Goal: Transaction & Acquisition: Purchase product/service

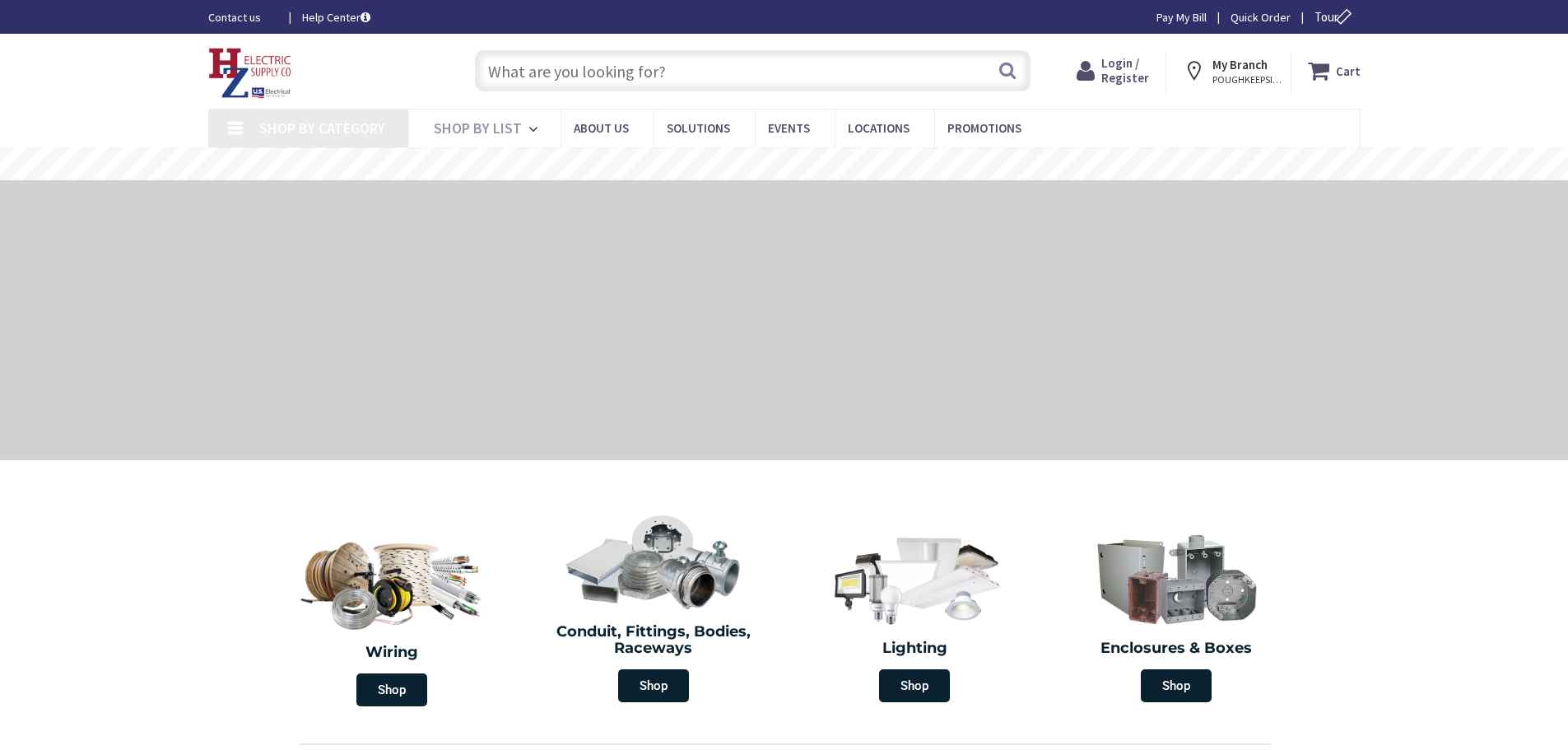
type input "[GEOGRAPHIC_DATA], [STREET_ADDRESS][PERSON_NAME][US_STATE]"
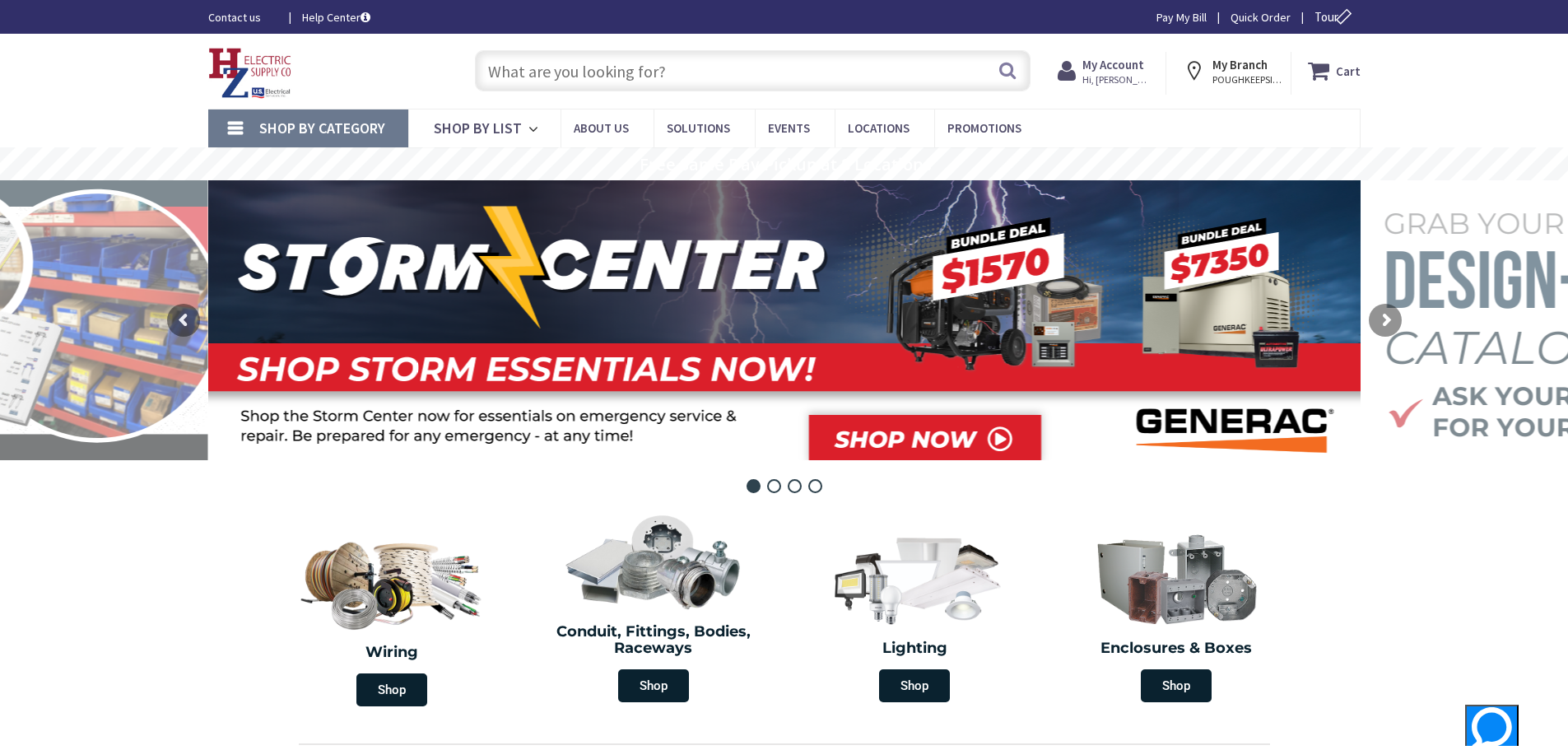
click at [555, 68] on input "text" at bounding box center [753, 70] width 556 height 41
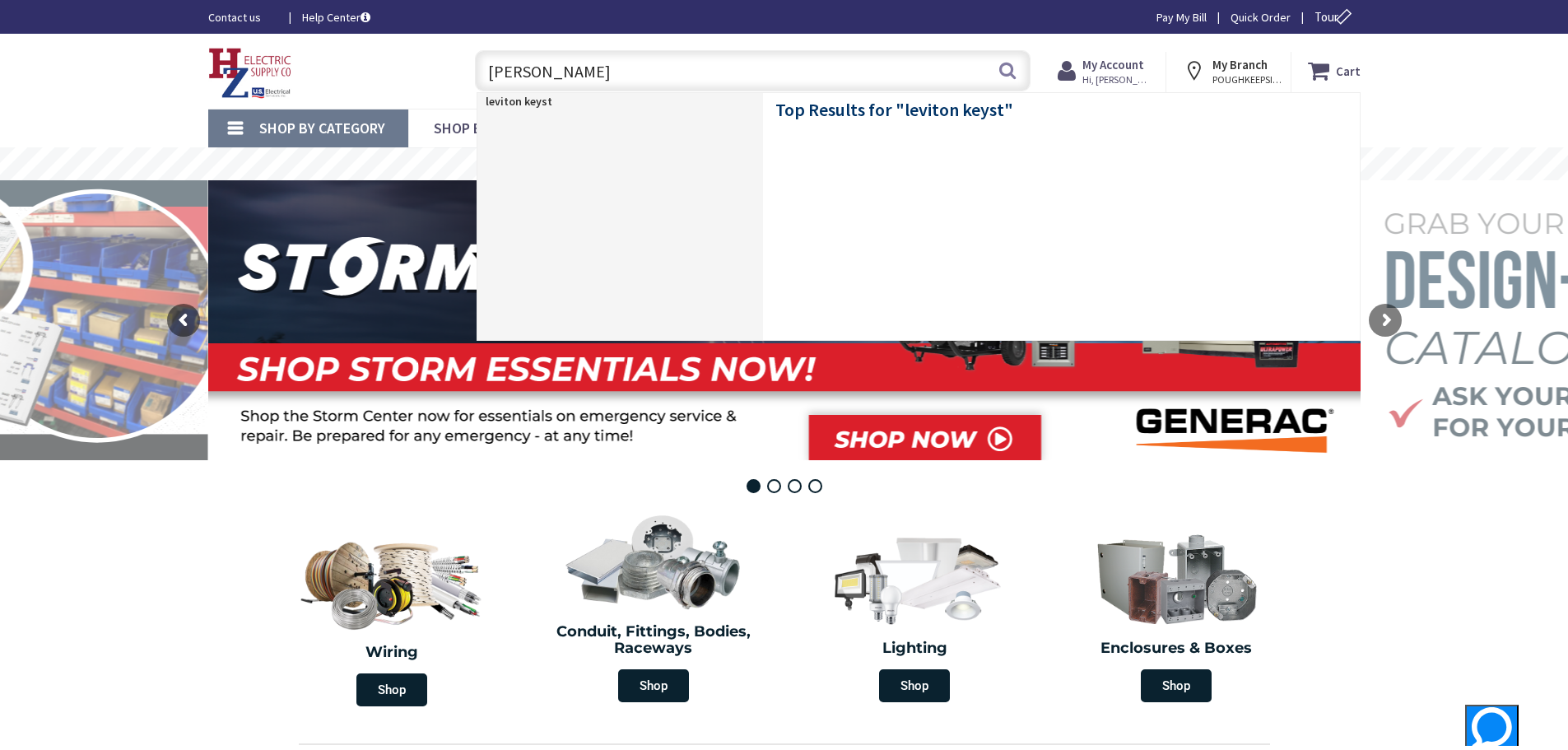
type input "leviton keystone"
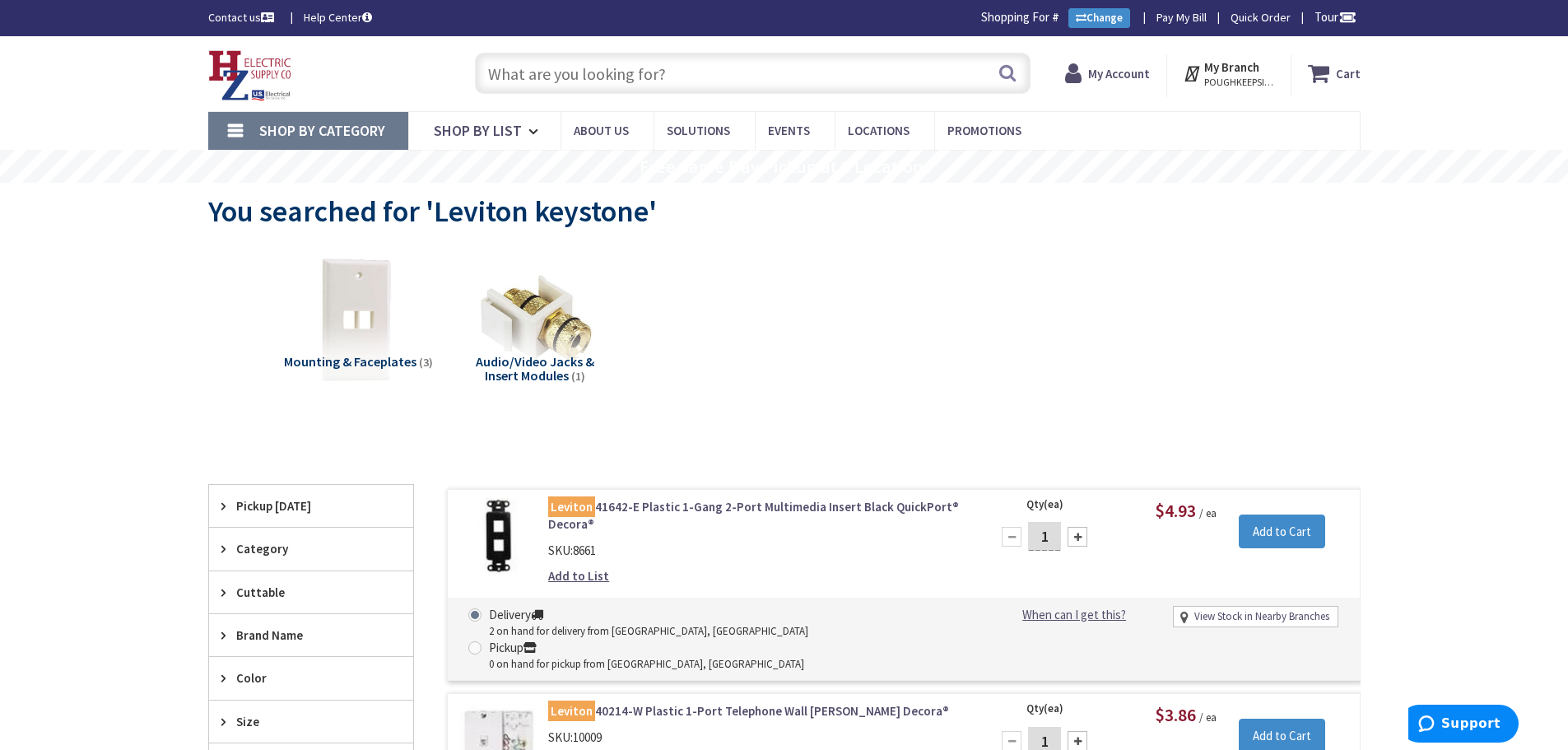
drag, startPoint x: 694, startPoint y: 83, endPoint x: 645, endPoint y: 73, distance: 50.0
click at [647, 75] on input "text" at bounding box center [753, 72] width 556 height 41
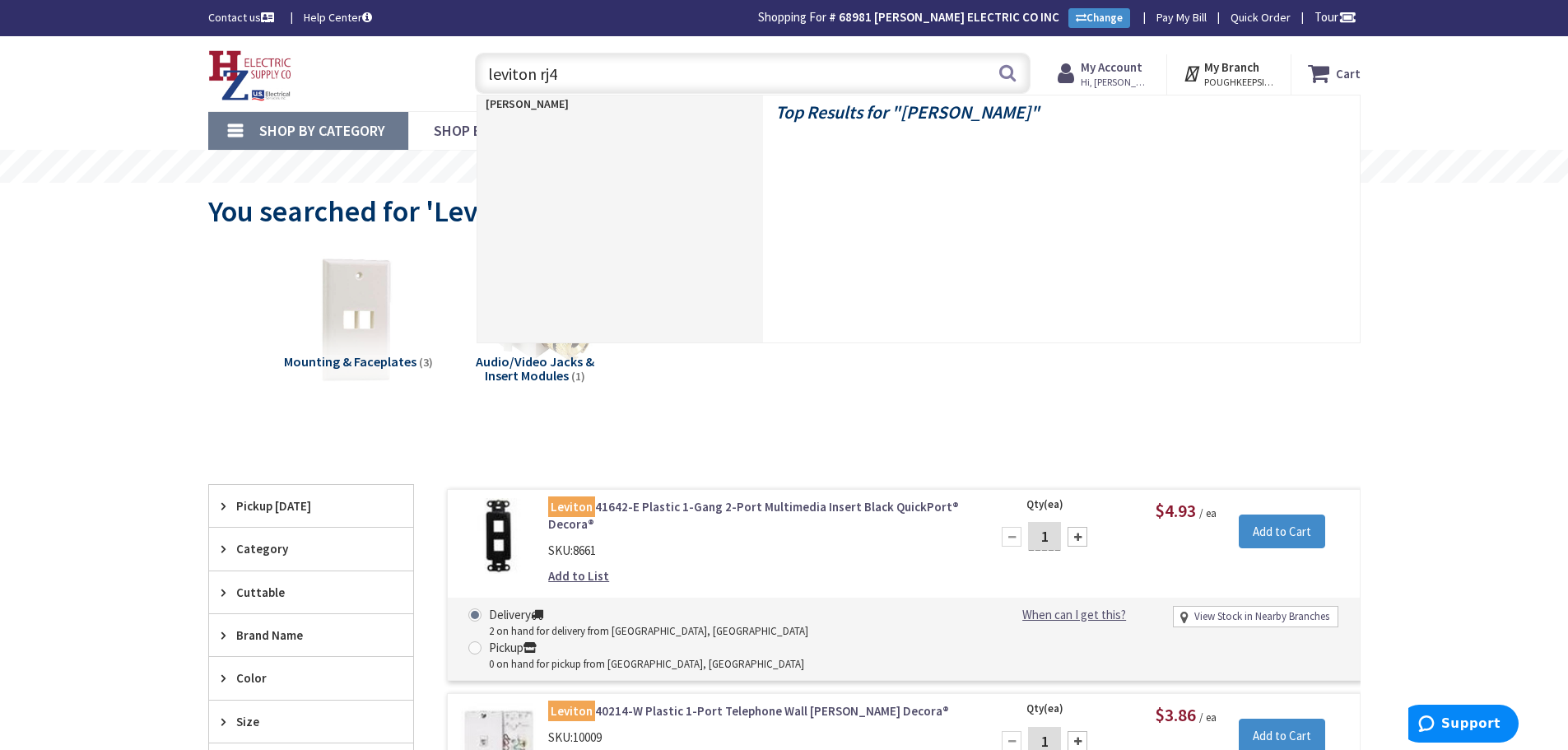
type input "leviton rj45"
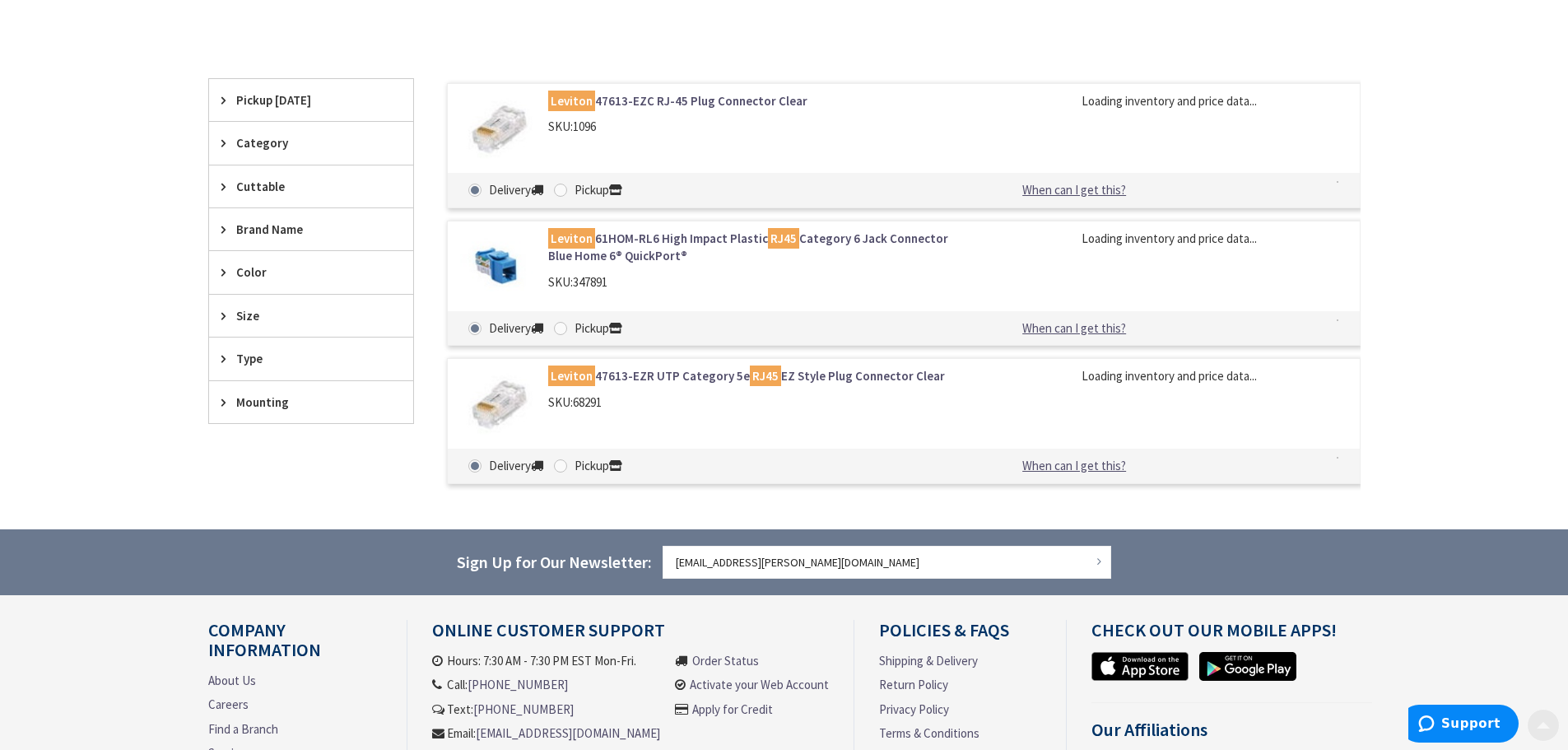
scroll to position [412, 0]
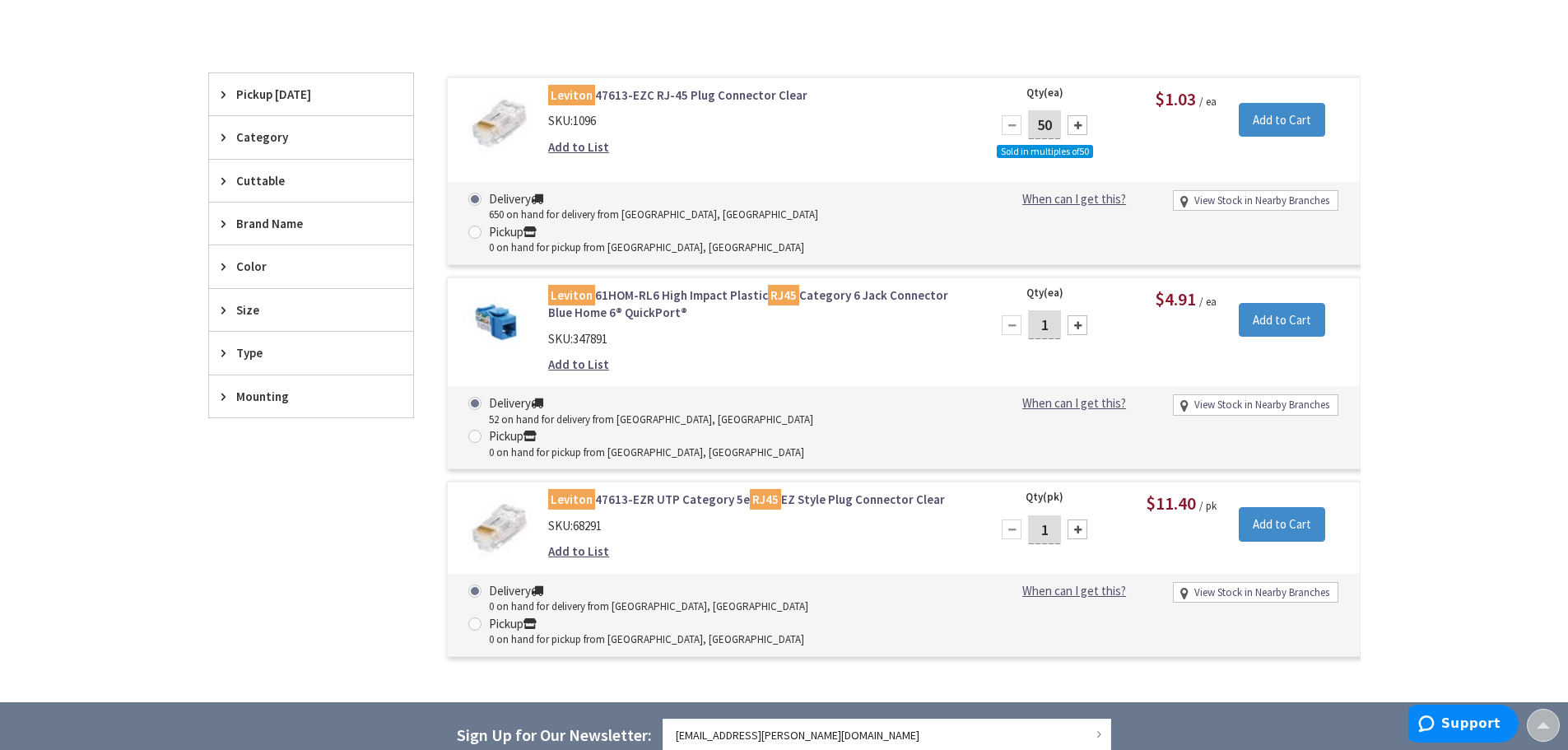
click at [664, 286] on link "Leviton 61HOM-RL6 High Impact Plastic RJ45 Category 6 Jack Connector Blue Home …" at bounding box center [757, 304] width 419 height 35
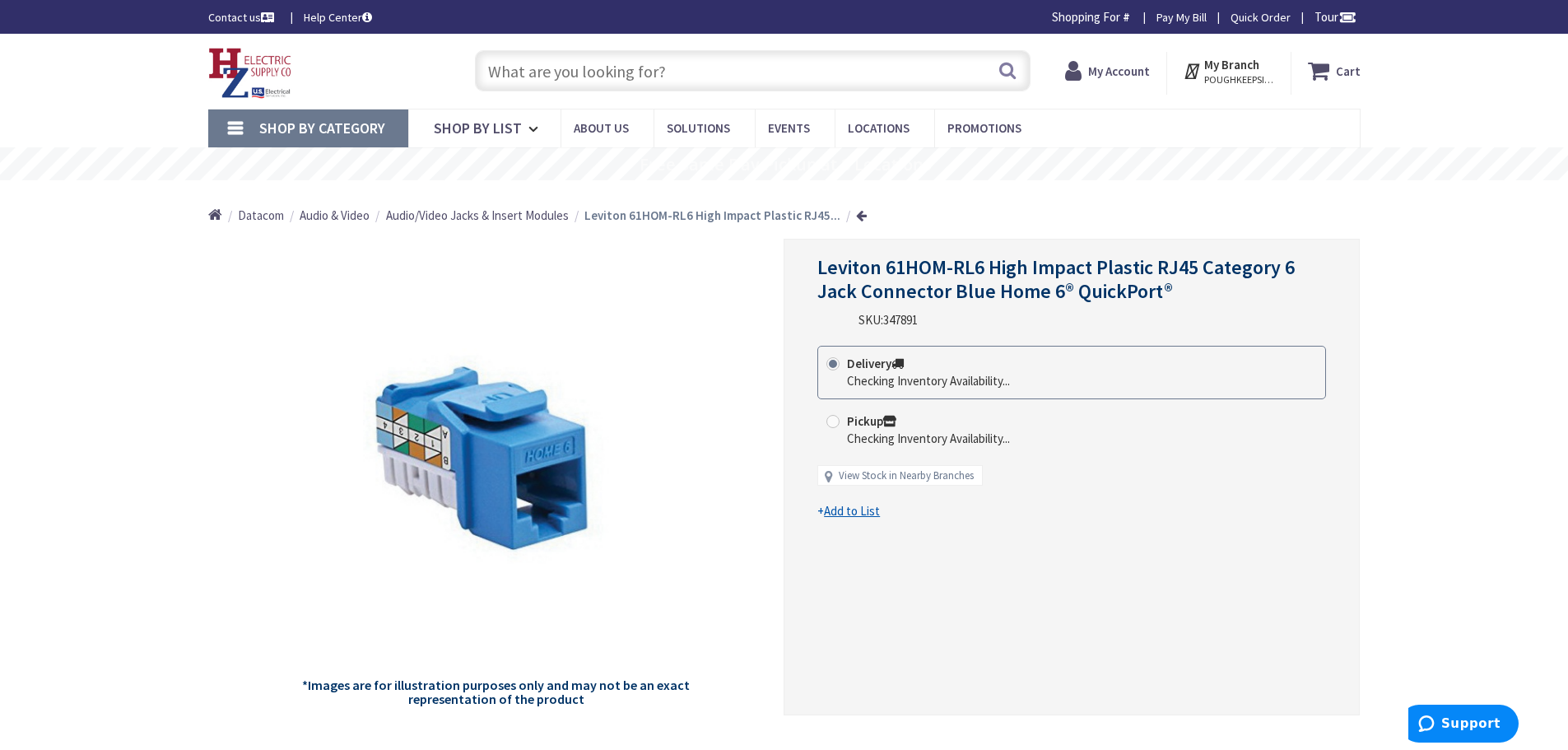
click at [501, 211] on span "Audio/Video Jacks & Insert Modules" at bounding box center [478, 215] width 183 height 15
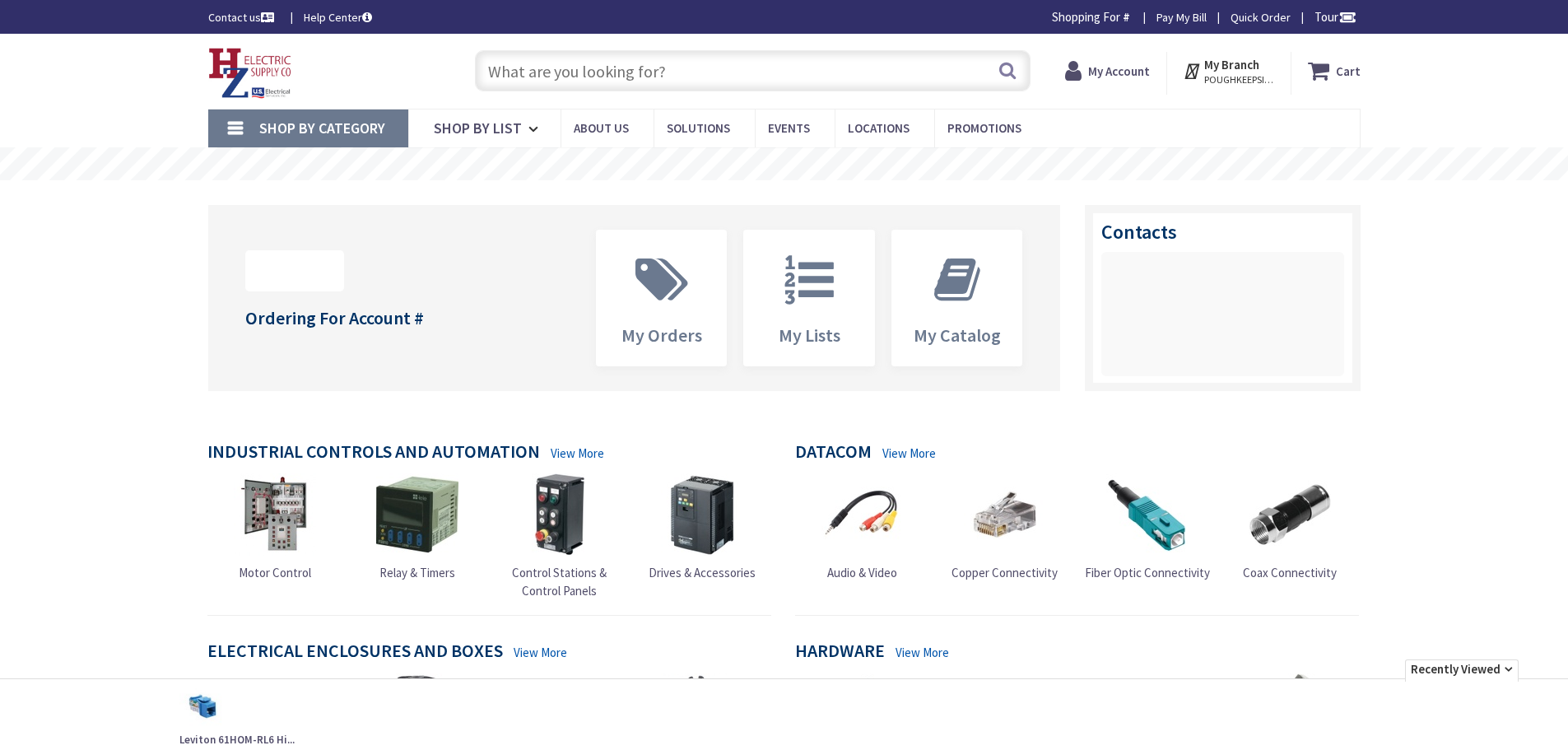
click at [620, 83] on input "text" at bounding box center [753, 70] width 556 height 41
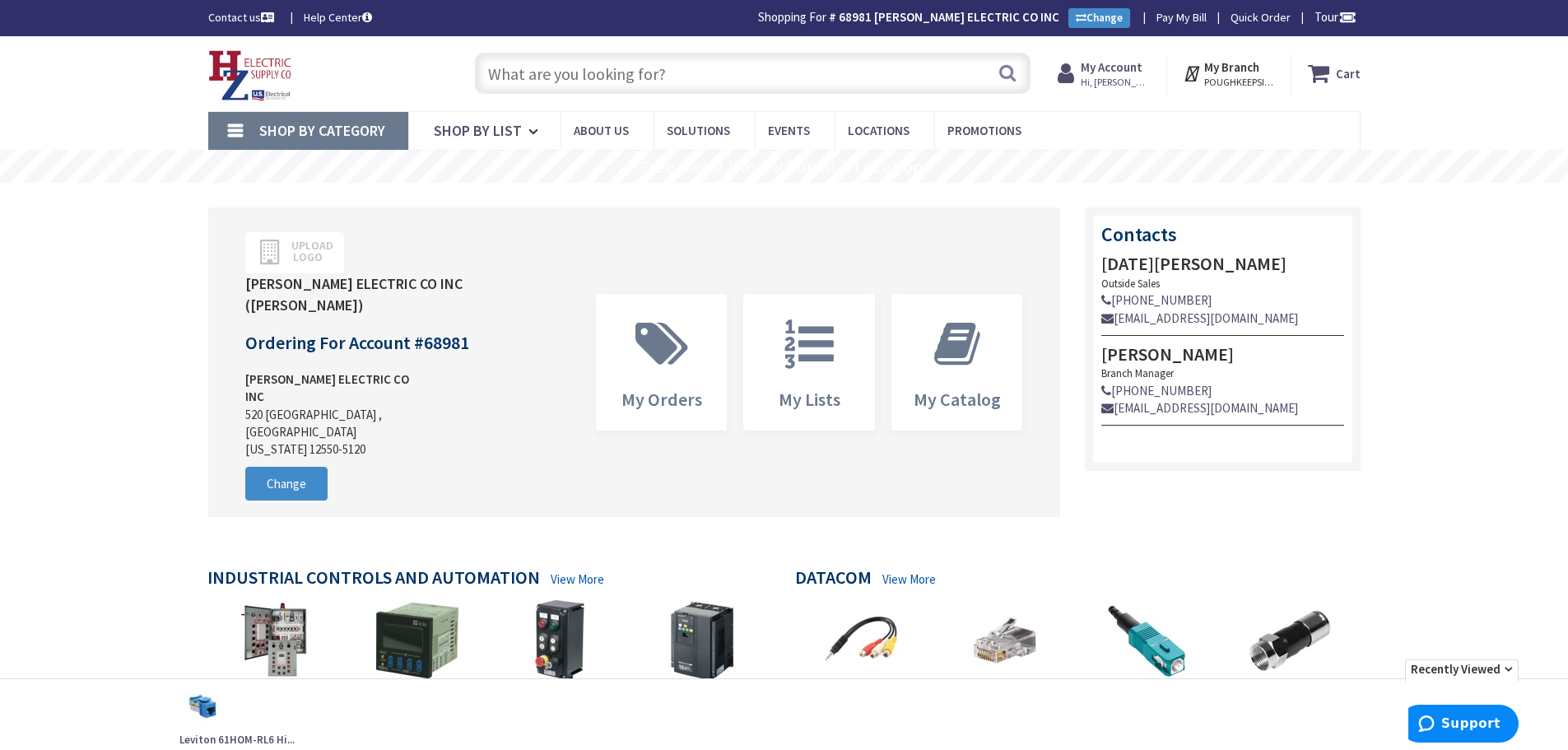
paste input "61110-RE6"
type input "61110-RE6"
click at [1004, 70] on button "Search" at bounding box center [1008, 72] width 21 height 37
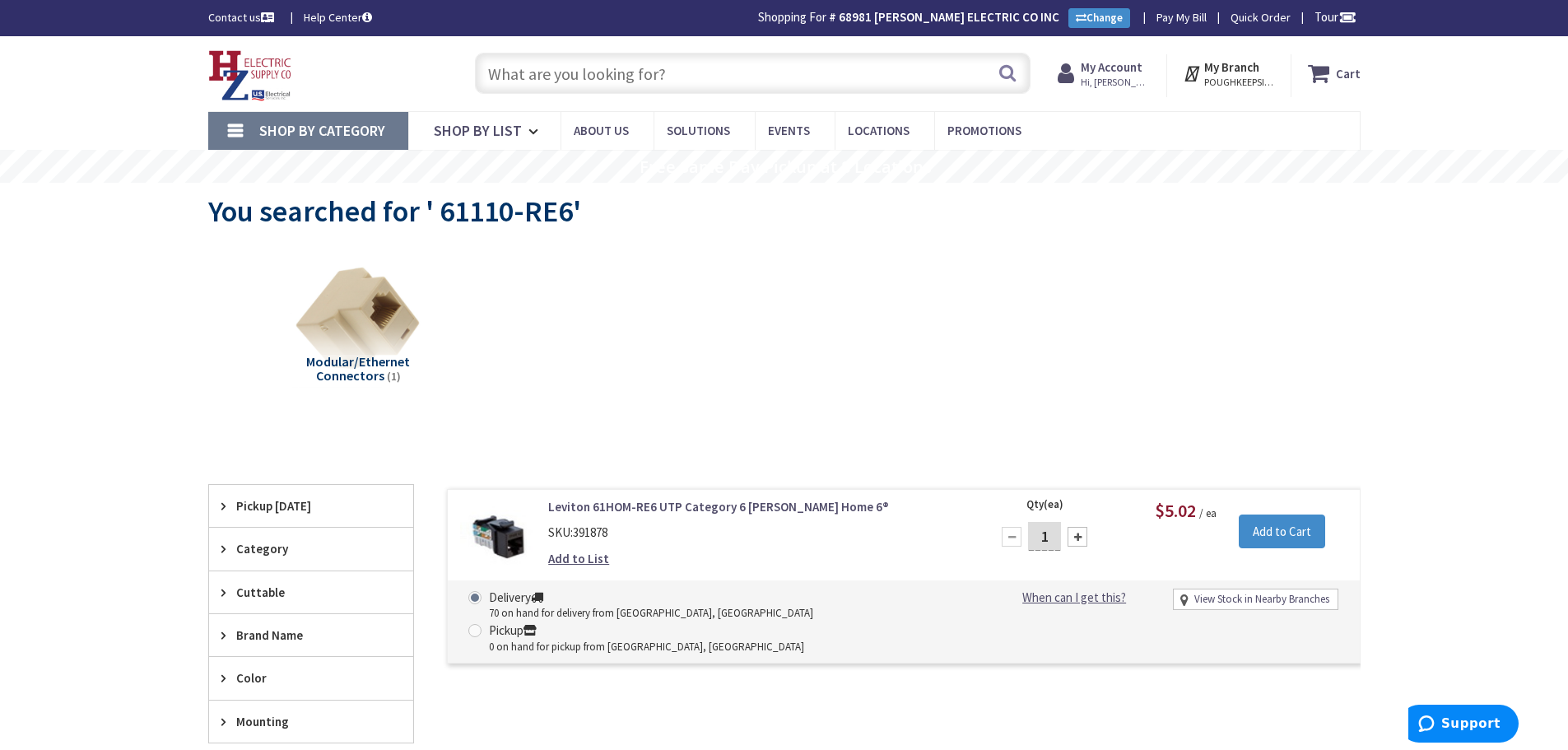
drag, startPoint x: 1046, startPoint y: 538, endPoint x: 1023, endPoint y: 536, distance: 23.1
click at [1023, 536] on div "1" at bounding box center [1045, 537] width 99 height 33
type input "20"
click at [1248, 526] on input "Add to Cart" at bounding box center [1282, 532] width 87 height 34
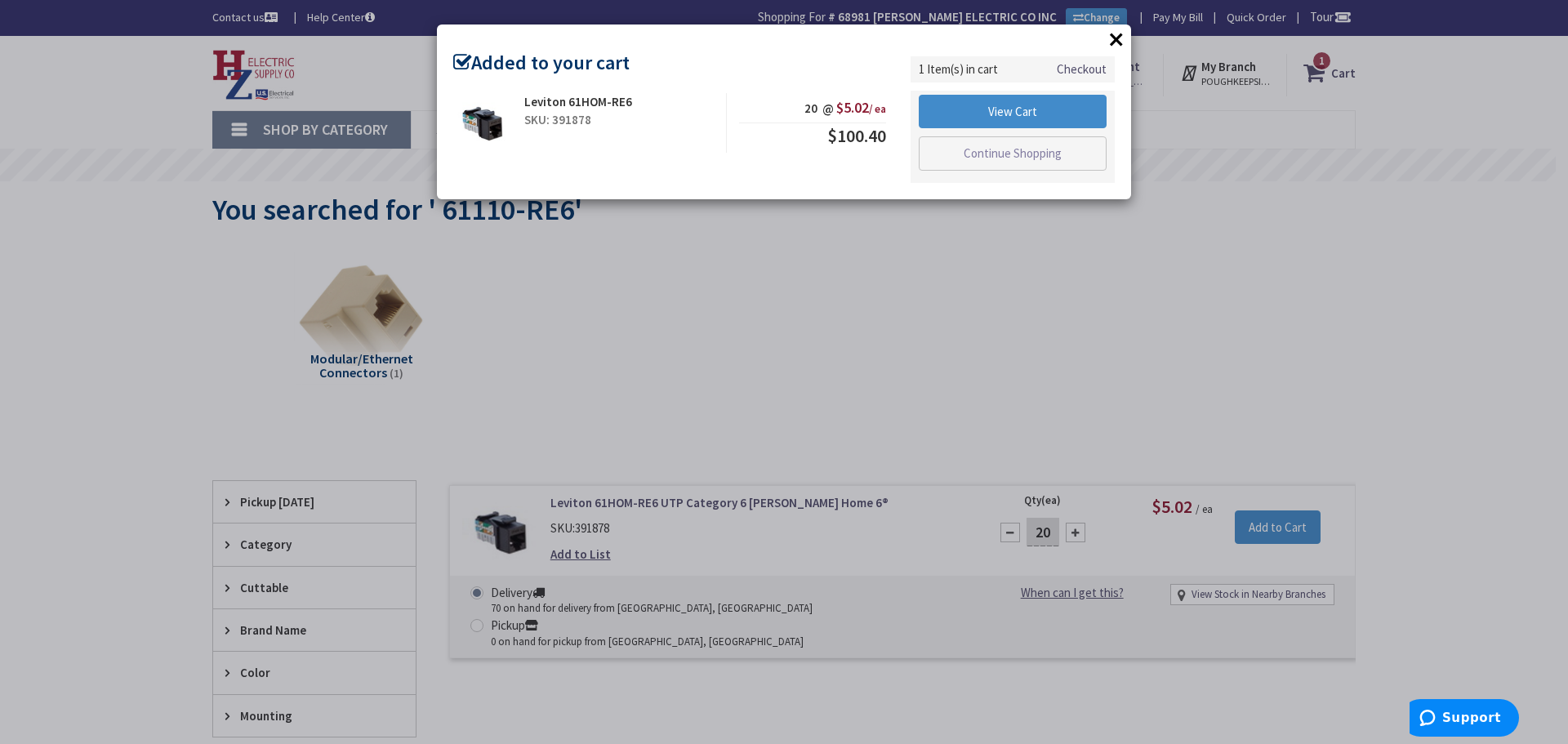
click at [616, 382] on div "× Added to your cart Leviton 61HOM-RE6 SKU: 391878 20 @ $5.02 / ea $100.40" at bounding box center [784, 372] width 1568 height 744
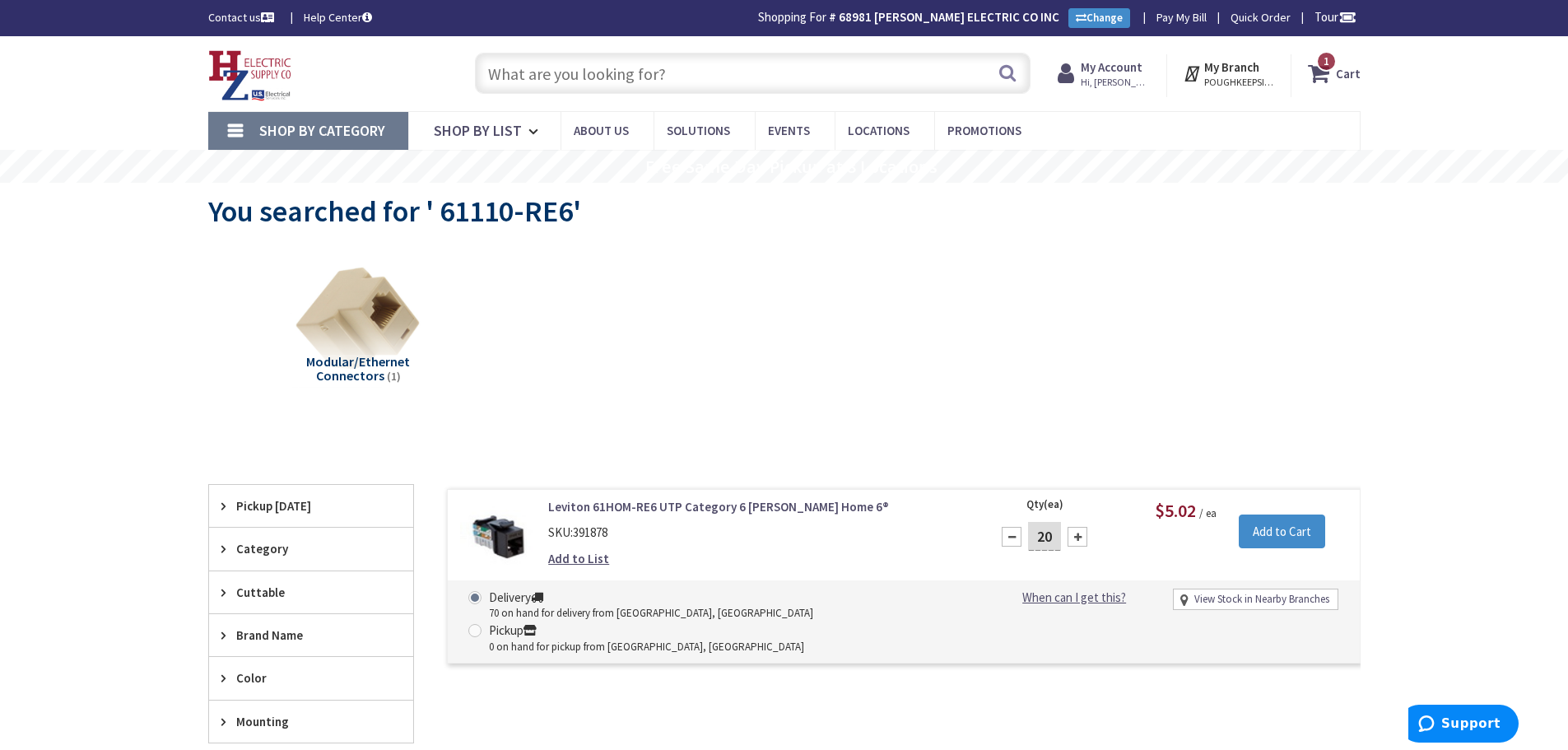
click at [554, 78] on input "text" at bounding box center [753, 72] width 556 height 41
paste input "61110-BW6"
type input "61110-BW6"
click at [1009, 78] on button "Search" at bounding box center [1008, 72] width 21 height 37
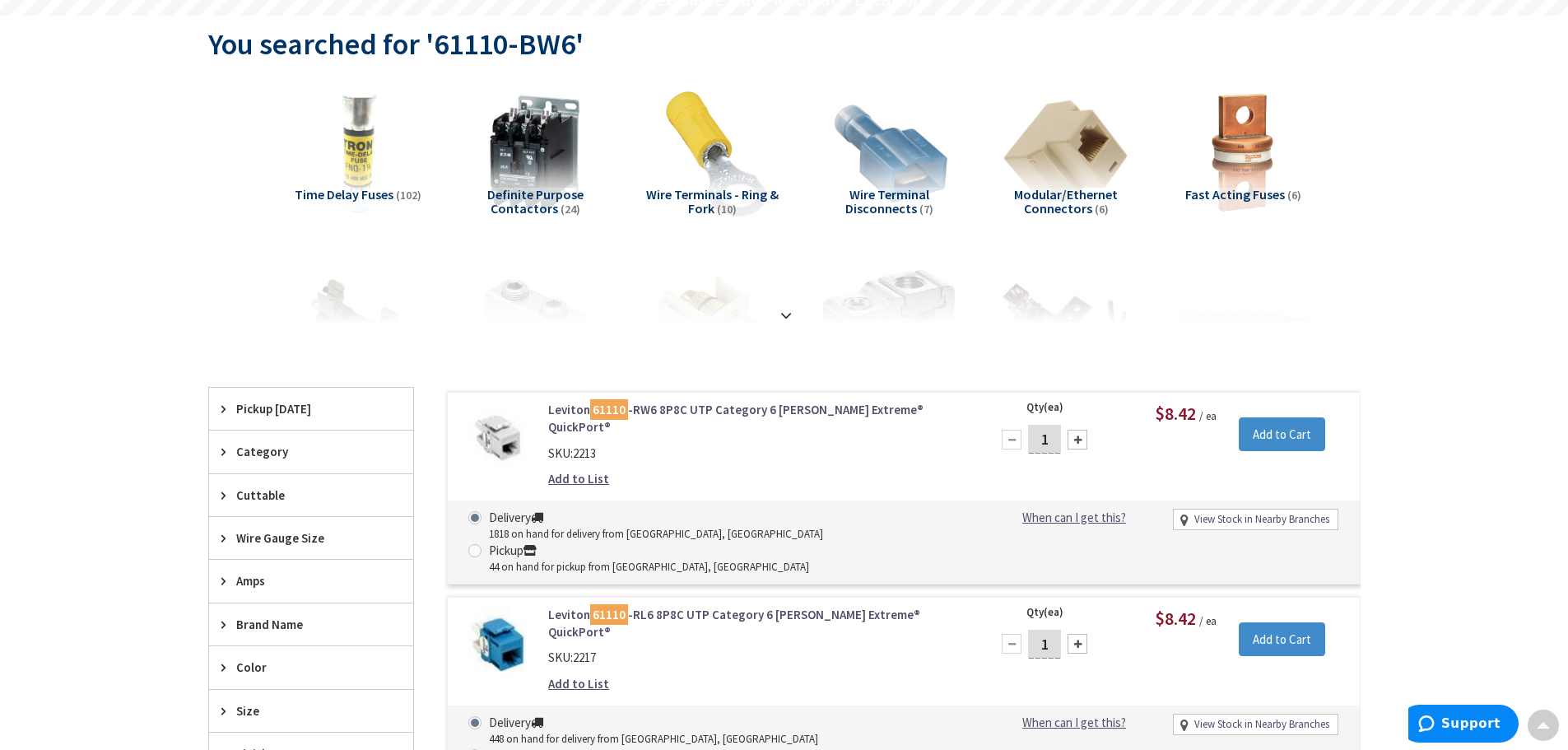
scroll to position [168, 0]
click at [1053, 439] on input "1" at bounding box center [1045, 439] width 33 height 29
type input "10"
click at [1286, 429] on input "Add to Cart" at bounding box center [1282, 435] width 87 height 34
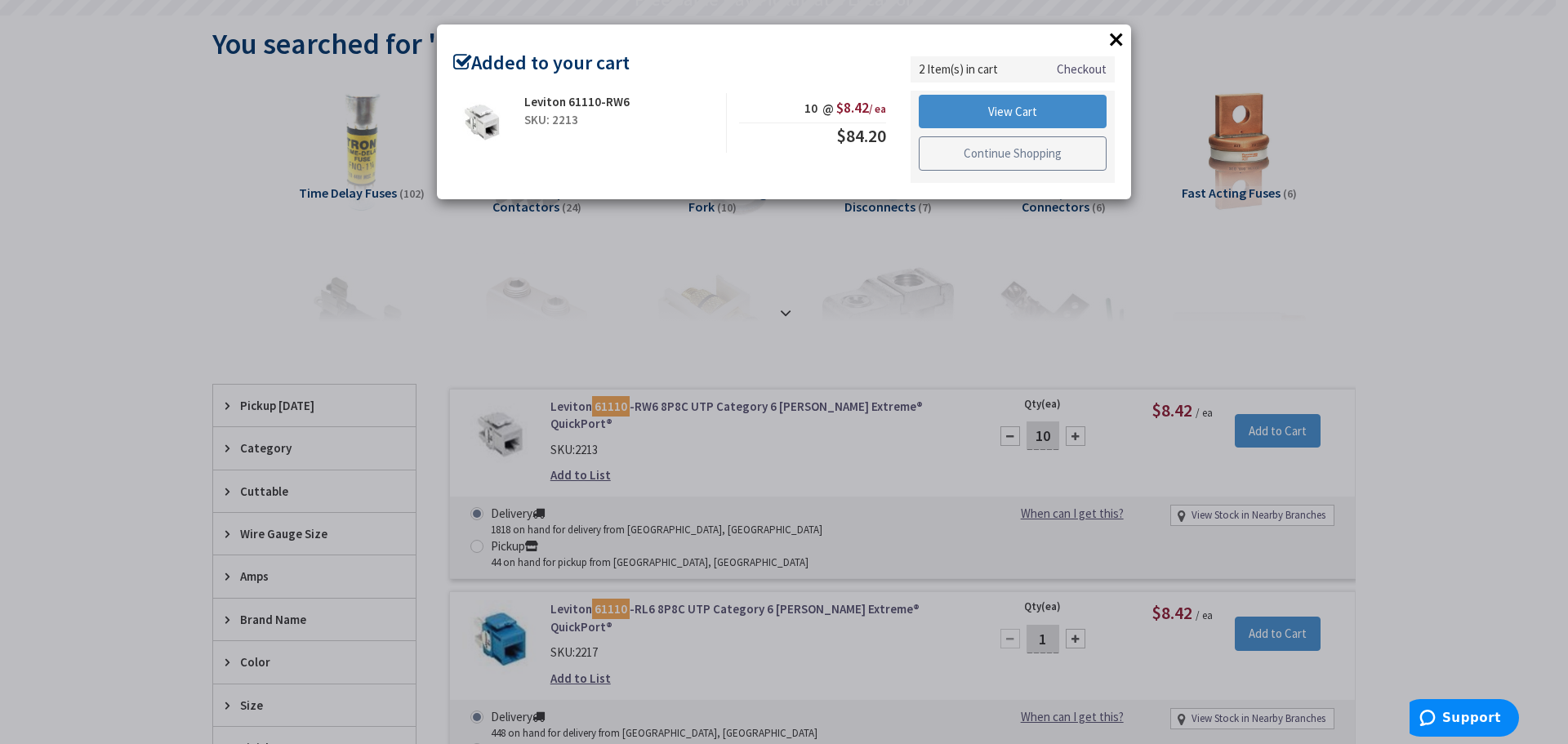
click at [994, 155] on link "Continue Shopping" at bounding box center [1012, 154] width 188 height 34
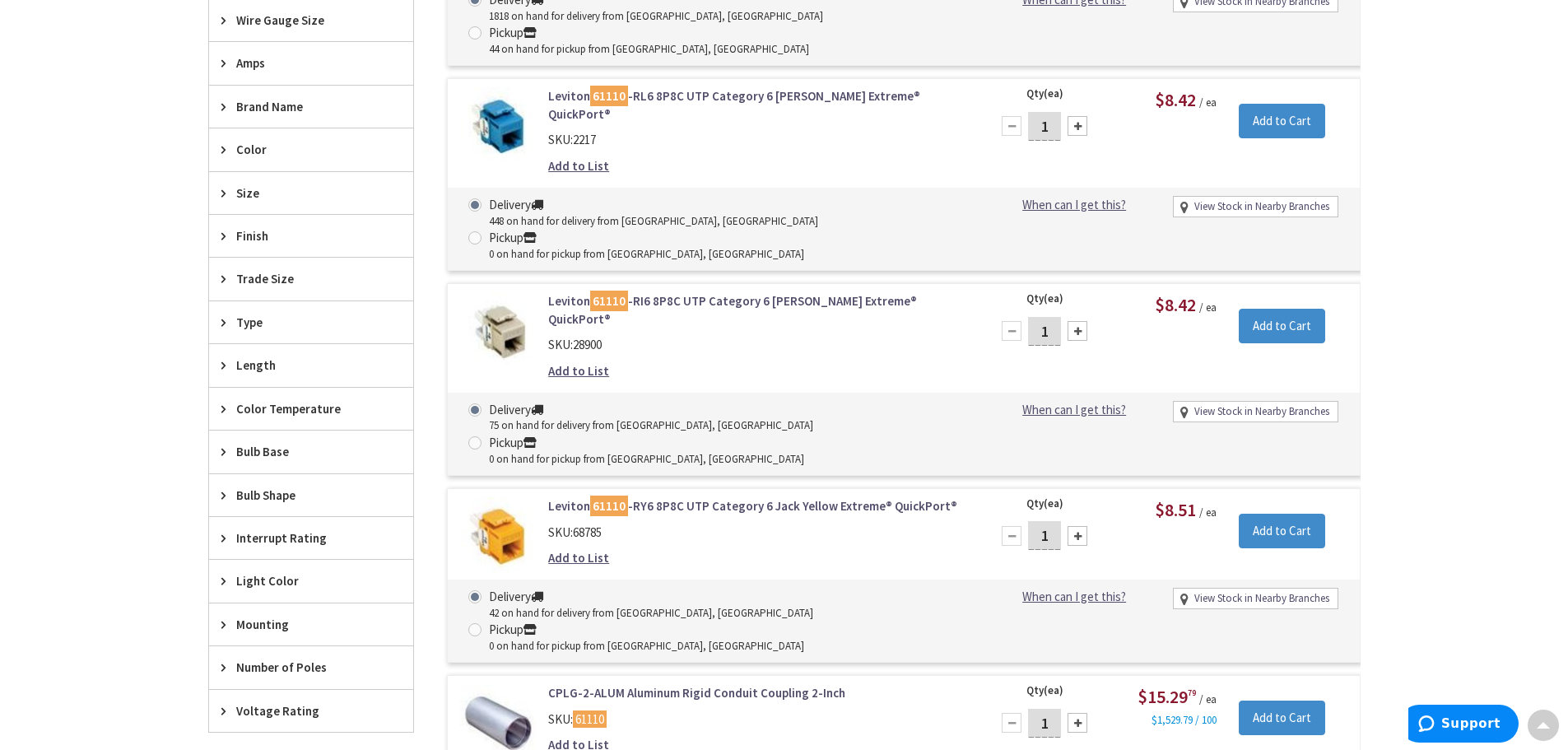
scroll to position [0, 0]
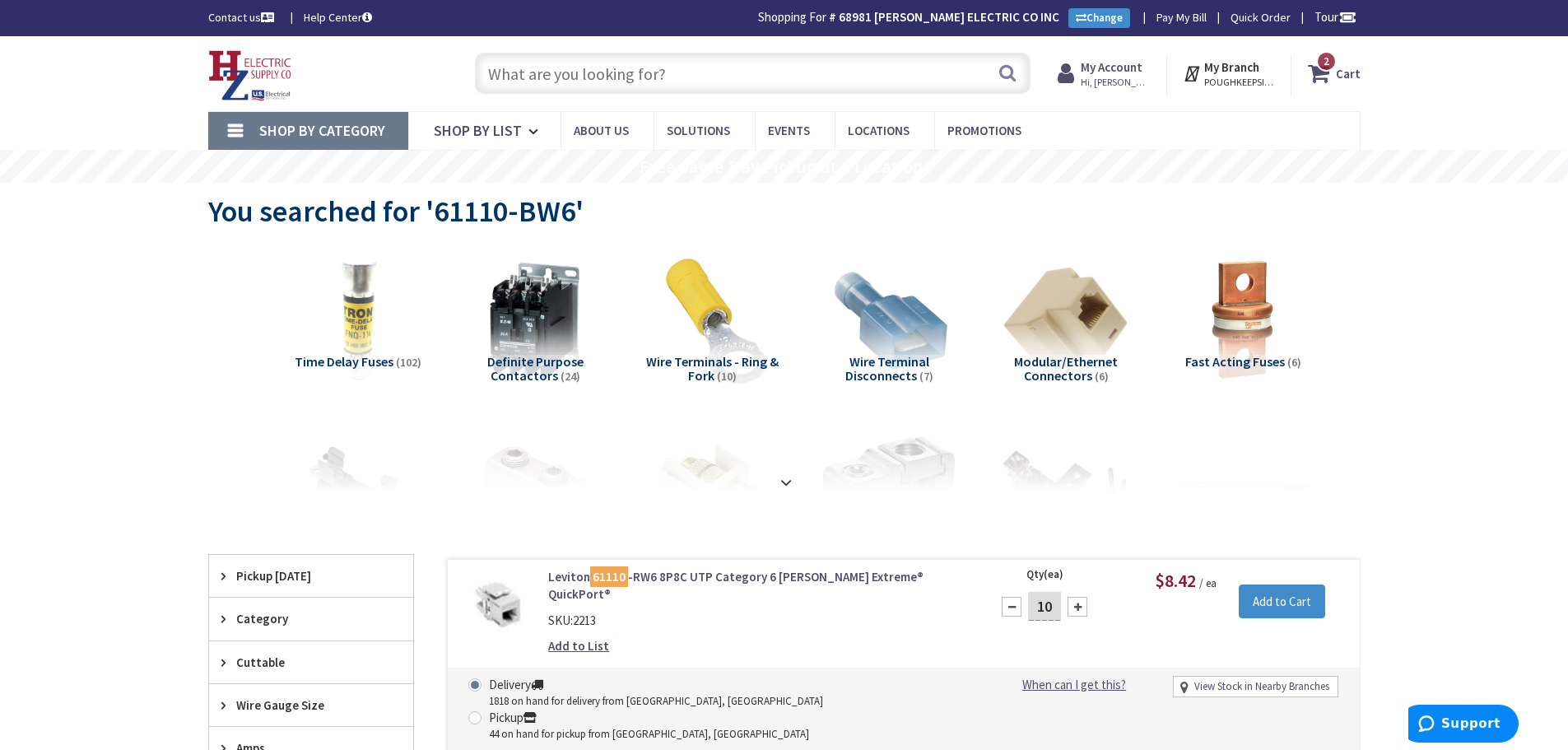
click at [1329, 77] on icon at bounding box center [1322, 72] width 28 height 30
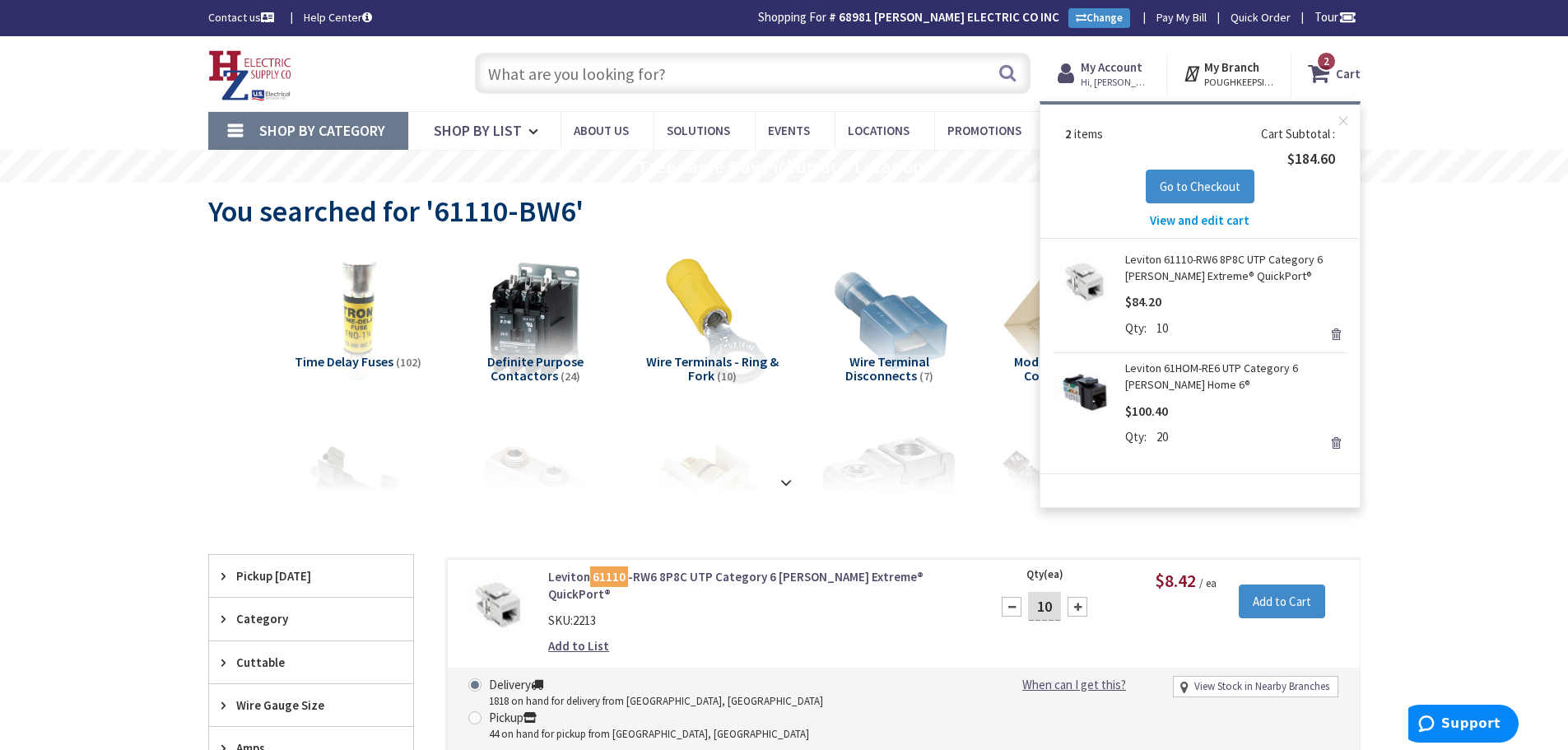
click at [811, 83] on input "text" at bounding box center [753, 72] width 556 height 41
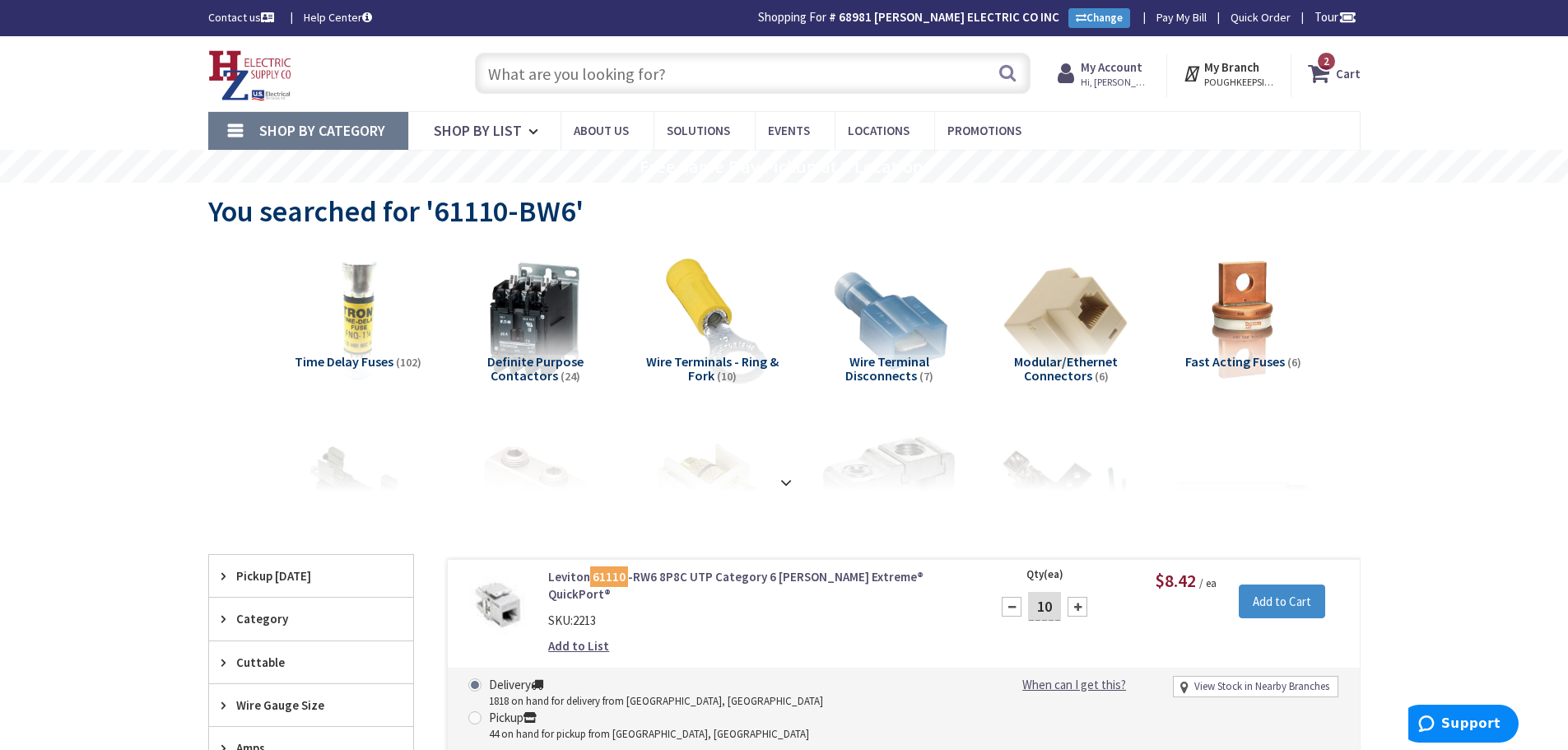
click at [816, 82] on input "text" at bounding box center [753, 72] width 556 height 41
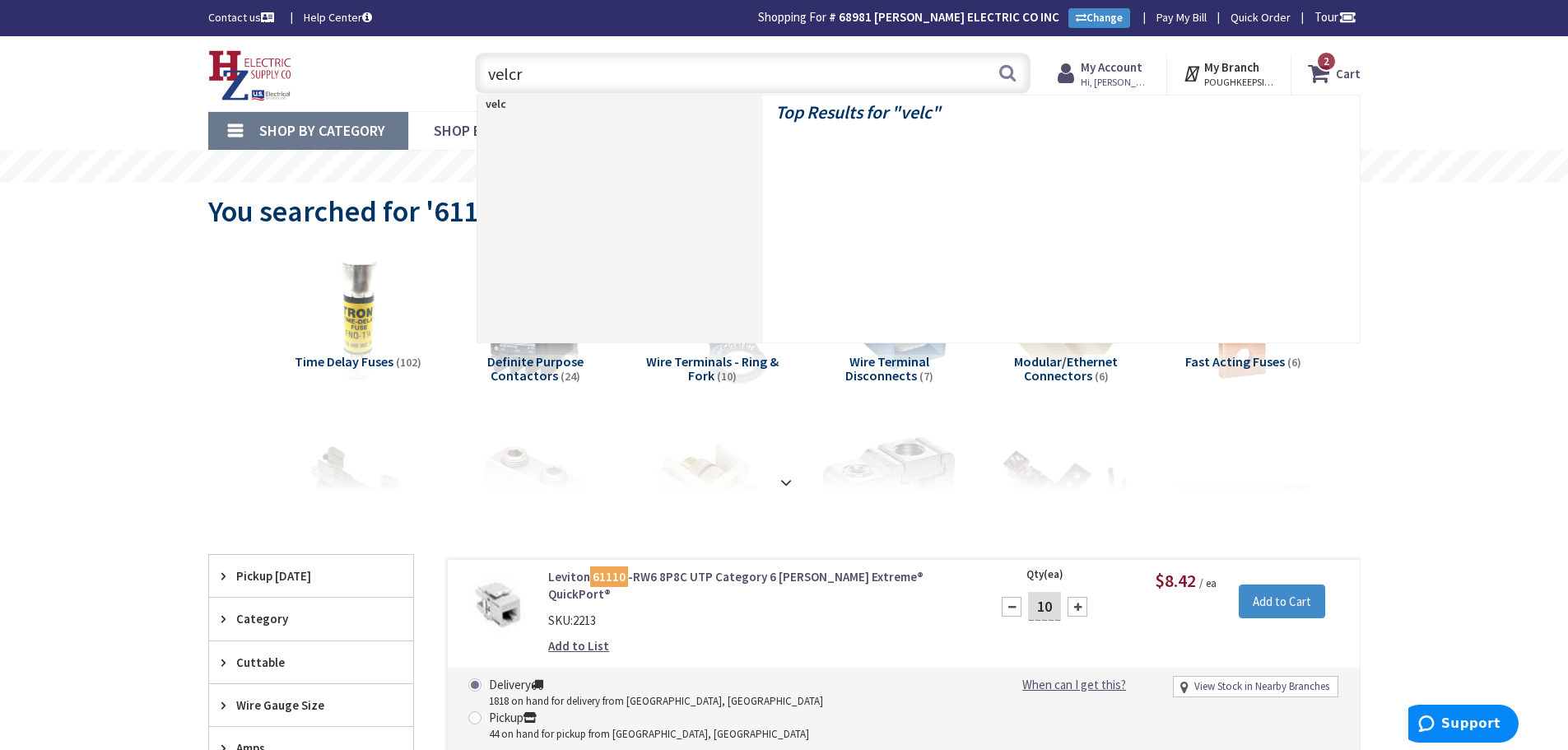
type input "velcro"
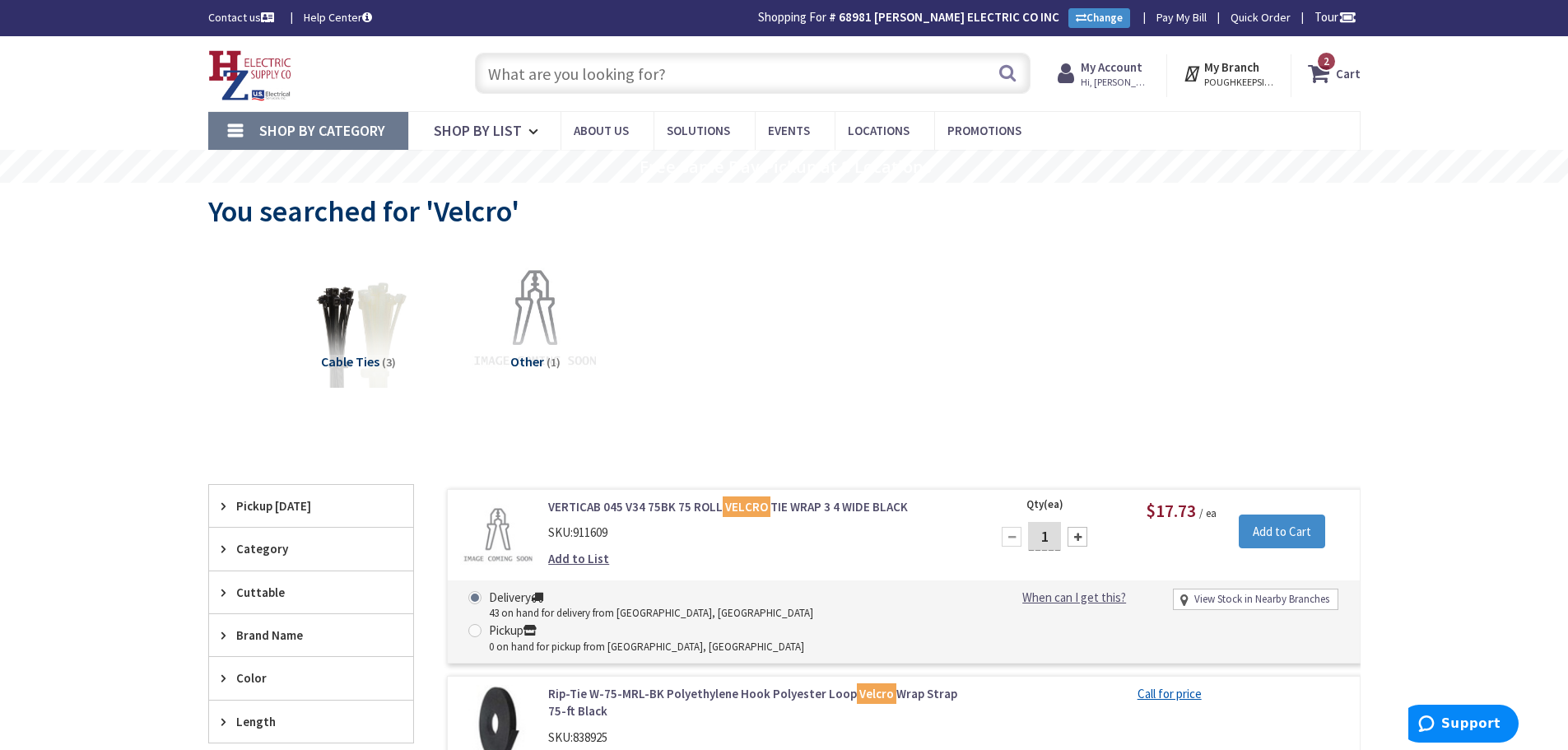
click at [833, 78] on input "text" at bounding box center [753, 72] width 556 height 41
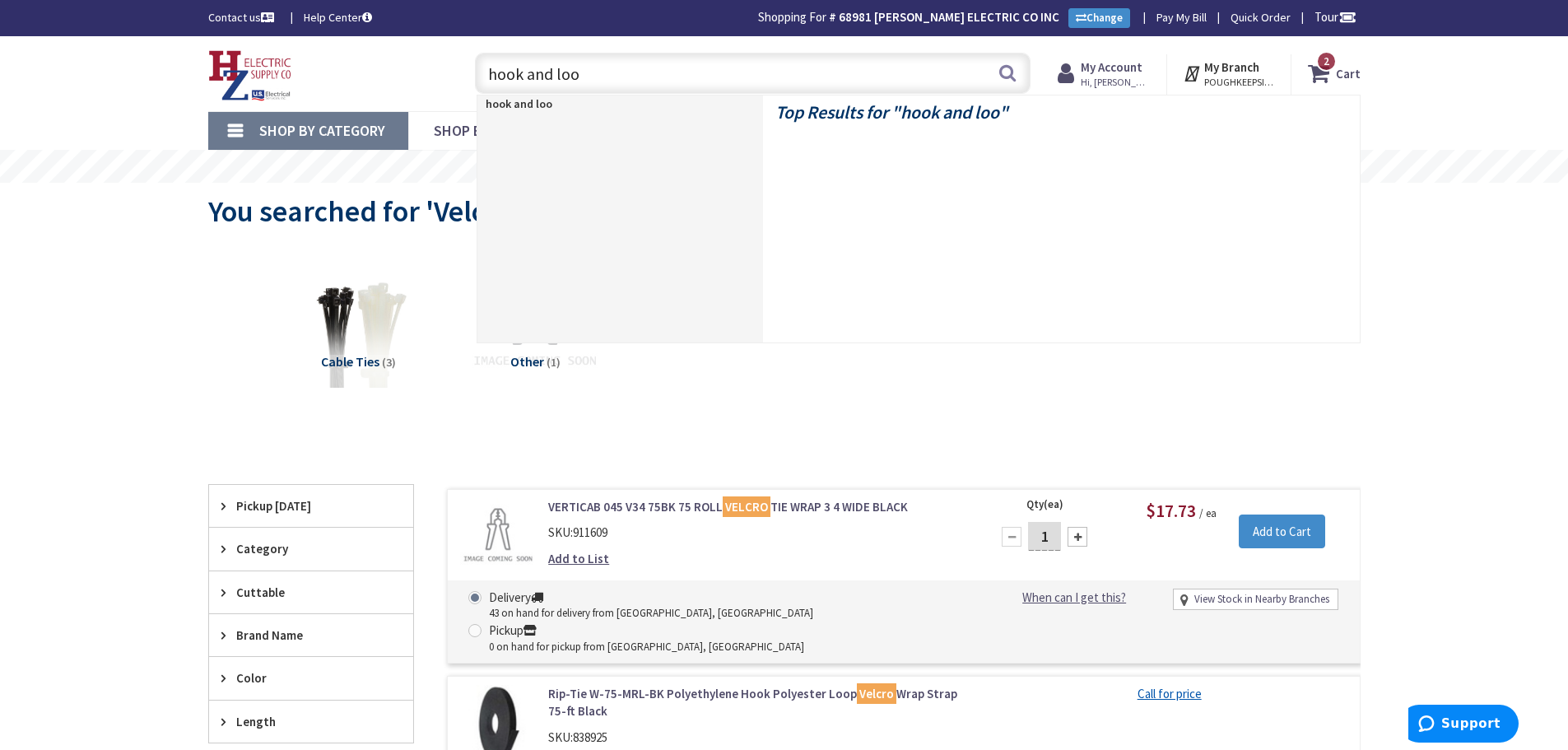
type input "hook and loop"
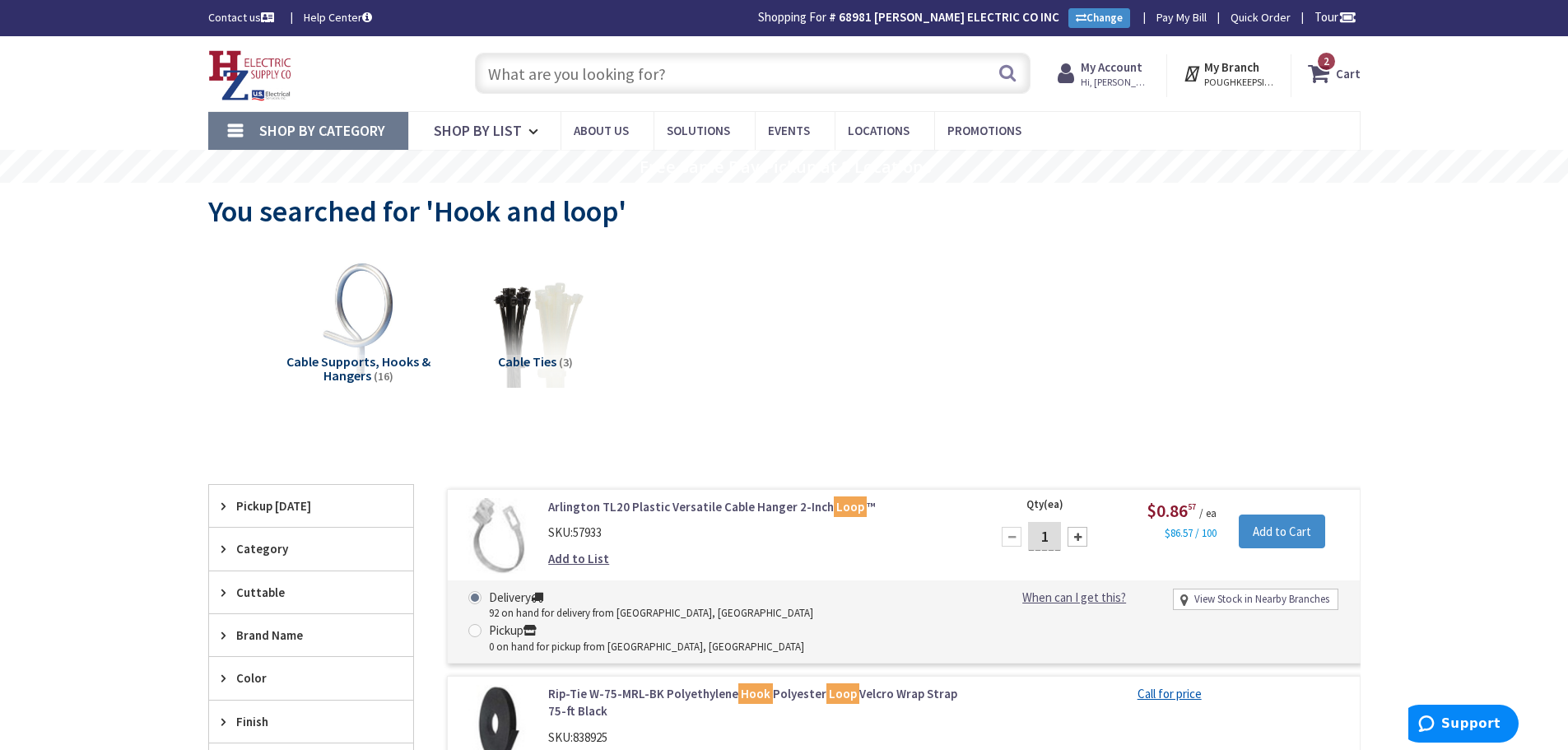
click at [658, 83] on input "text" at bounding box center [753, 72] width 556 height 41
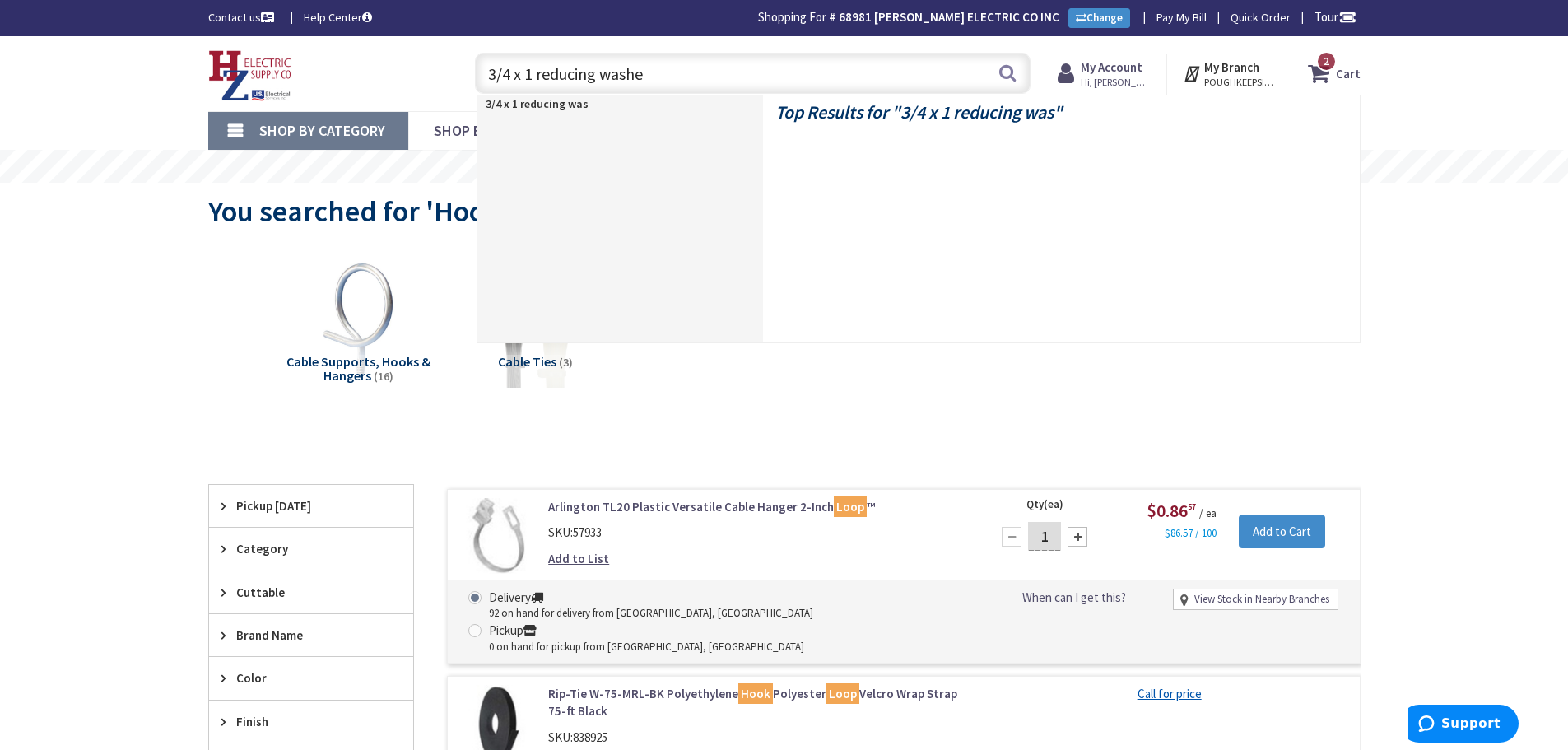
type input "3/4 x 1 reducing washer"
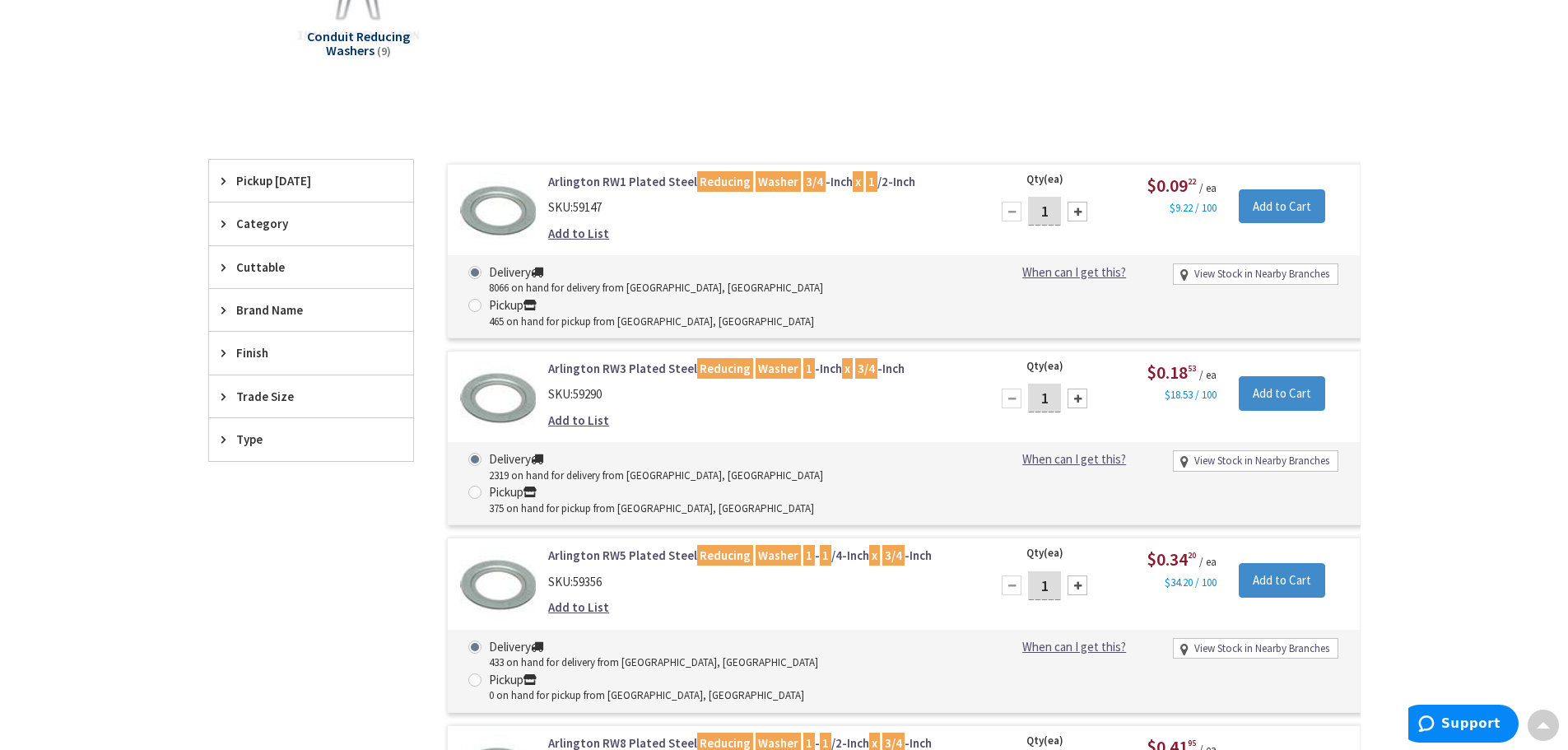
scroll to position [329, 0]
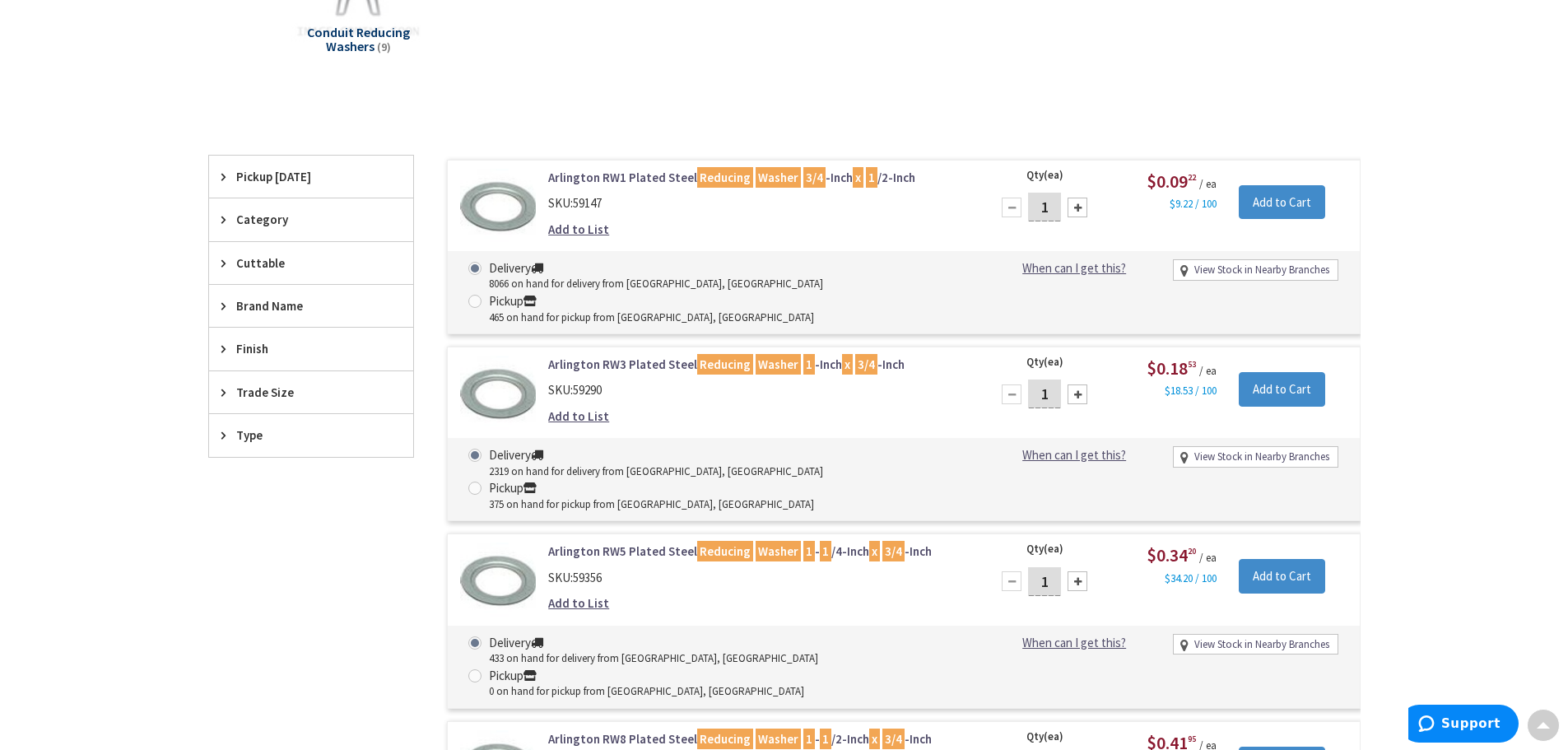
click at [898, 407] on div "Add to List" at bounding box center [757, 416] width 419 height 17
drag, startPoint x: 1049, startPoint y: 364, endPoint x: 1024, endPoint y: 363, distance: 25.0
click at [1024, 378] on div "1" at bounding box center [1045, 394] width 99 height 33
type input "20"
click at [1286, 372] on input "Add to Cart" at bounding box center [1282, 389] width 87 height 34
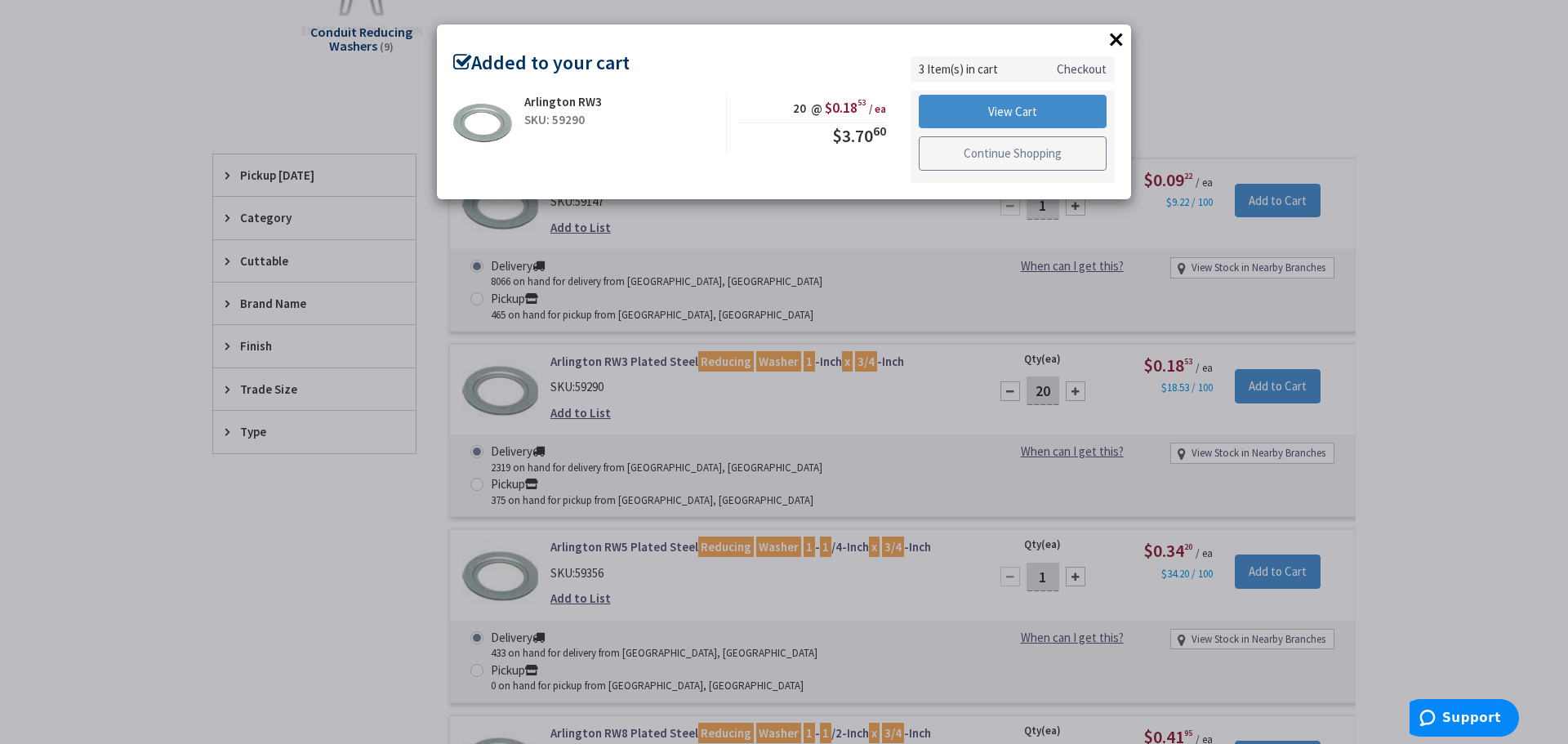
click at [1001, 155] on link "Continue Shopping" at bounding box center [1012, 154] width 188 height 34
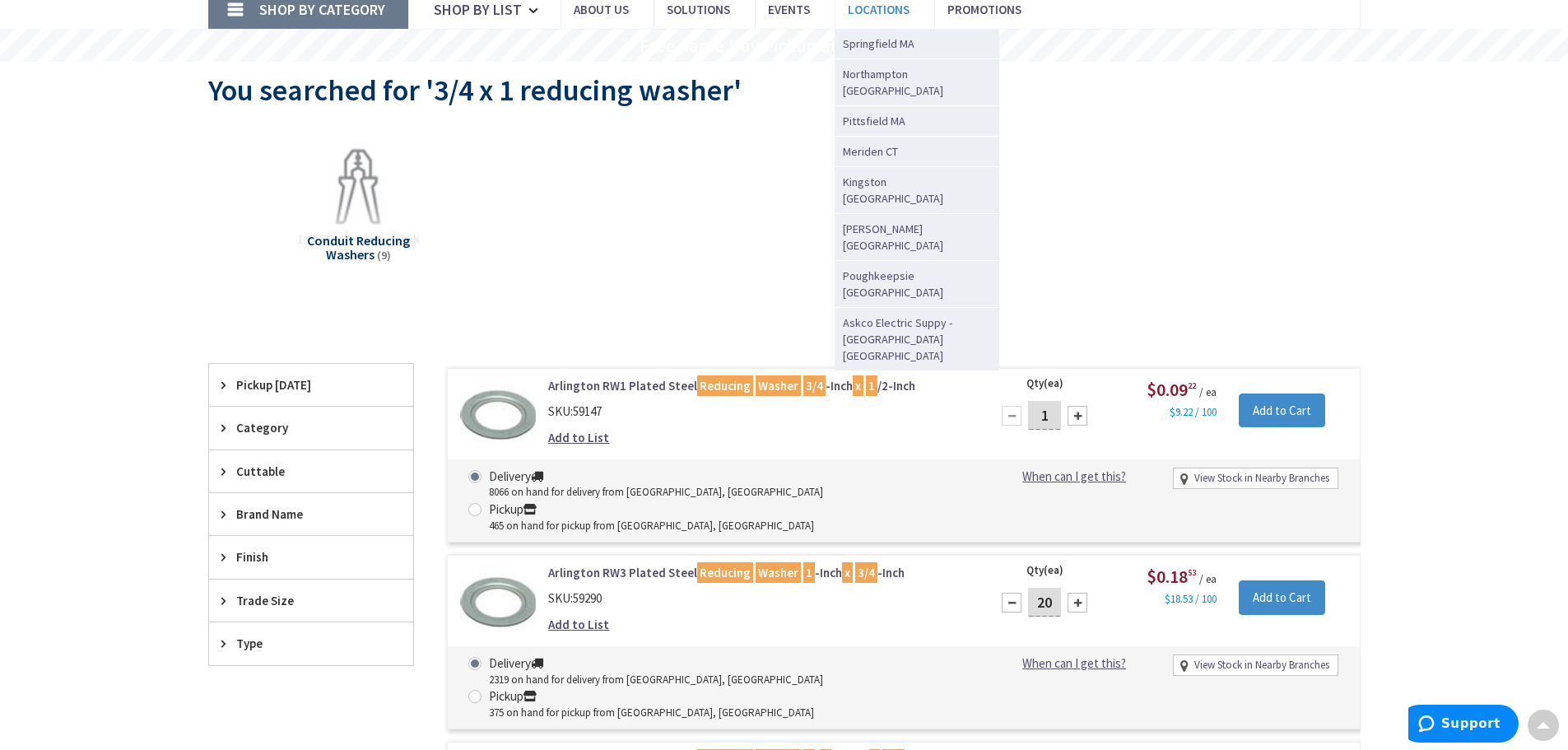
scroll to position [0, 0]
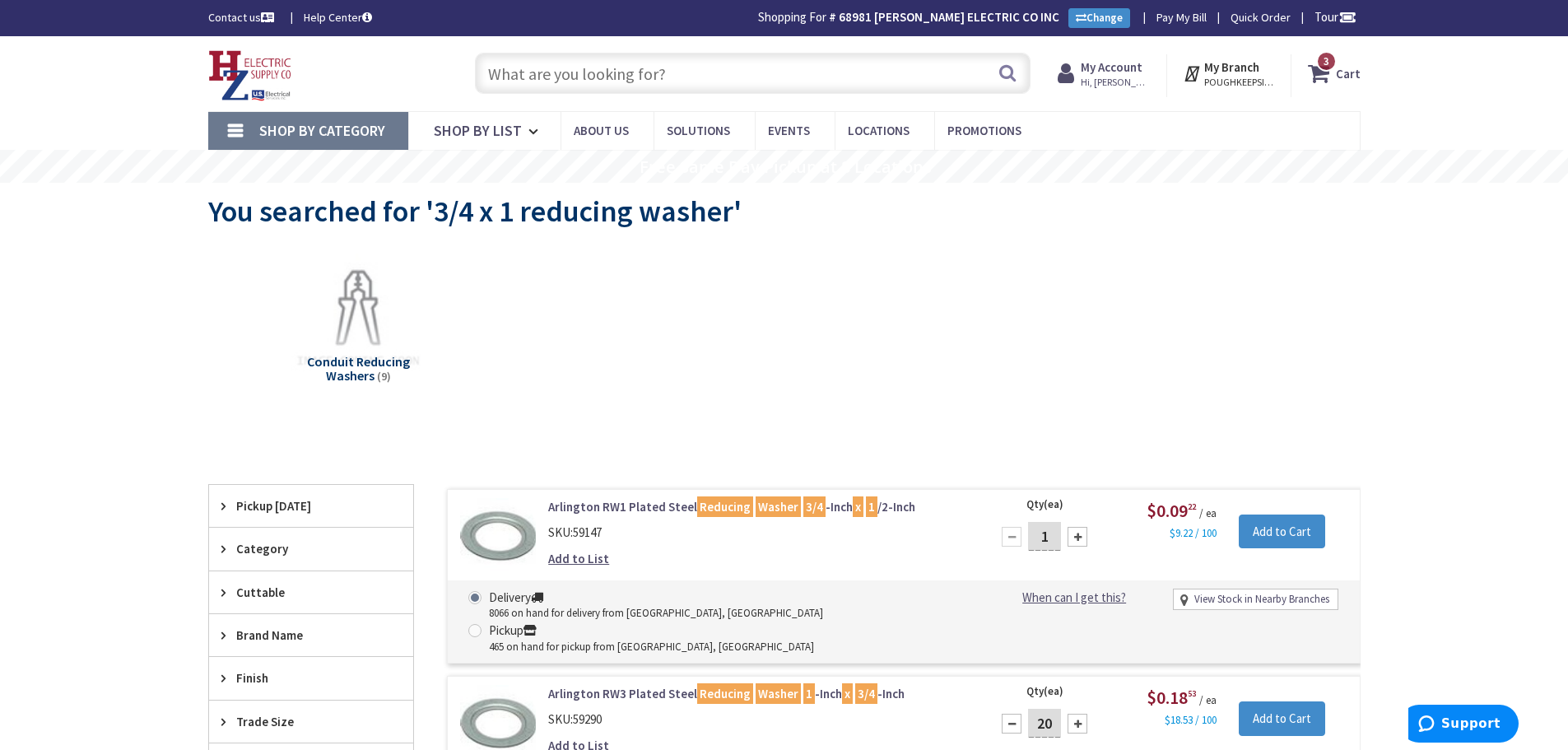
click at [639, 52] on input "text" at bounding box center [753, 72] width 556 height 41
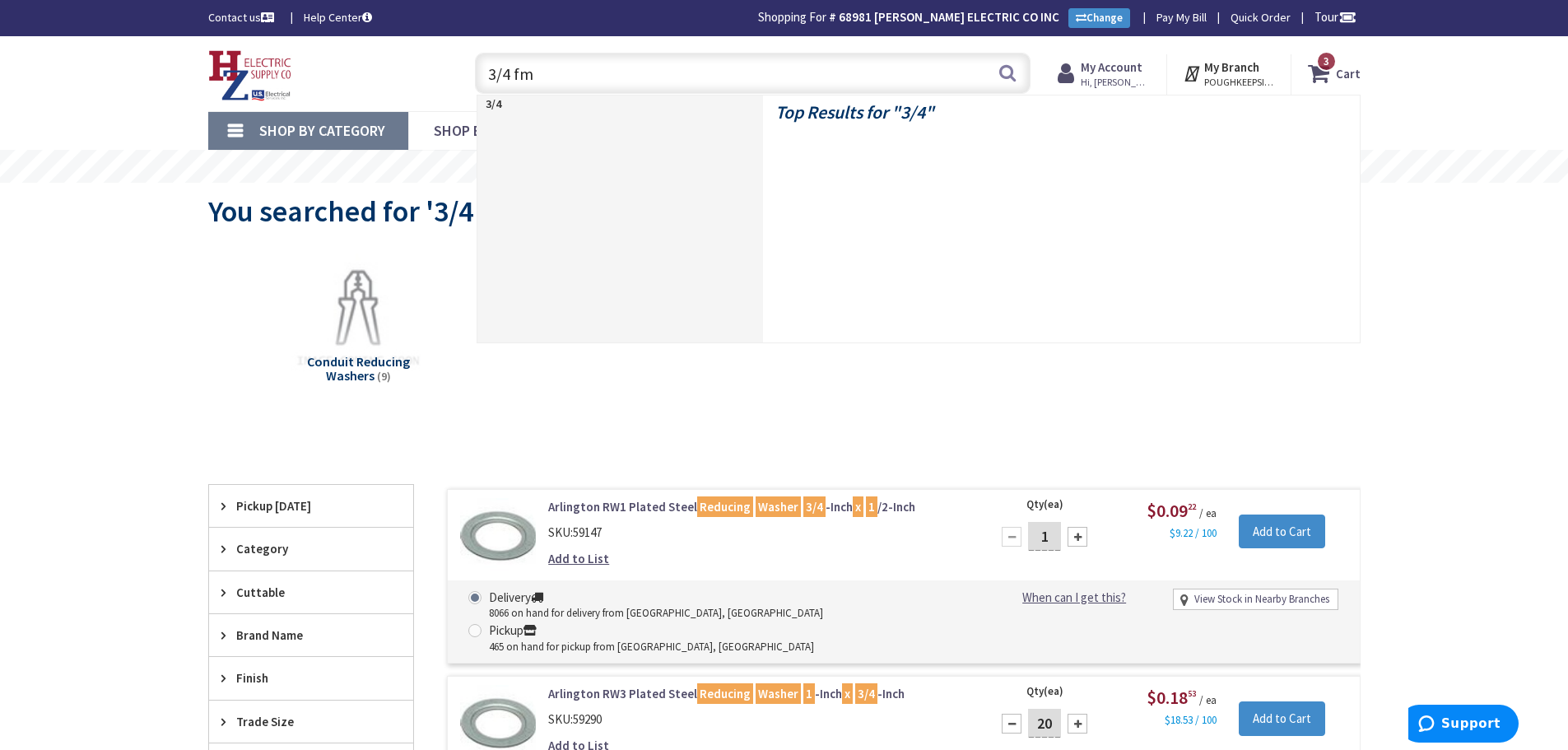
type input "3/4 fmc"
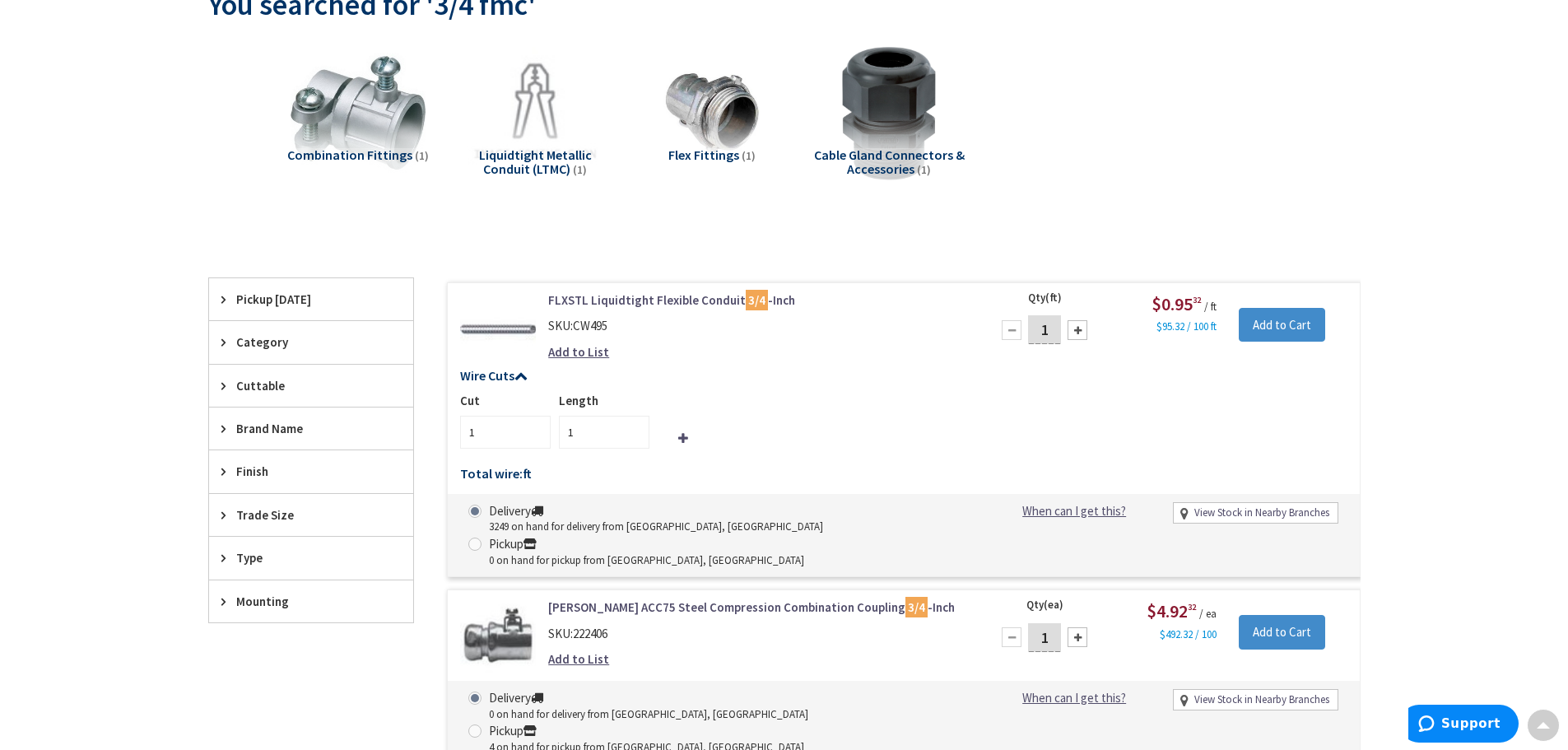
scroll to position [165, 0]
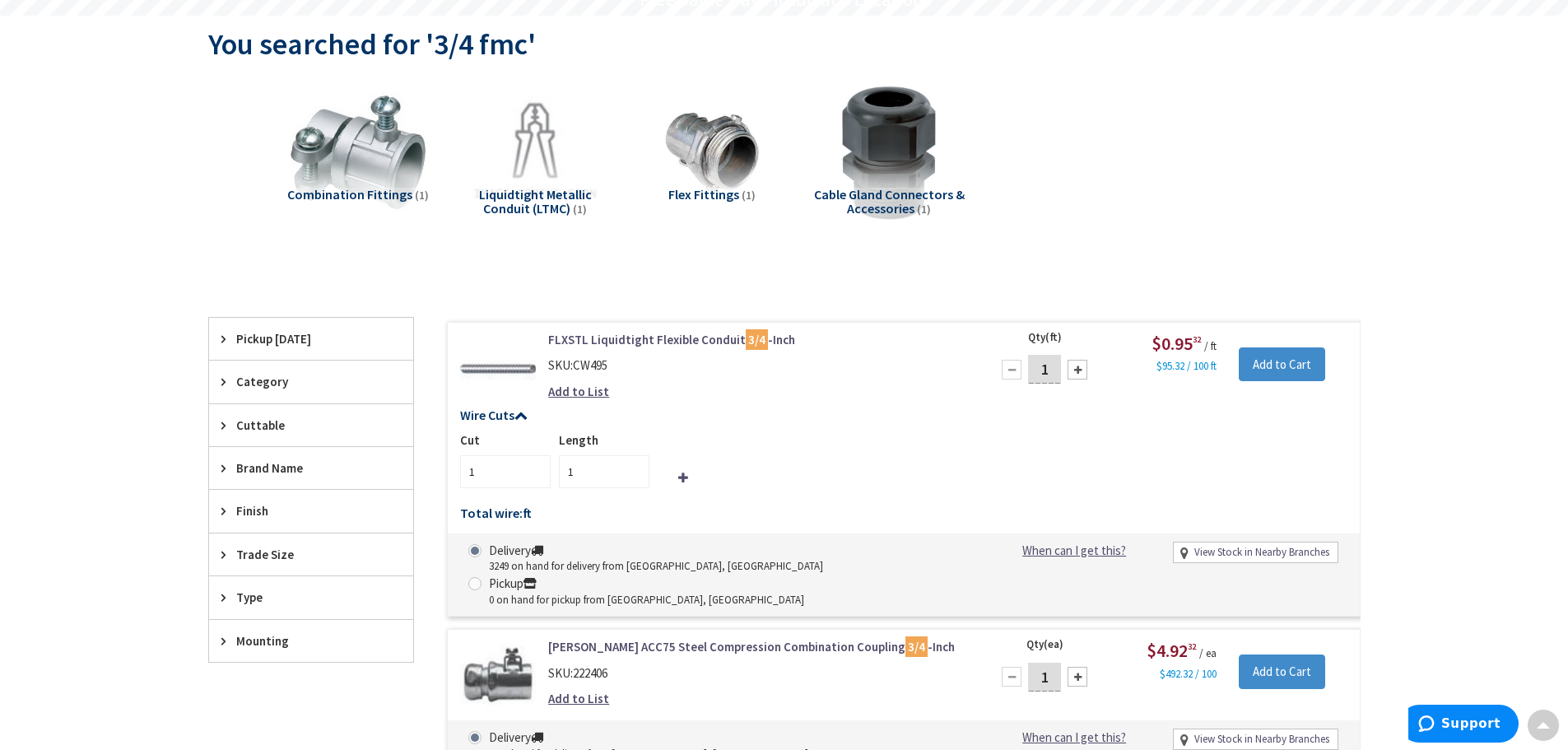
click at [686, 339] on link "FLXSTL Liquidtight Flexible Conduit 3/4 -Inch" at bounding box center [757, 340] width 419 height 17
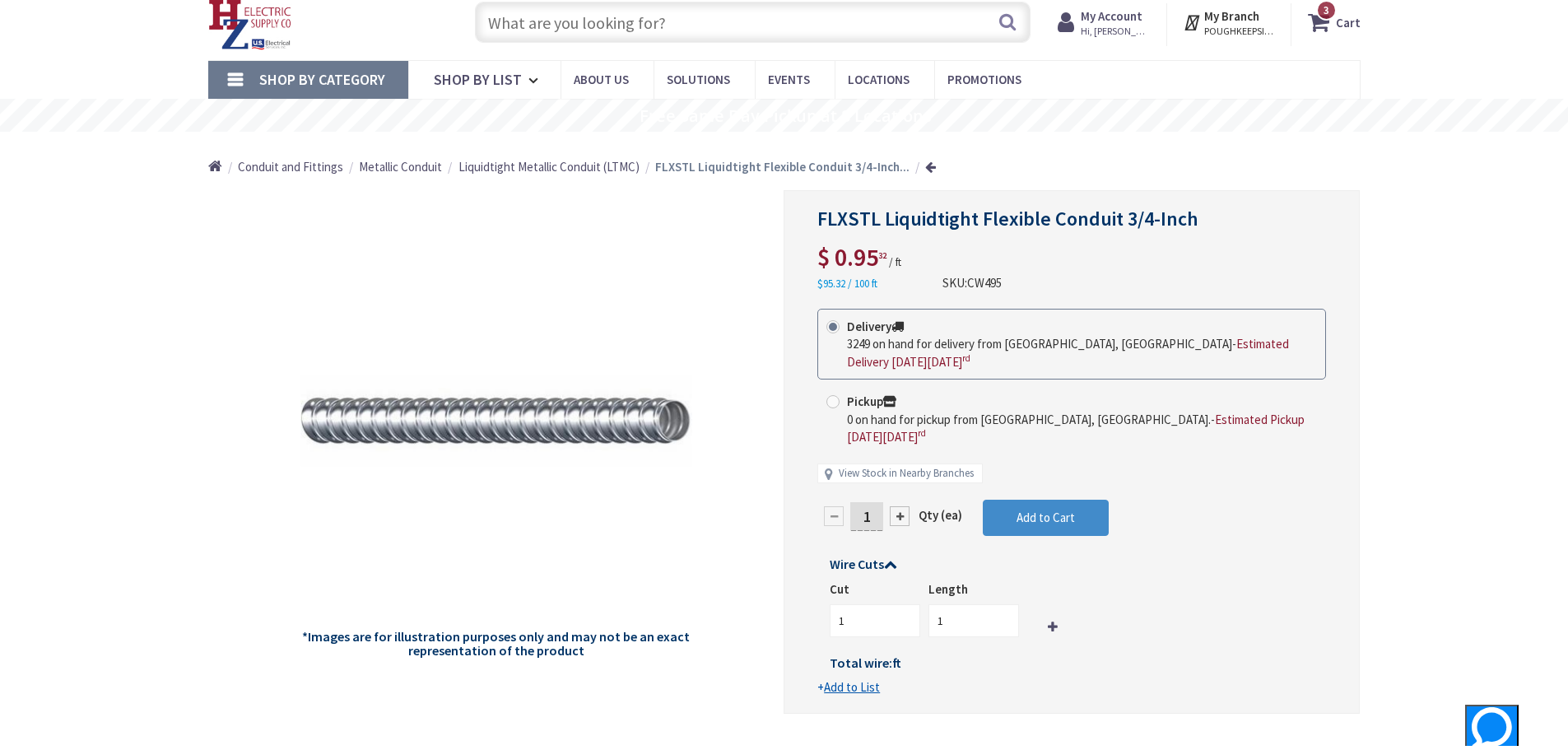
scroll to position [83, 0]
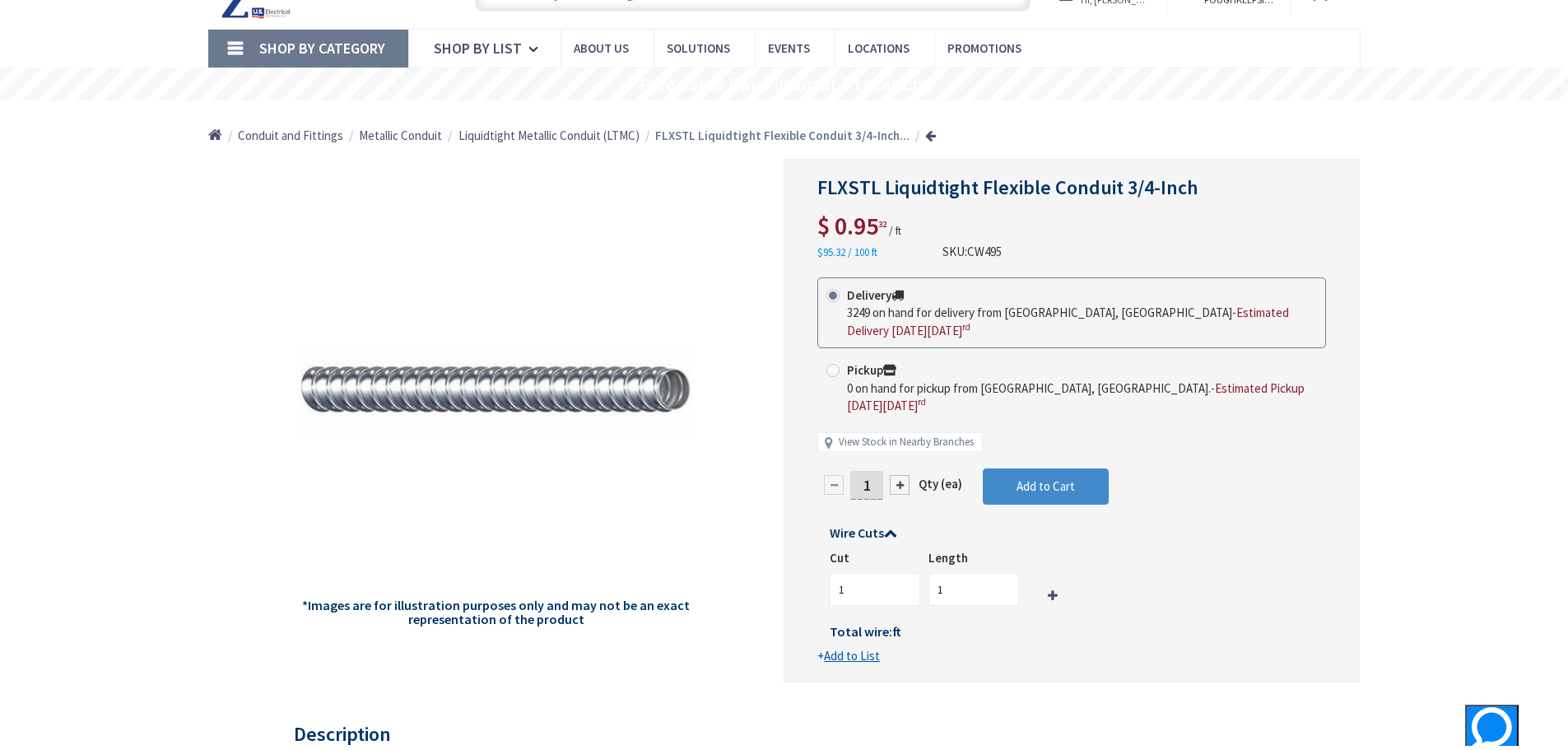
drag, startPoint x: 866, startPoint y: 482, endPoint x: 878, endPoint y: 483, distance: 12.0
click at [878, 483] on input "1" at bounding box center [867, 485] width 33 height 29
type input "25"
click at [948, 594] on form "This product is Discontinued Delivery 3249 on hand for delivery from Middletown…" at bounding box center [1071, 472] width 509 height 388
type input "25"
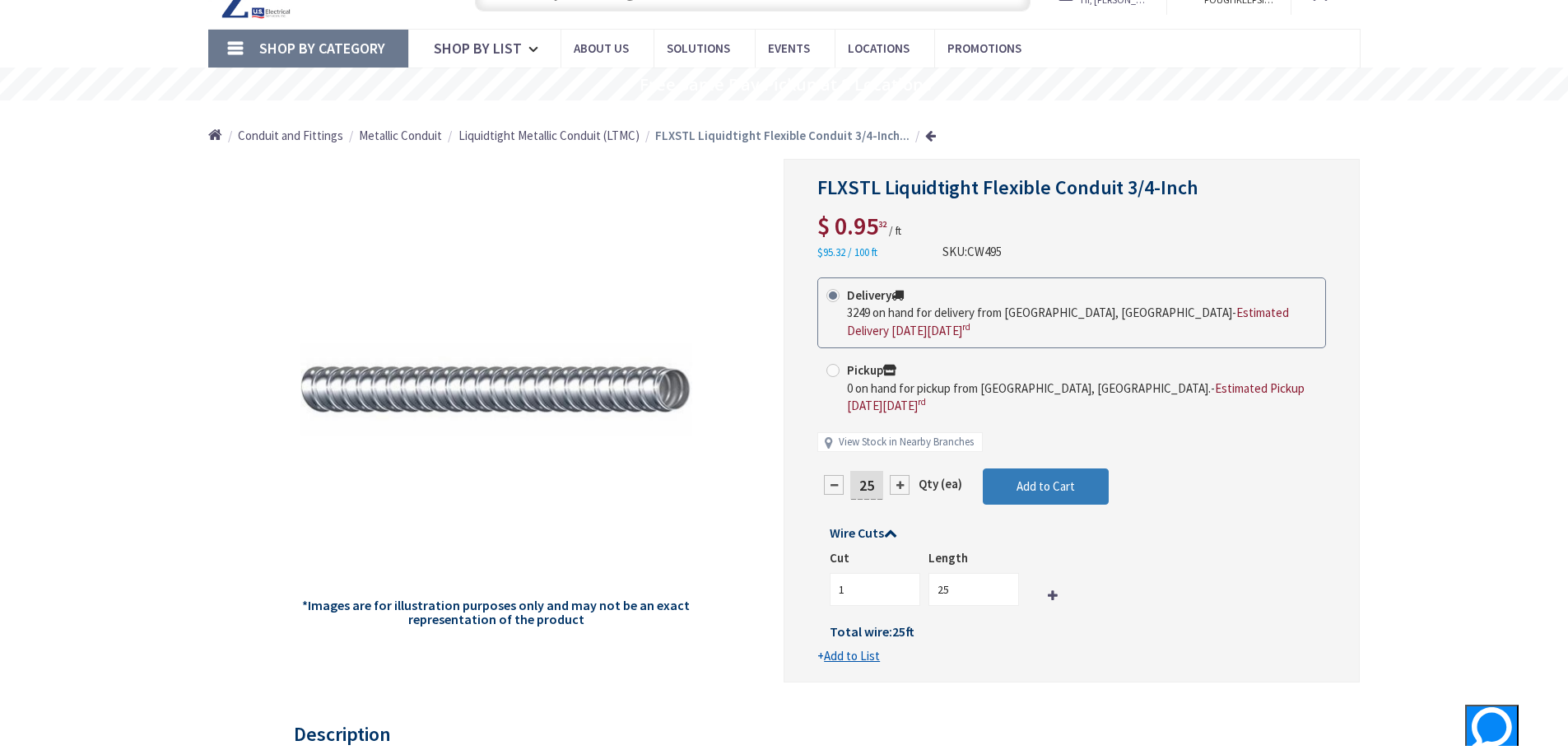
click at [1024, 486] on span "Add to Cart" at bounding box center [1046, 486] width 58 height 15
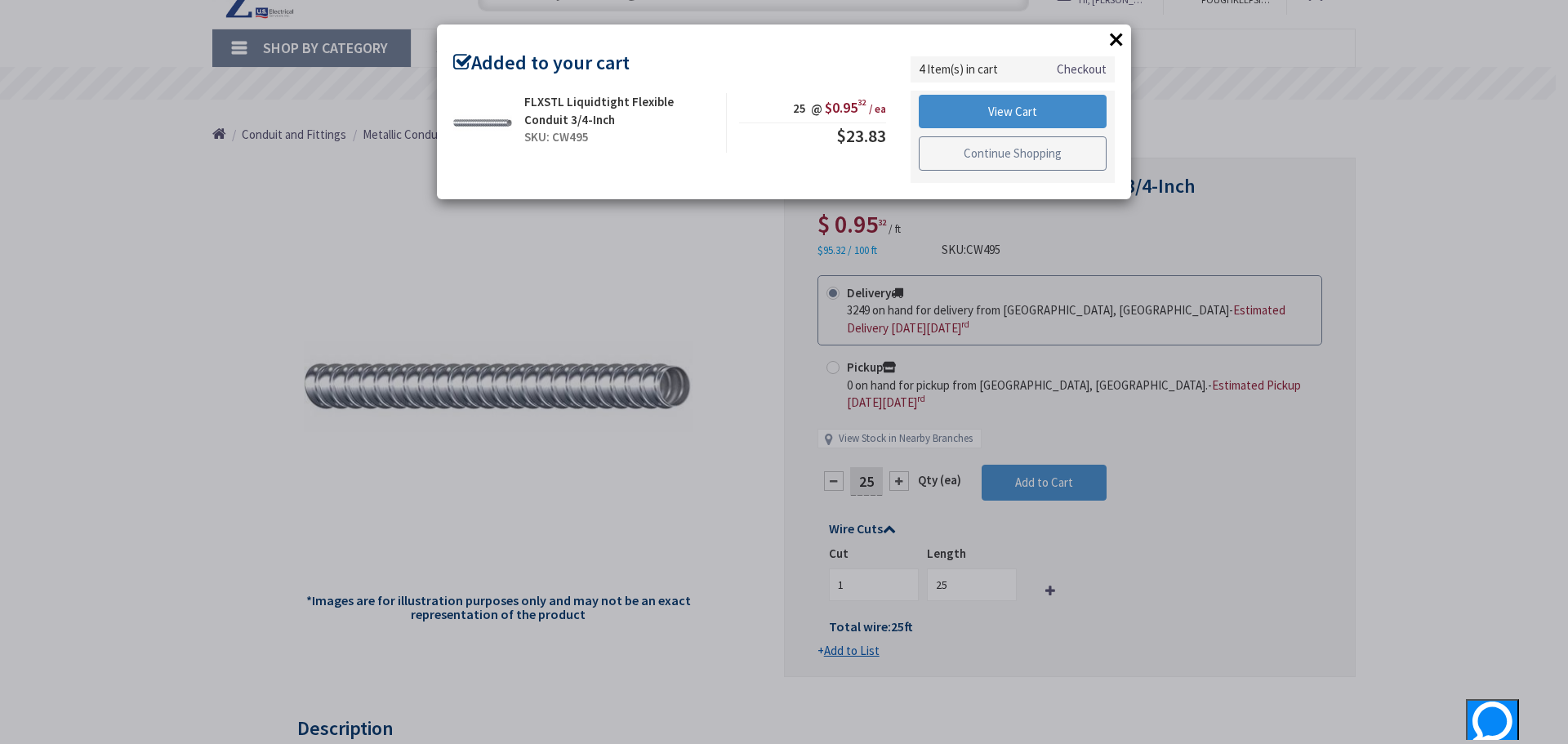
click at [979, 149] on link "Continue Shopping" at bounding box center [1012, 154] width 188 height 34
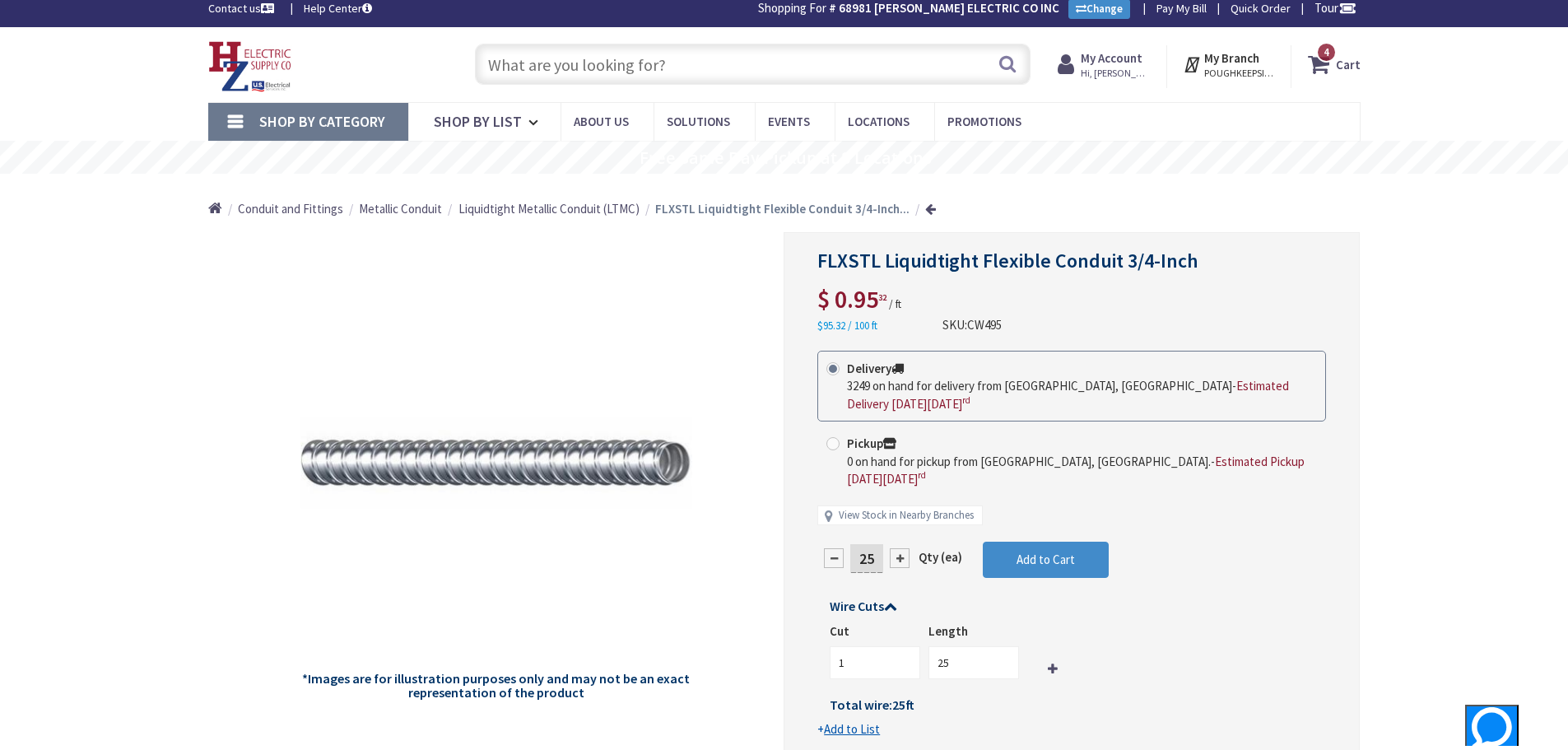
scroll to position [0, 0]
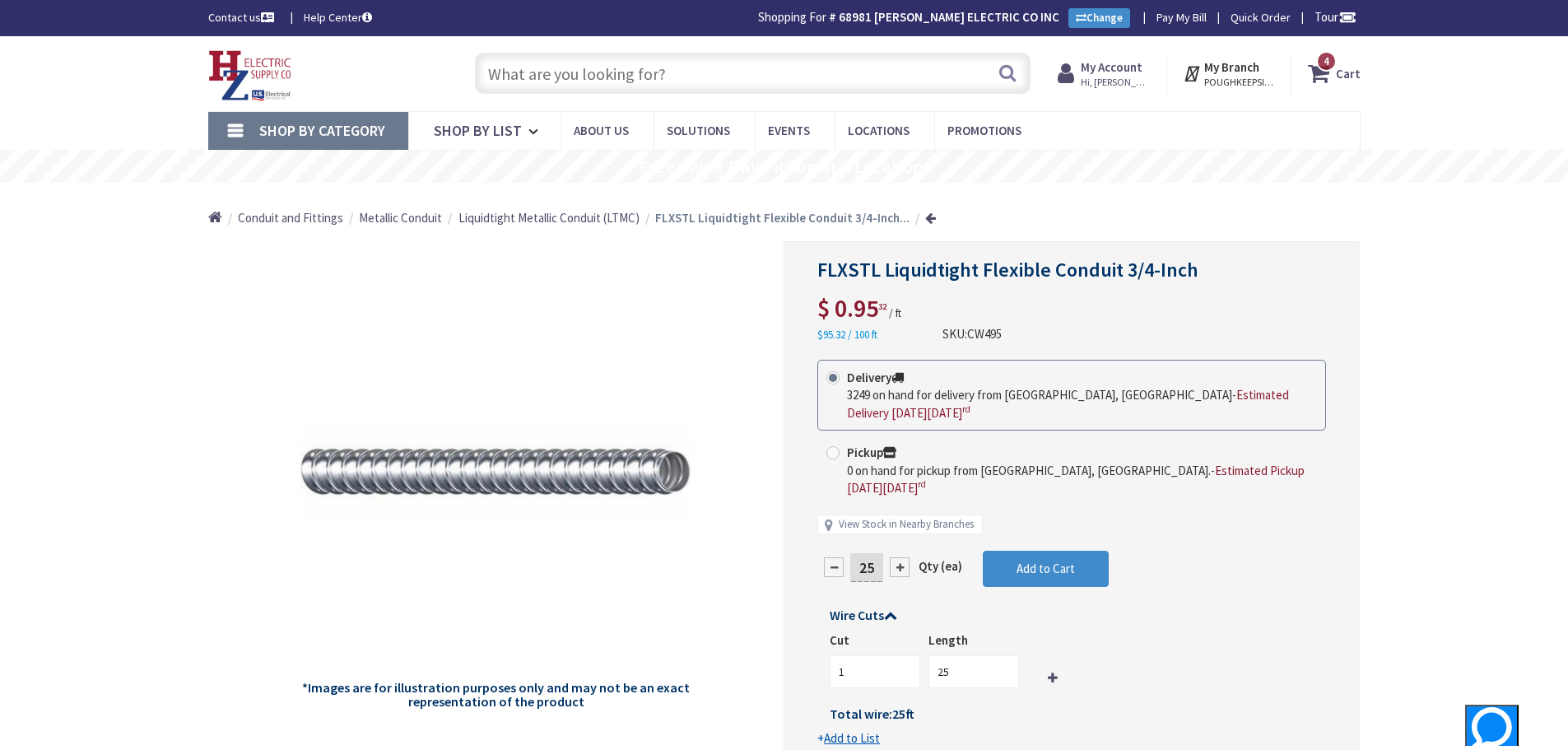
click at [615, 79] on input "text" at bounding box center [753, 72] width 556 height 41
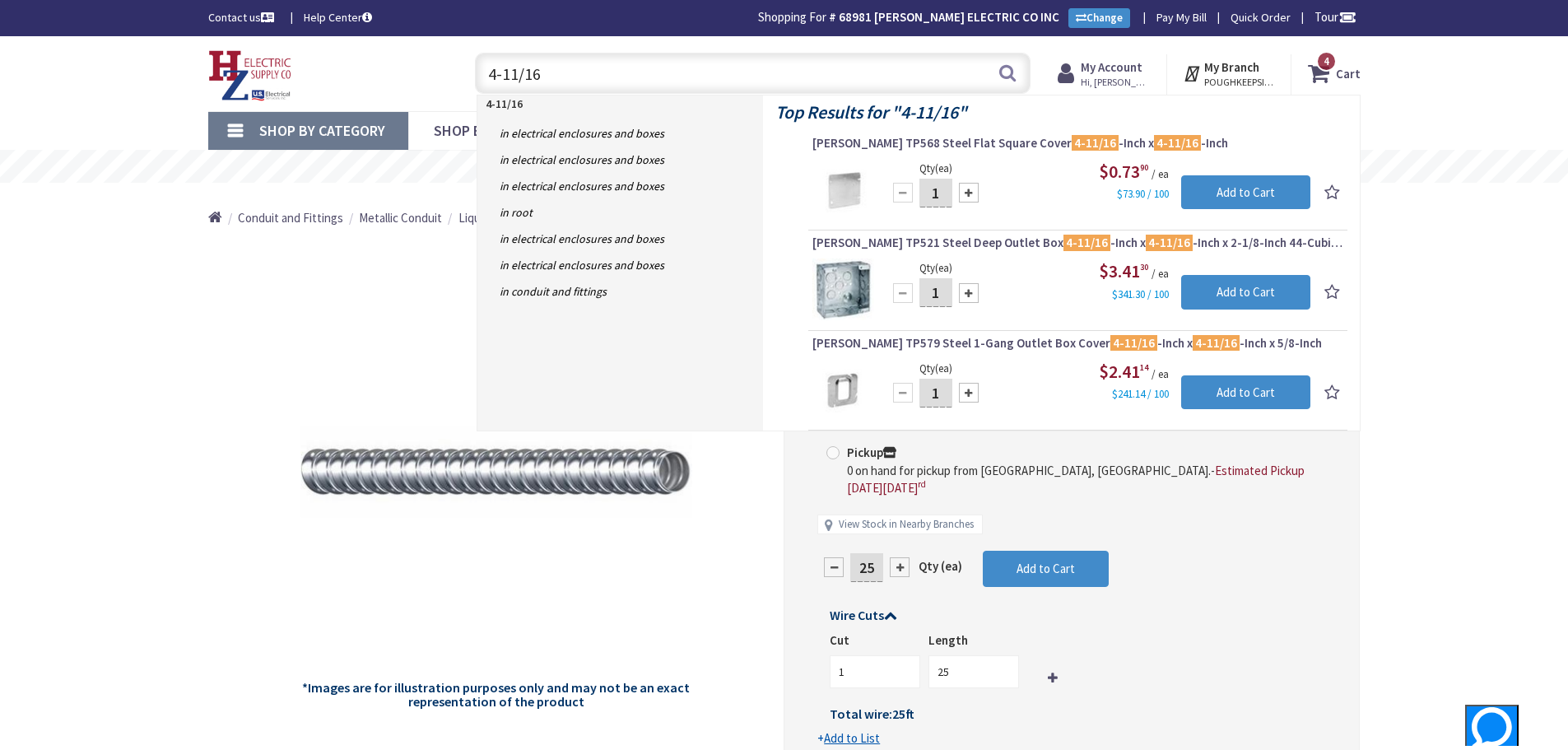
type input "4-11/16"
click at [969, 295] on div at bounding box center [969, 293] width 20 height 20
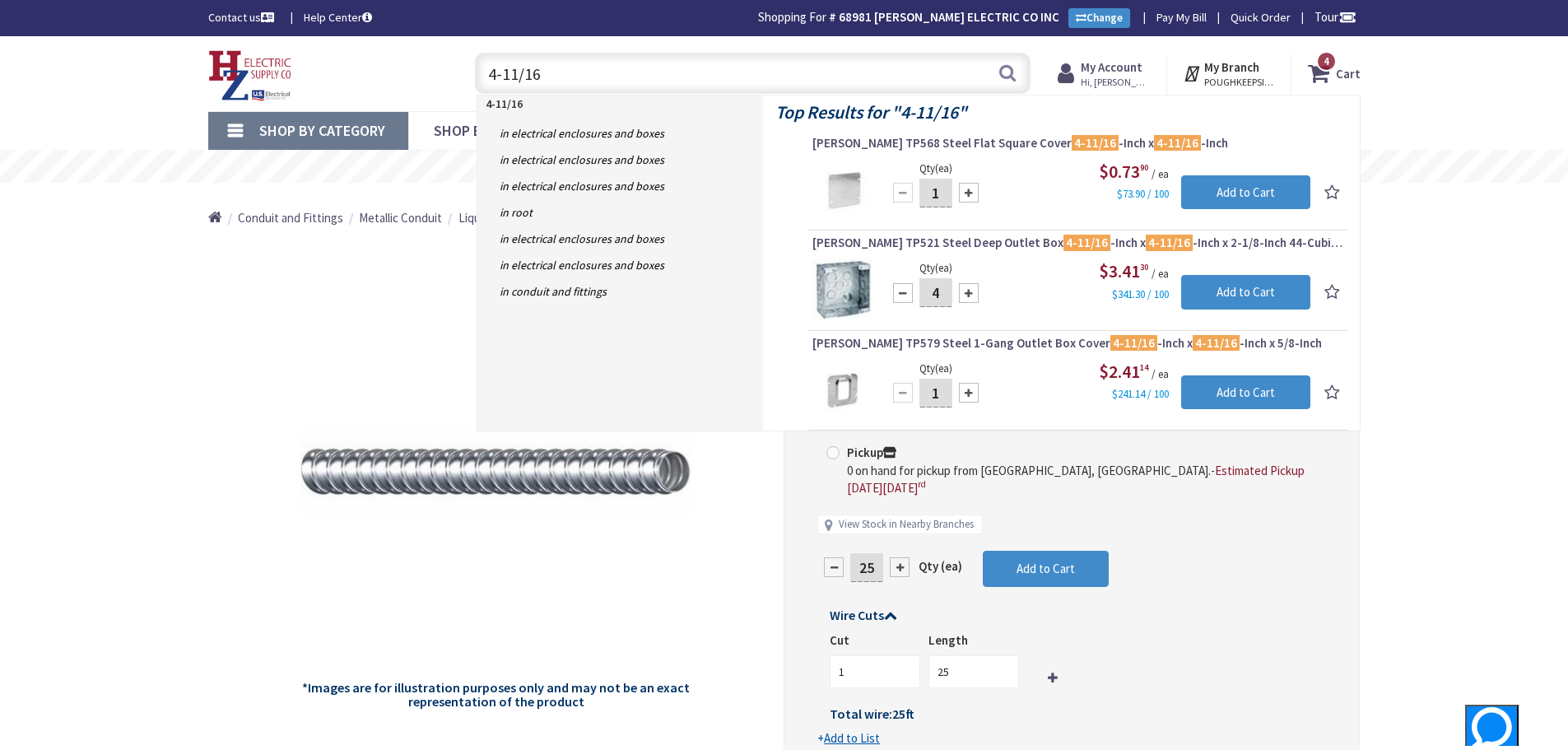
type input "5"
click at [1234, 286] on input "Add to Cart" at bounding box center [1246, 292] width 129 height 34
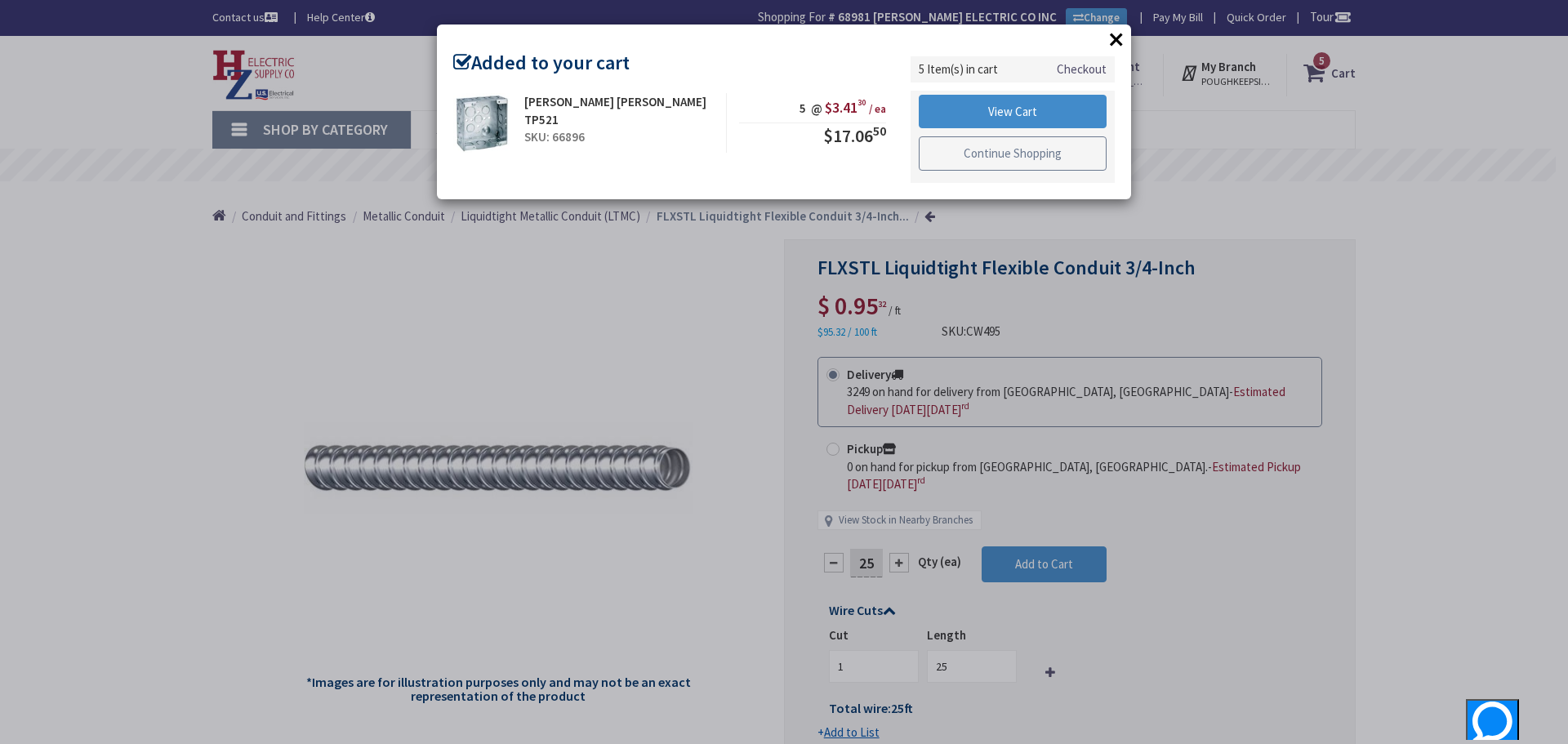
click at [1015, 161] on link "Continue Shopping" at bounding box center [1012, 154] width 188 height 34
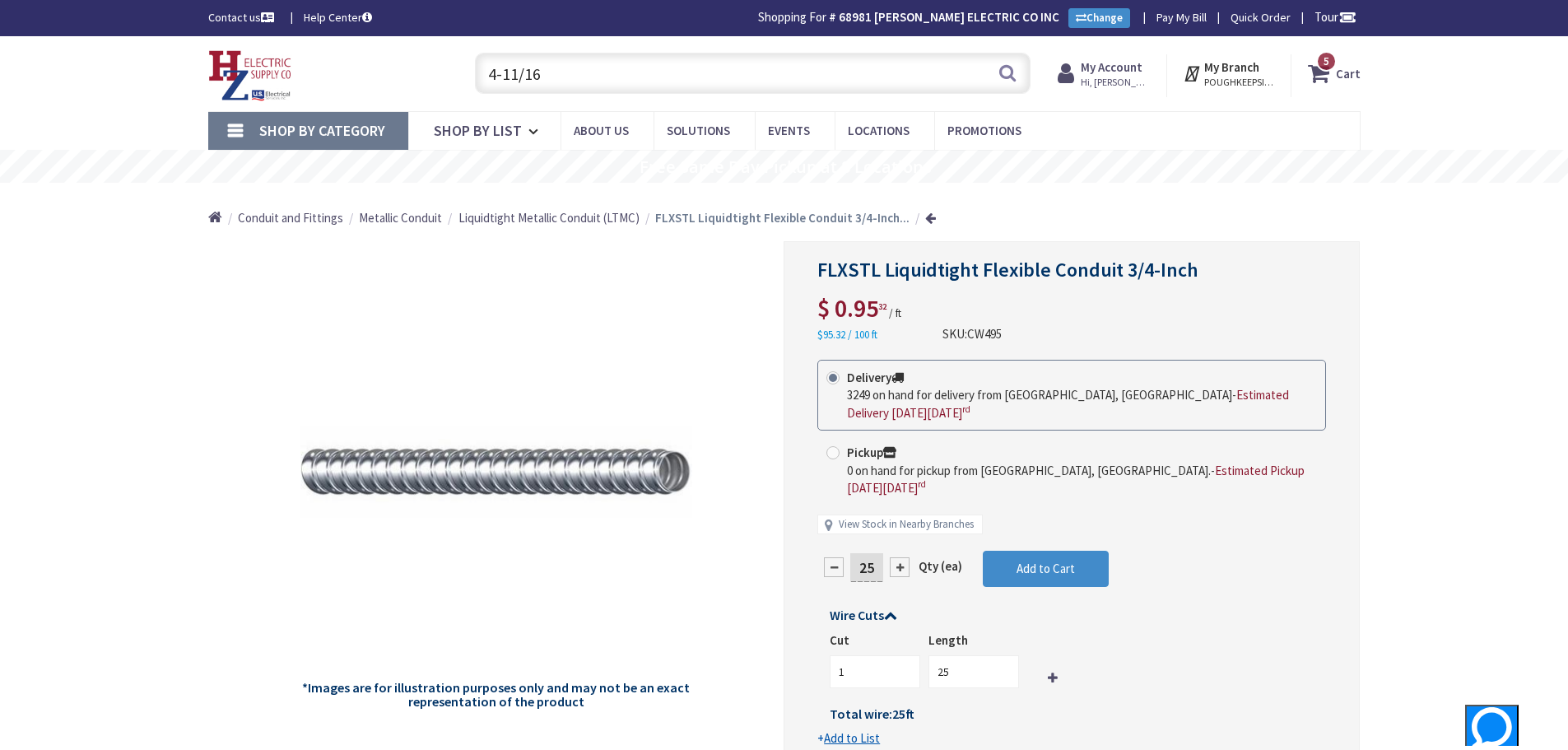
click at [663, 78] on input "4-11/16" at bounding box center [753, 72] width 556 height 41
click at [1001, 65] on button "Search" at bounding box center [1008, 72] width 21 height 37
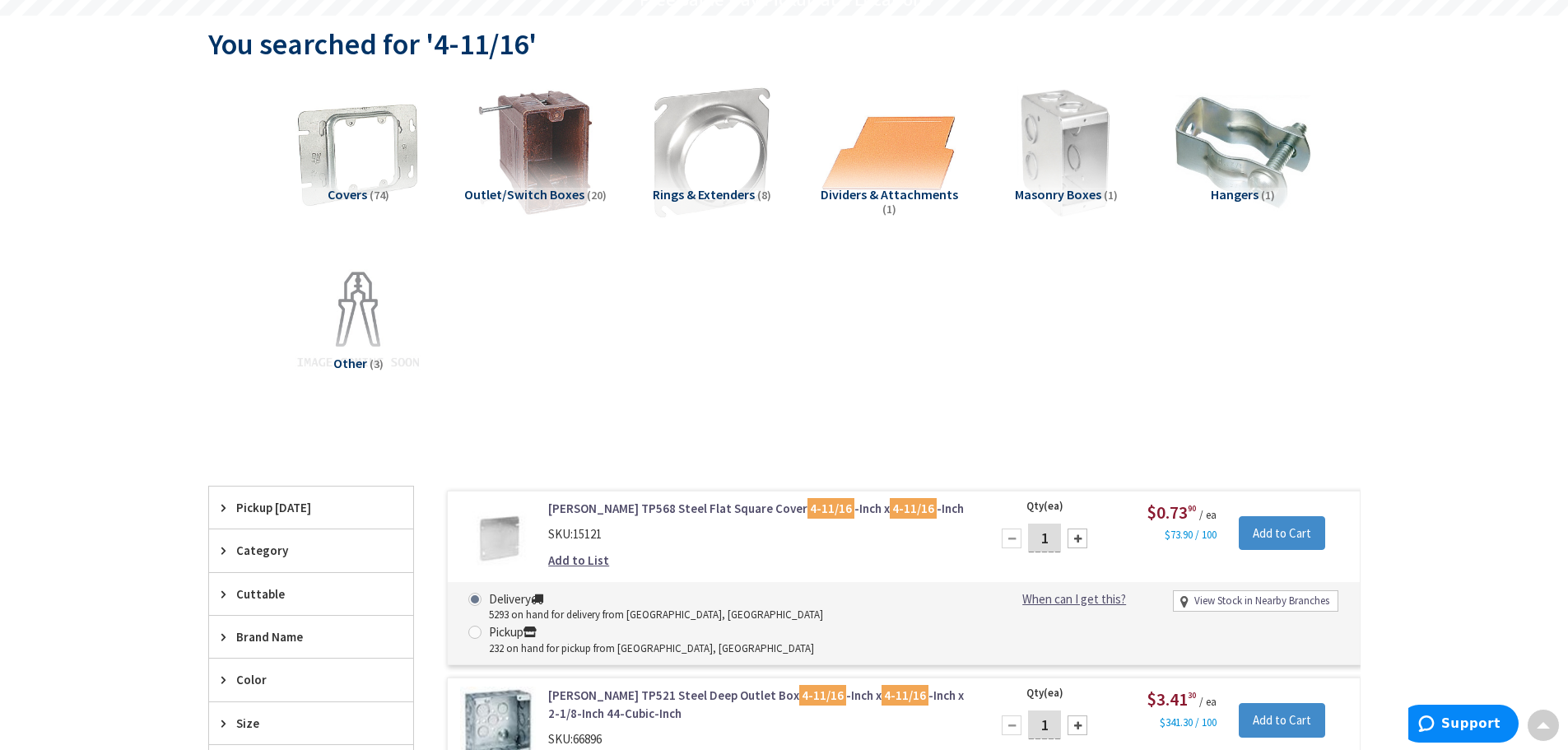
drag, startPoint x: 1052, startPoint y: 543, endPoint x: 1028, endPoint y: 543, distance: 24.0
click at [1028, 543] on div "1" at bounding box center [1045, 539] width 99 height 33
type input "5"
click at [1049, 401] on div "Covers (74) Outlet/Switch Boxes (20) Rings & Extenders (8) Dividers & Attachmen…" at bounding box center [784, 249] width 1095 height 345
click at [1277, 524] on input "Add to Cart" at bounding box center [1282, 534] width 87 height 34
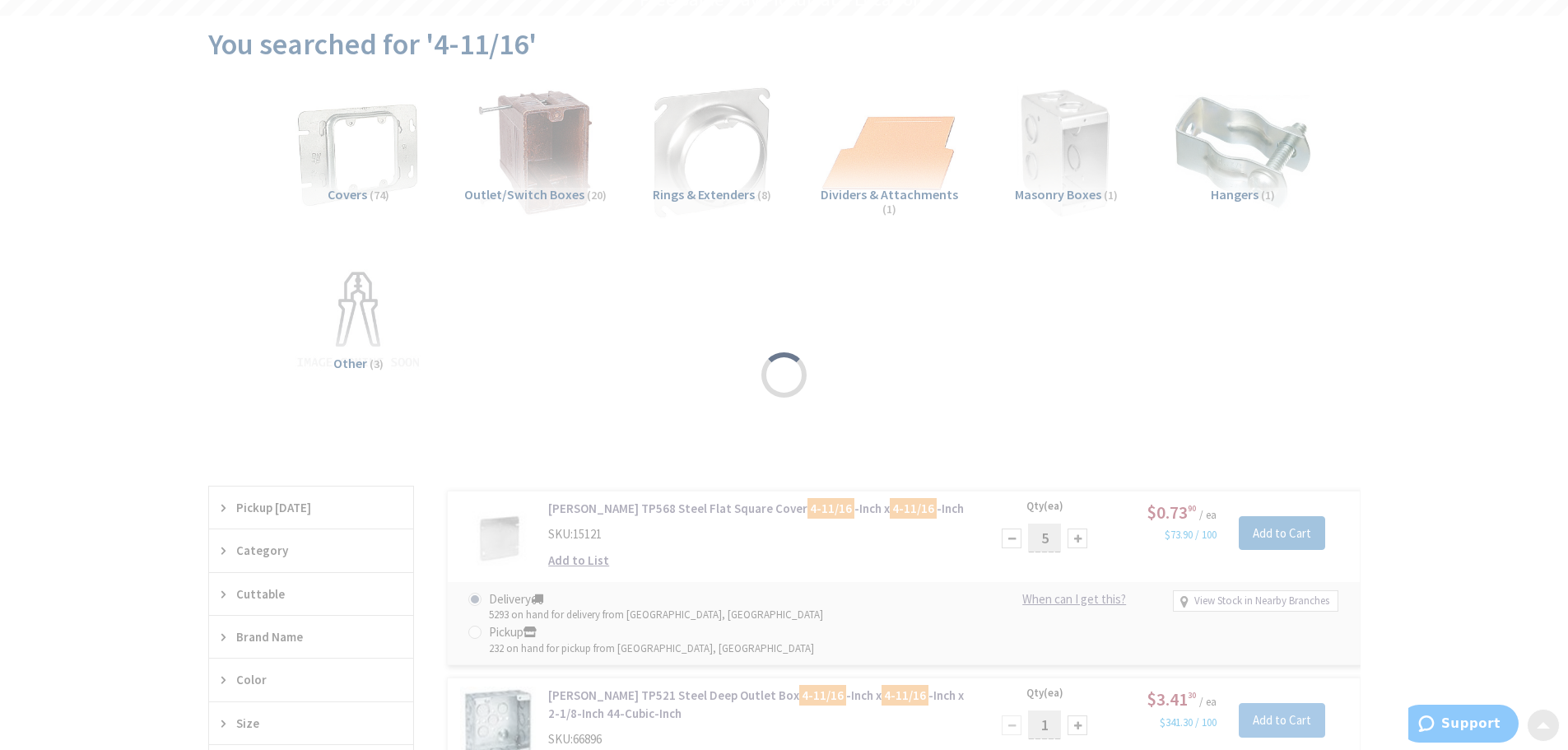
scroll to position [168, 0]
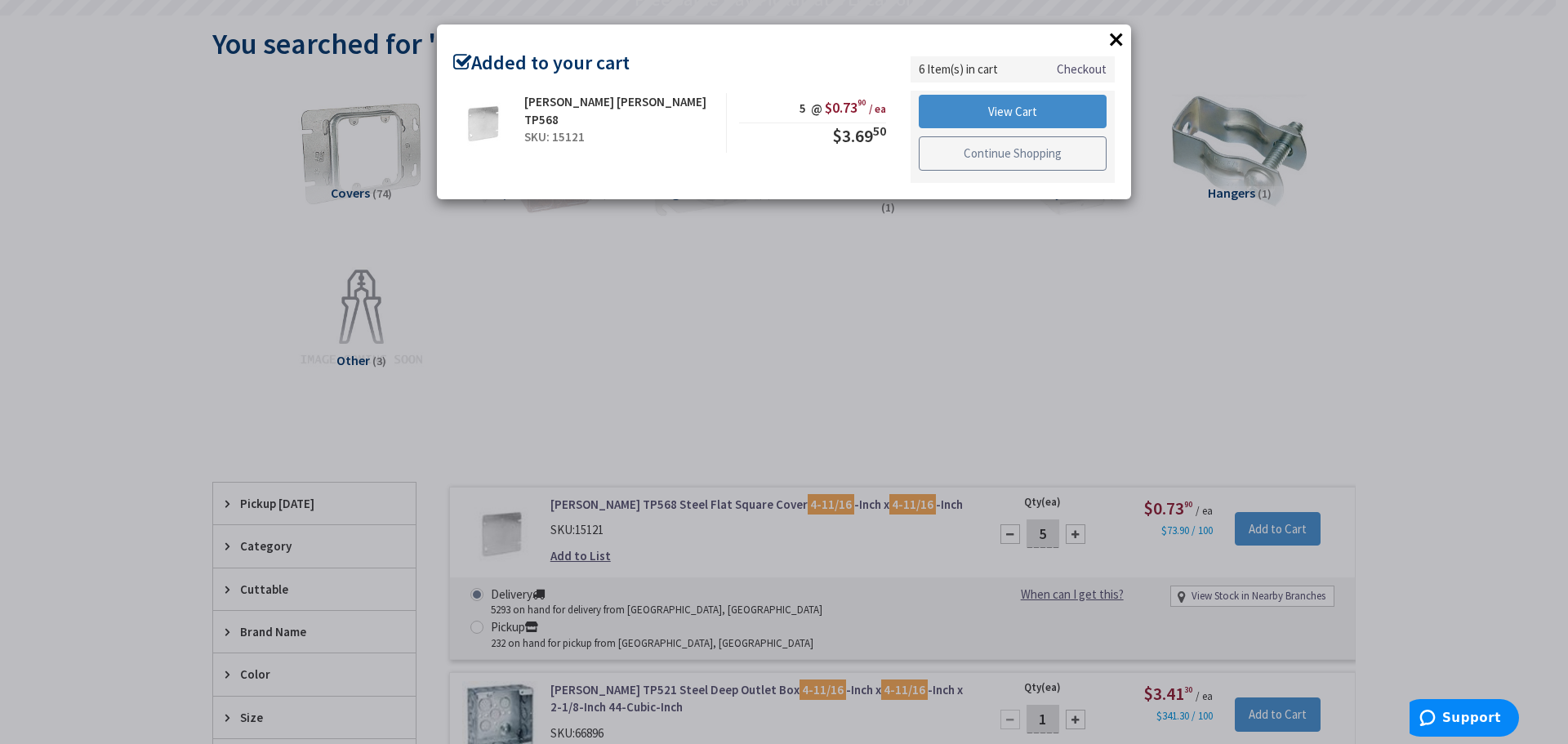
click at [970, 149] on link "Continue Shopping" at bounding box center [1012, 154] width 188 height 34
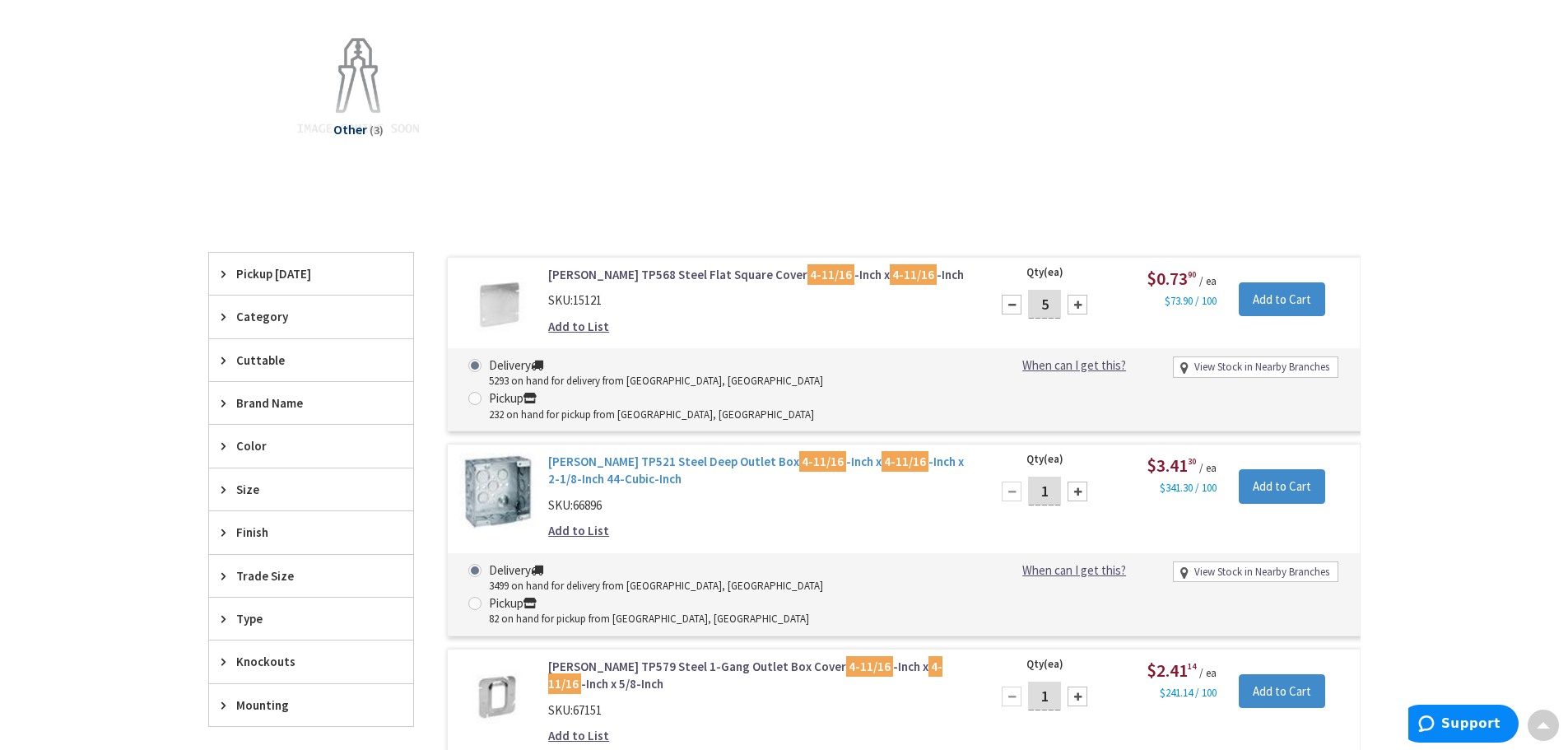
scroll to position [414, 0]
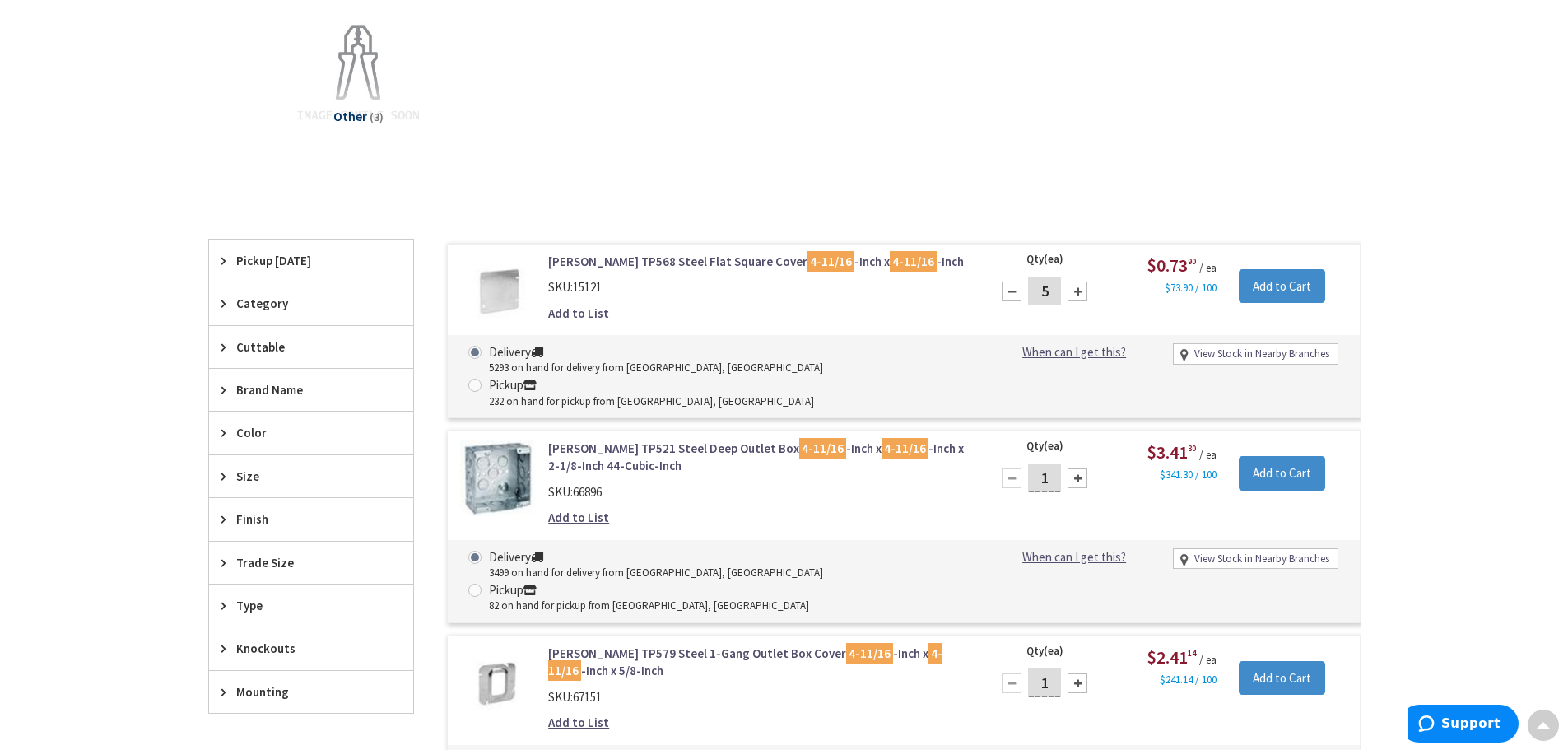
click at [619, 440] on link "Crouse-Hinds TP521 Steel Deep Outlet Box 4-11/16 -Inch x 4-11/16 -Inch x 2-1/8-…" at bounding box center [757, 457] width 419 height 35
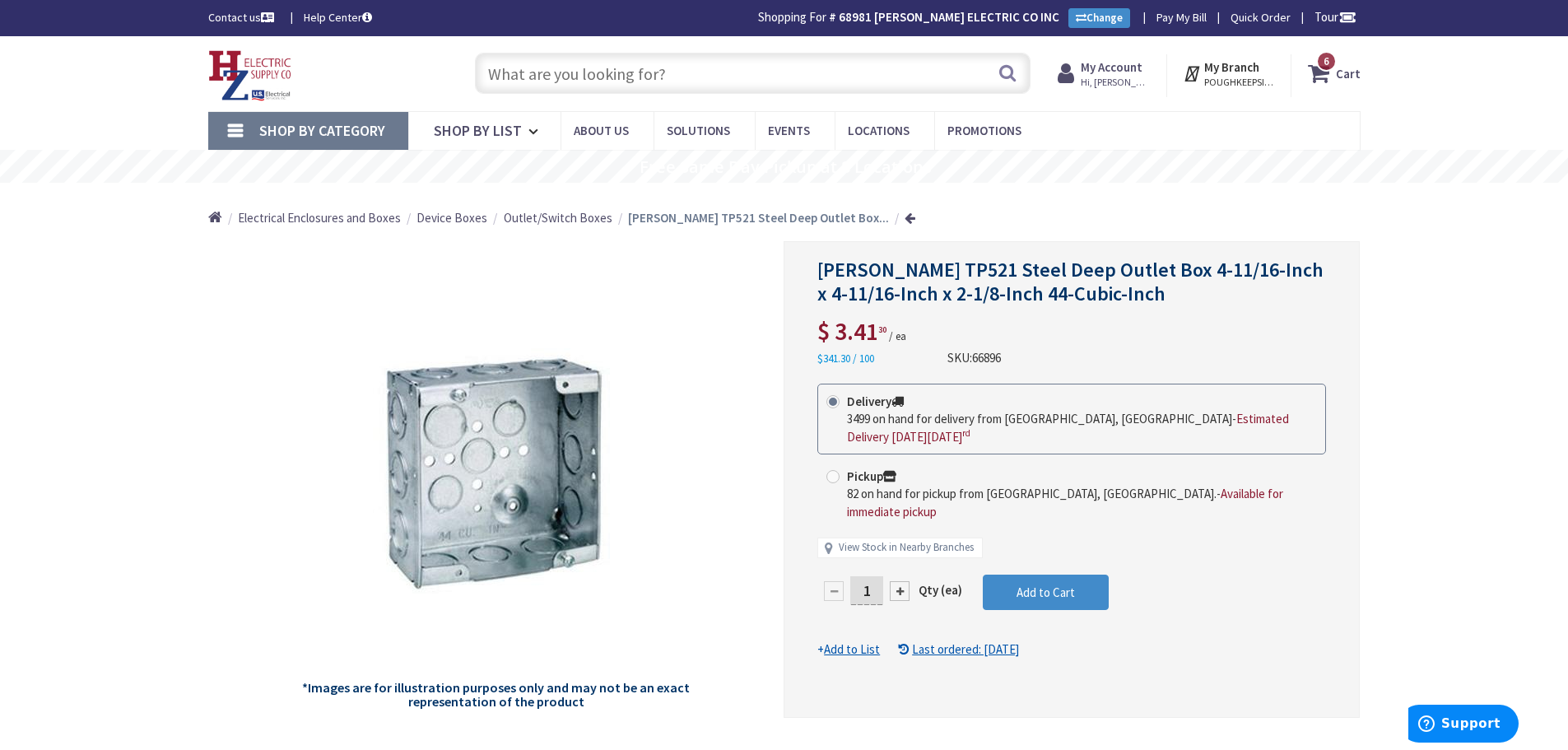
click at [918, 86] on input "text" at bounding box center [753, 72] width 556 height 41
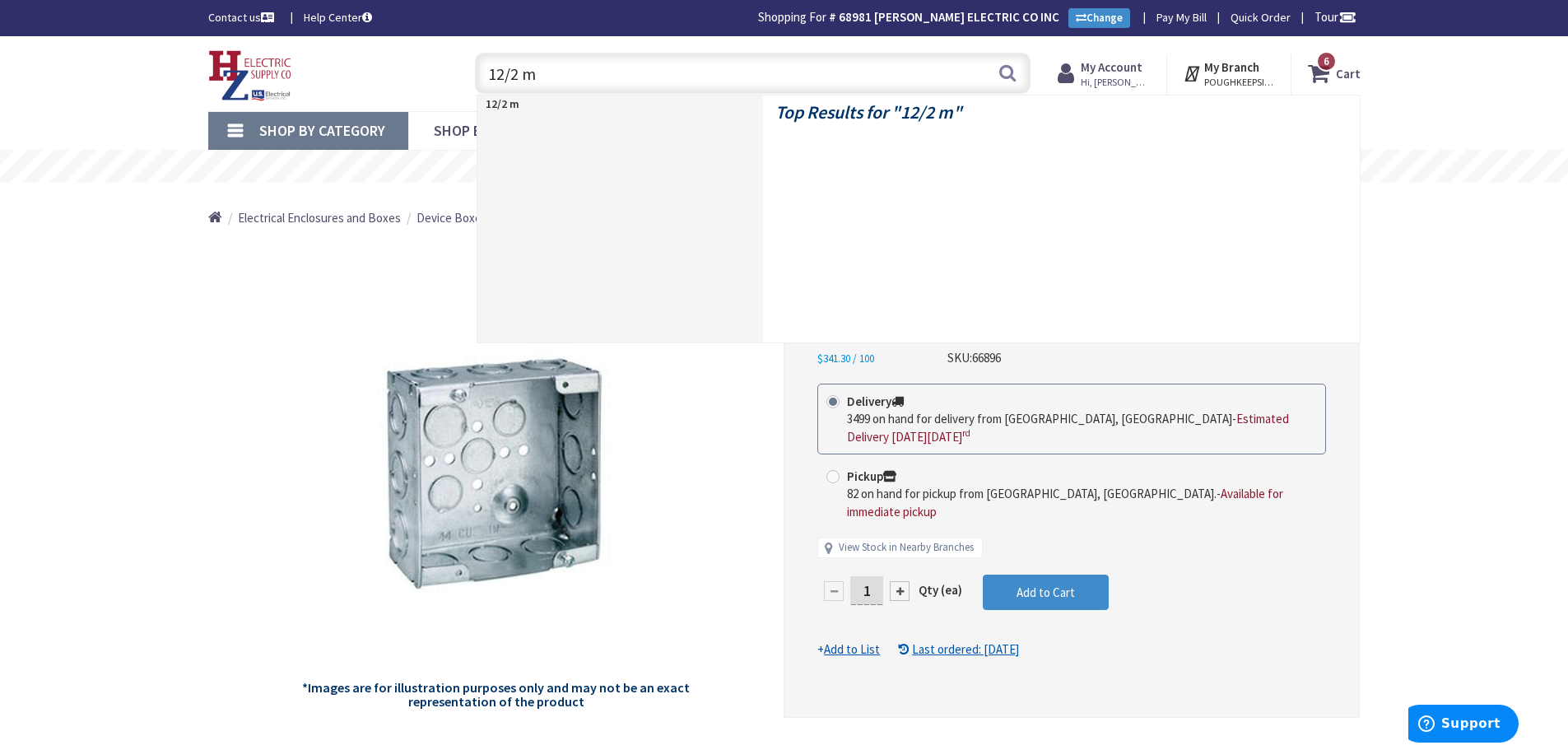
type input "12/2 mc"
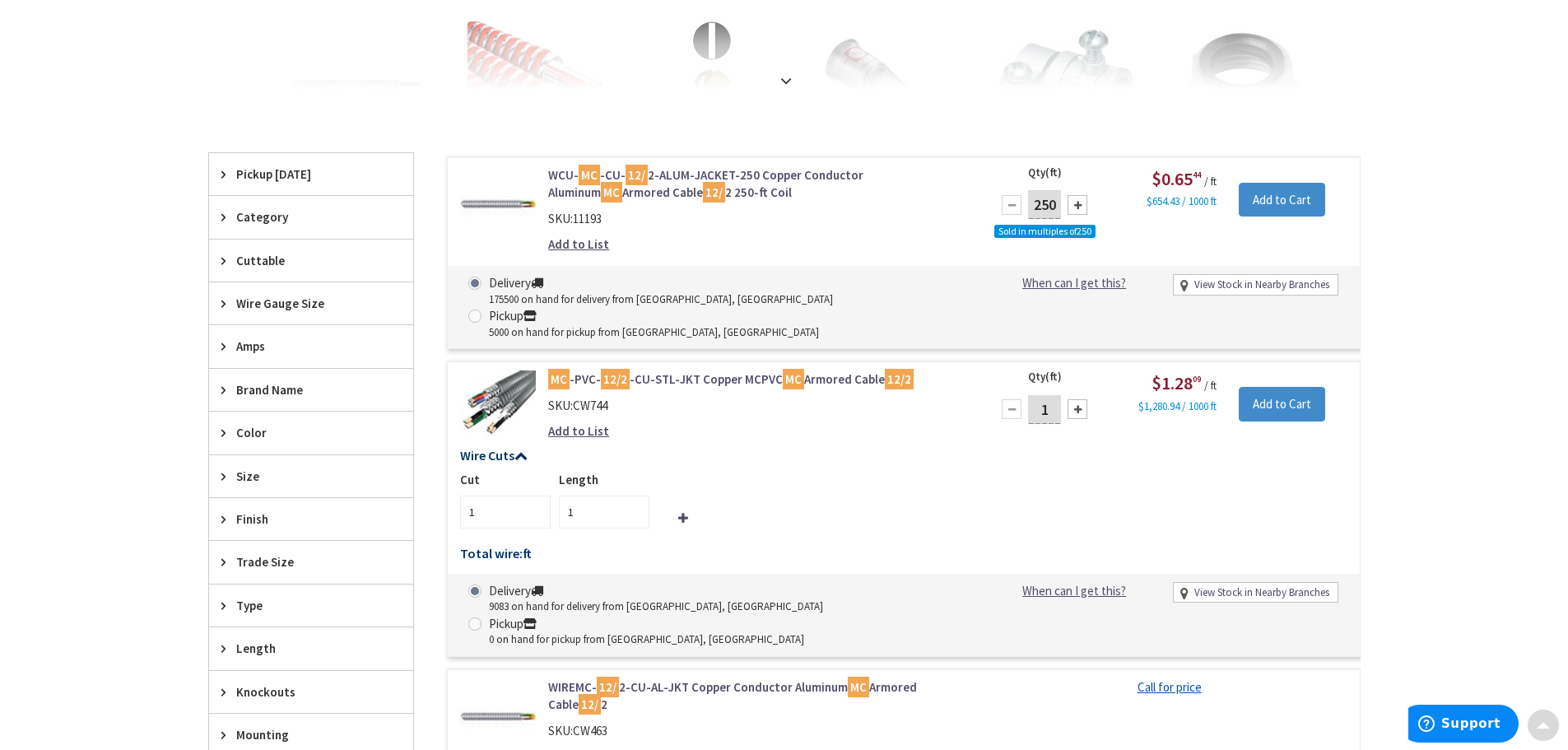
scroll to position [412, 0]
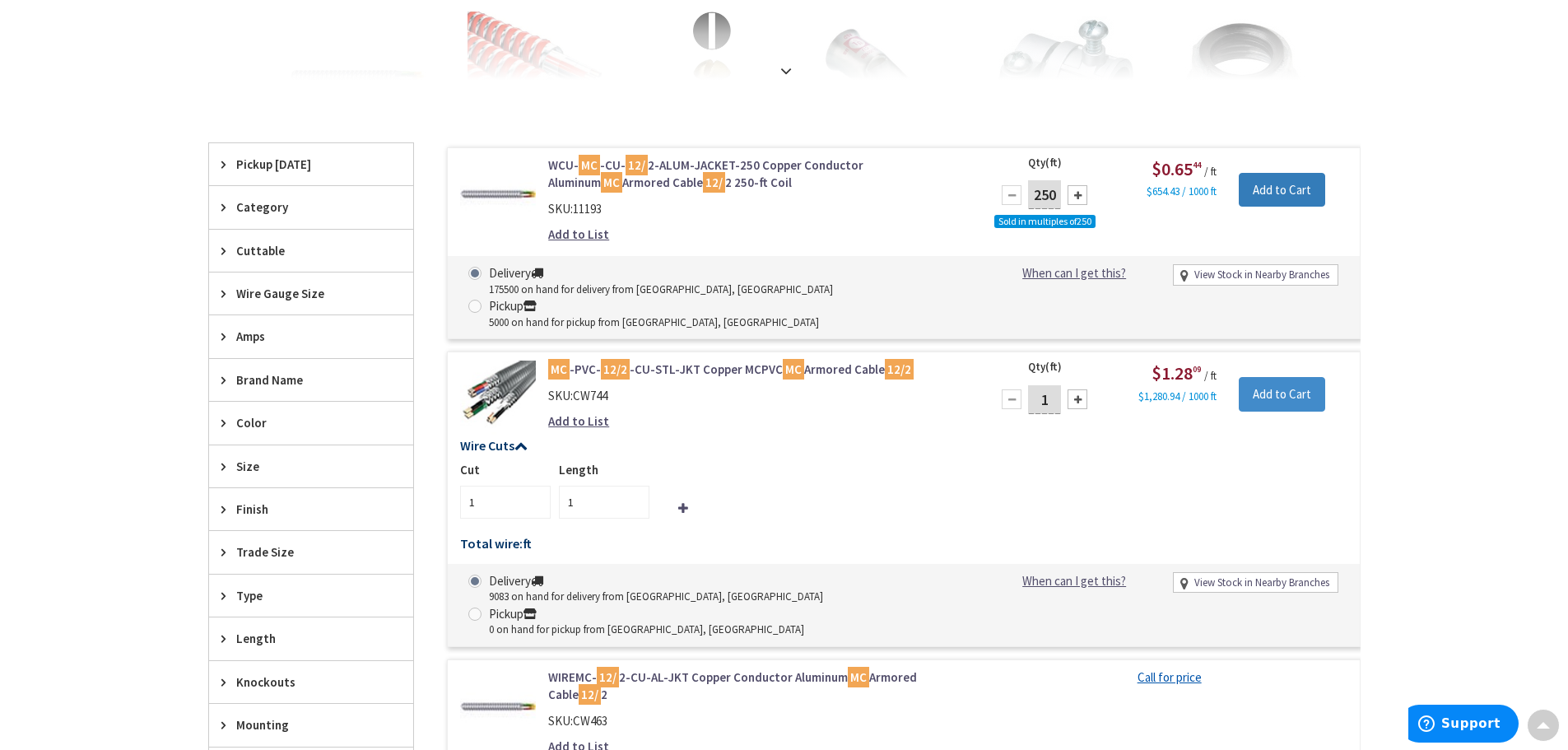
click at [1268, 182] on input "Add to Cart" at bounding box center [1282, 190] width 87 height 34
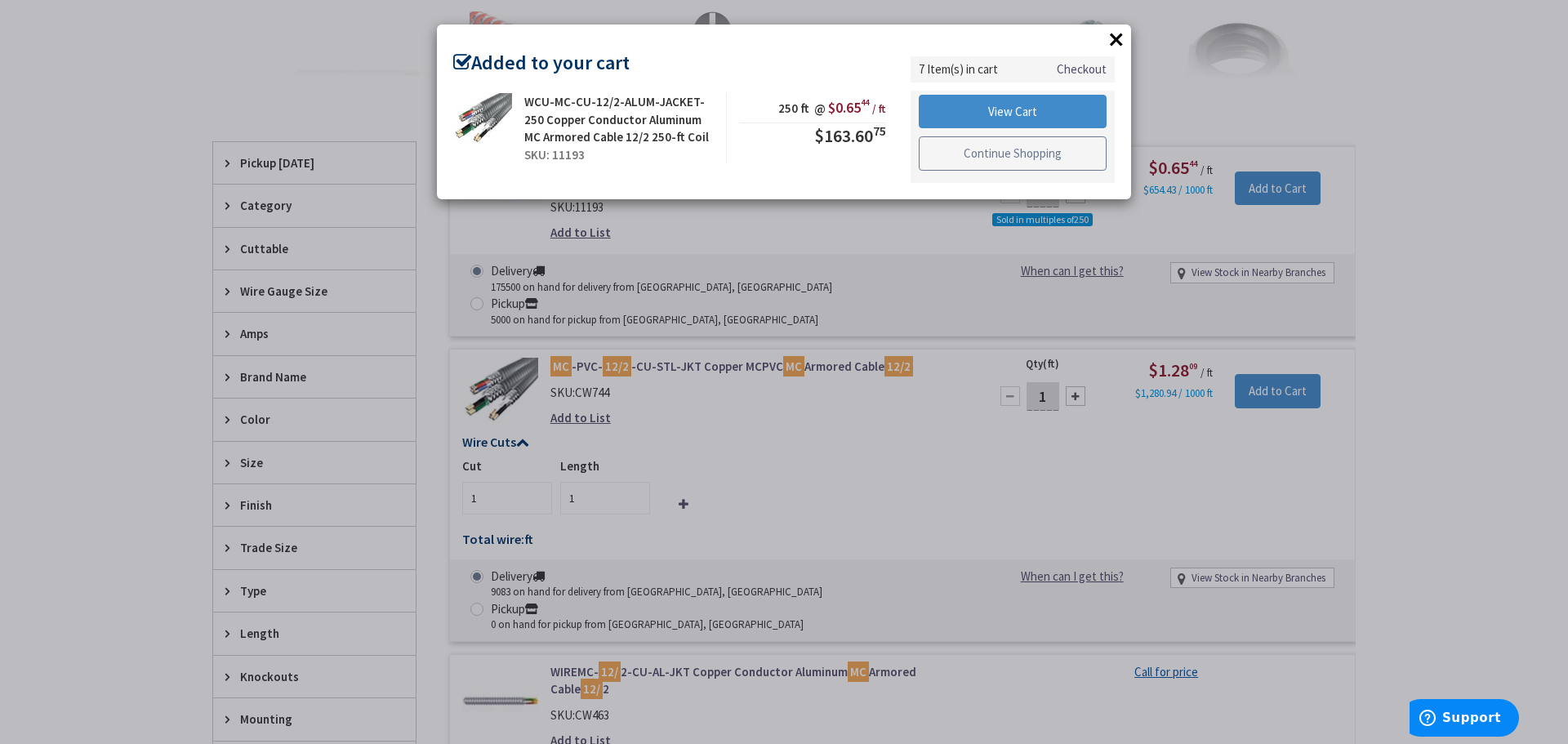
click at [1050, 150] on link "Continue Shopping" at bounding box center [1012, 154] width 188 height 34
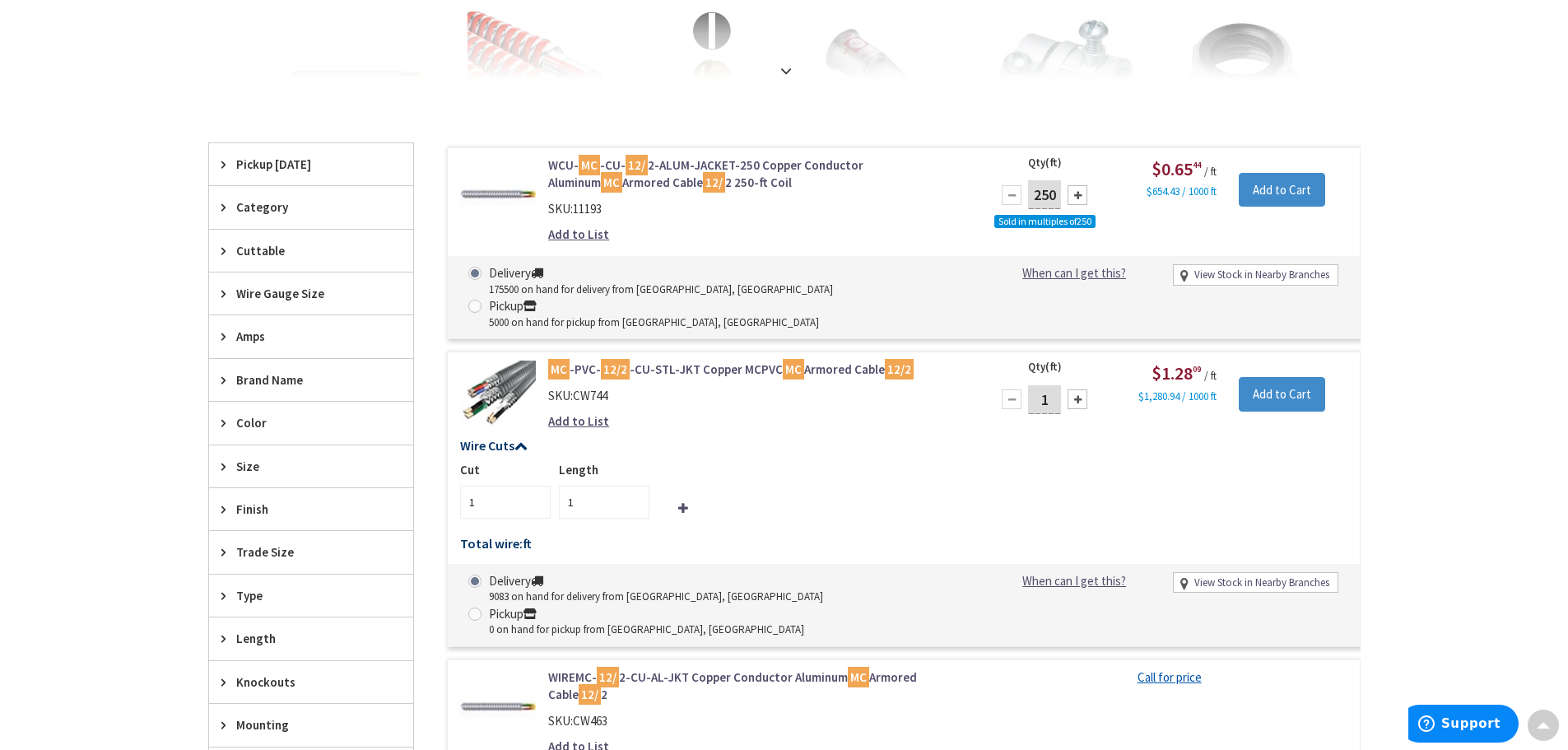
scroll to position [0, 0]
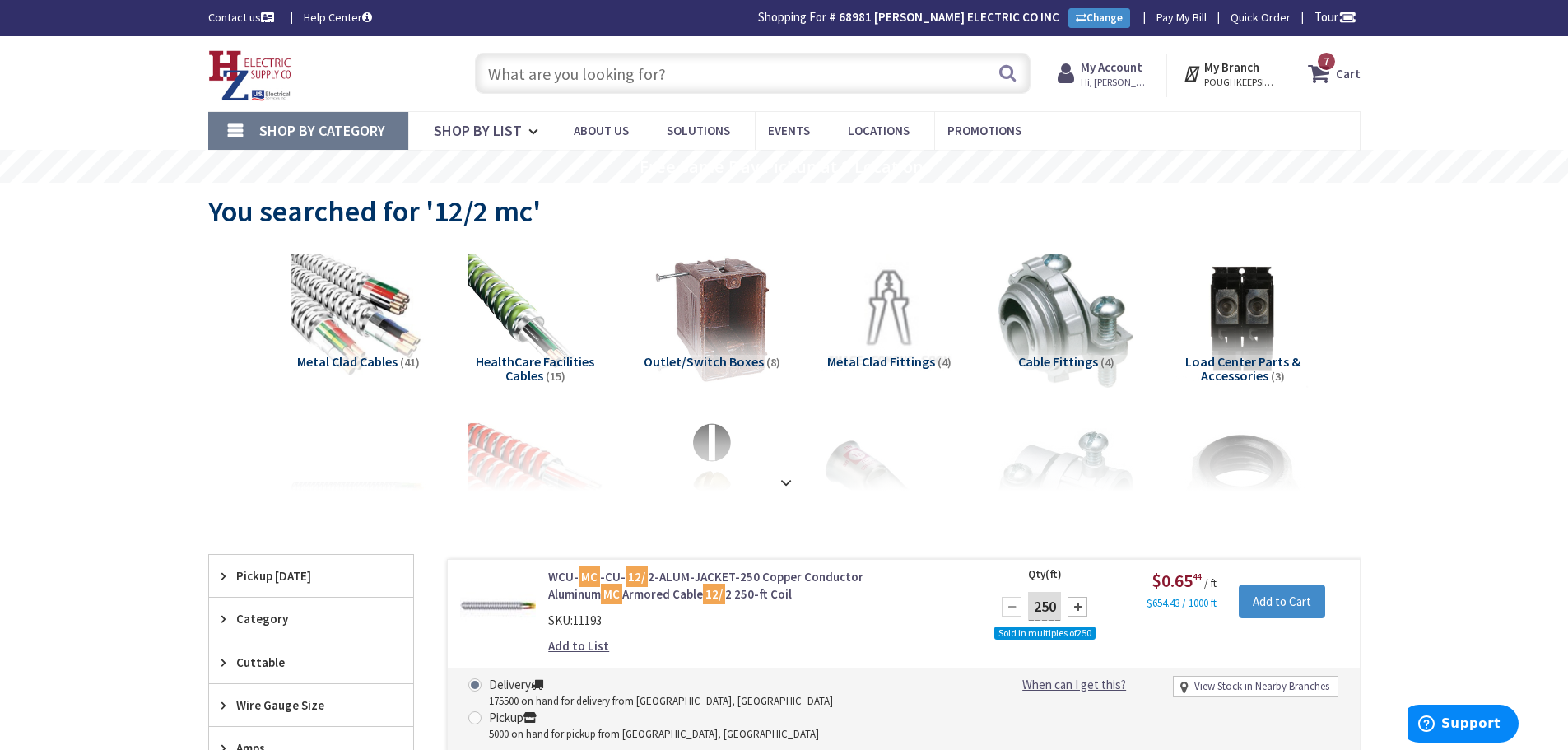
click at [1331, 77] on icon at bounding box center [1322, 72] width 28 height 30
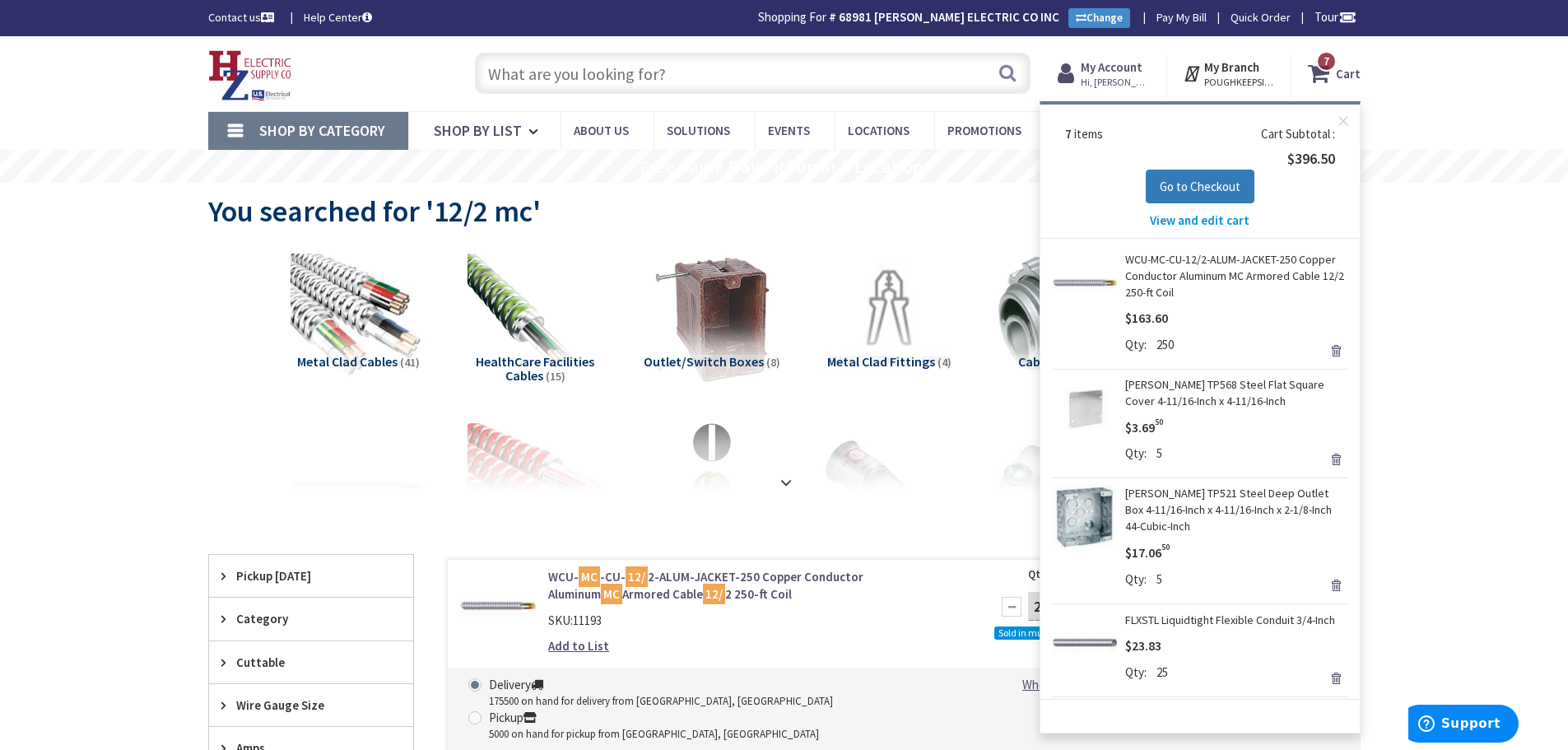
click at [1182, 191] on span "Go to Checkout" at bounding box center [1200, 187] width 81 height 15
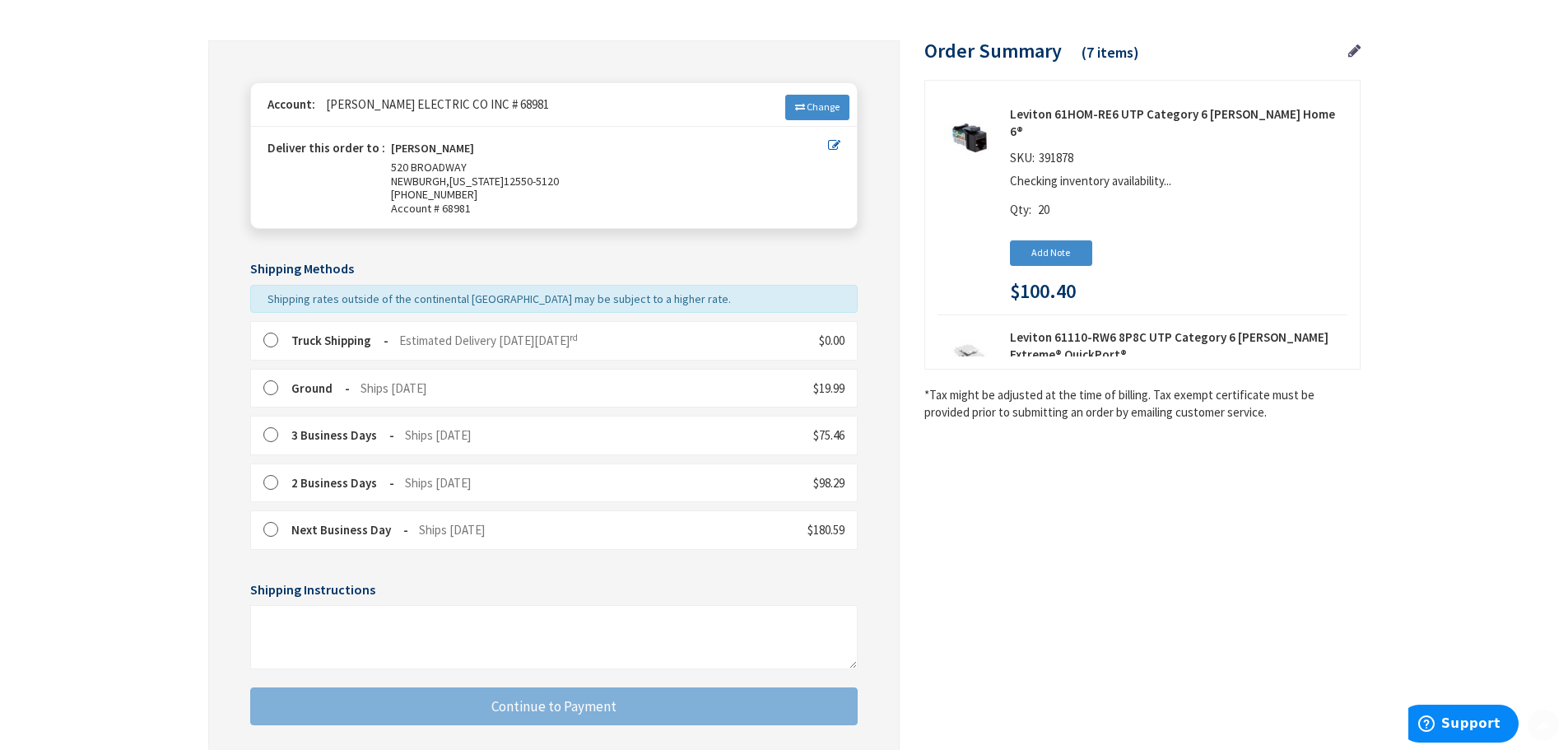
scroll to position [165, 0]
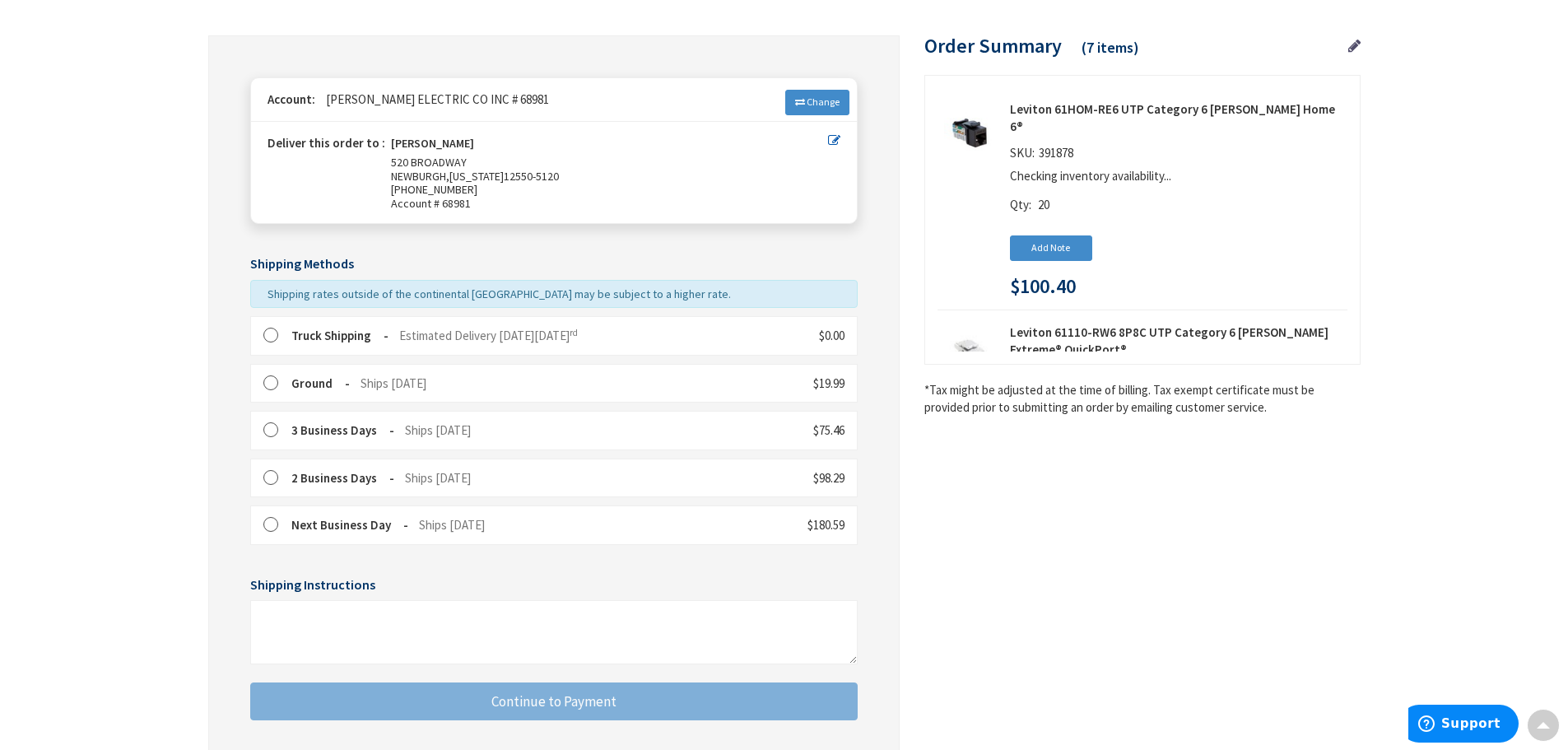
click at [275, 333] on label at bounding box center [276, 335] width 26 height 16
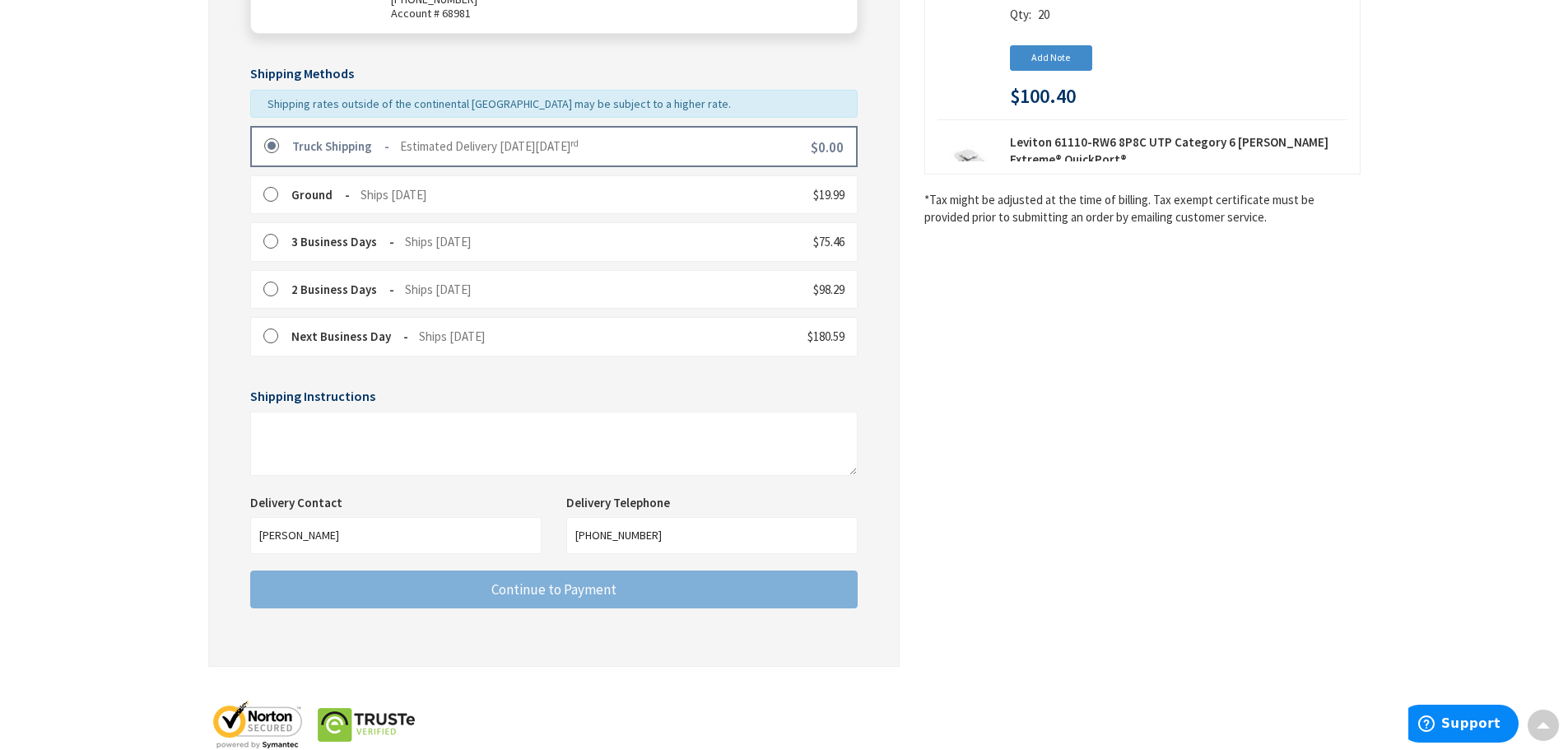
scroll to position [391, 0]
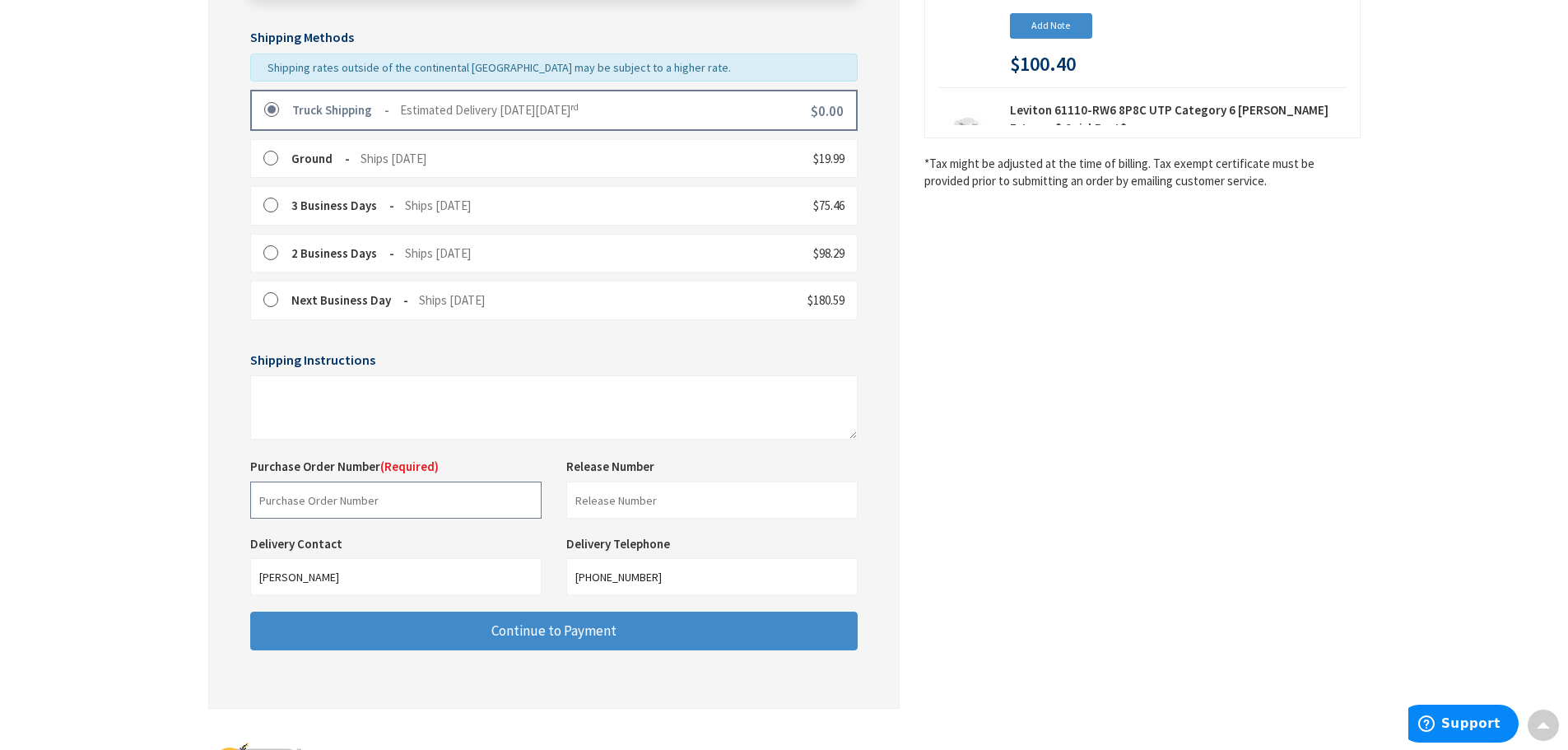
click at [260, 503] on input "text" at bounding box center [396, 500] width 291 height 37
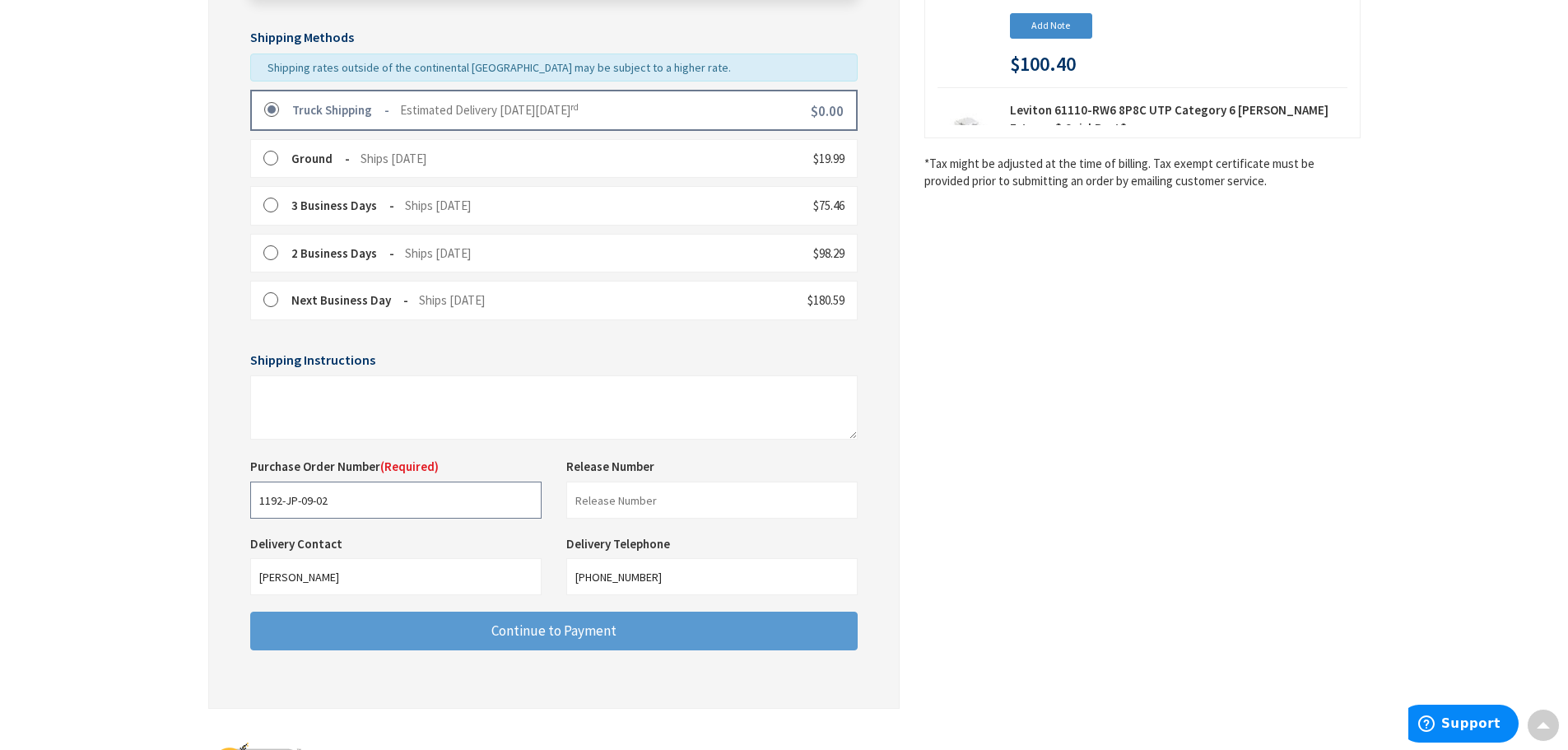
type input "1192-JP-09-02"
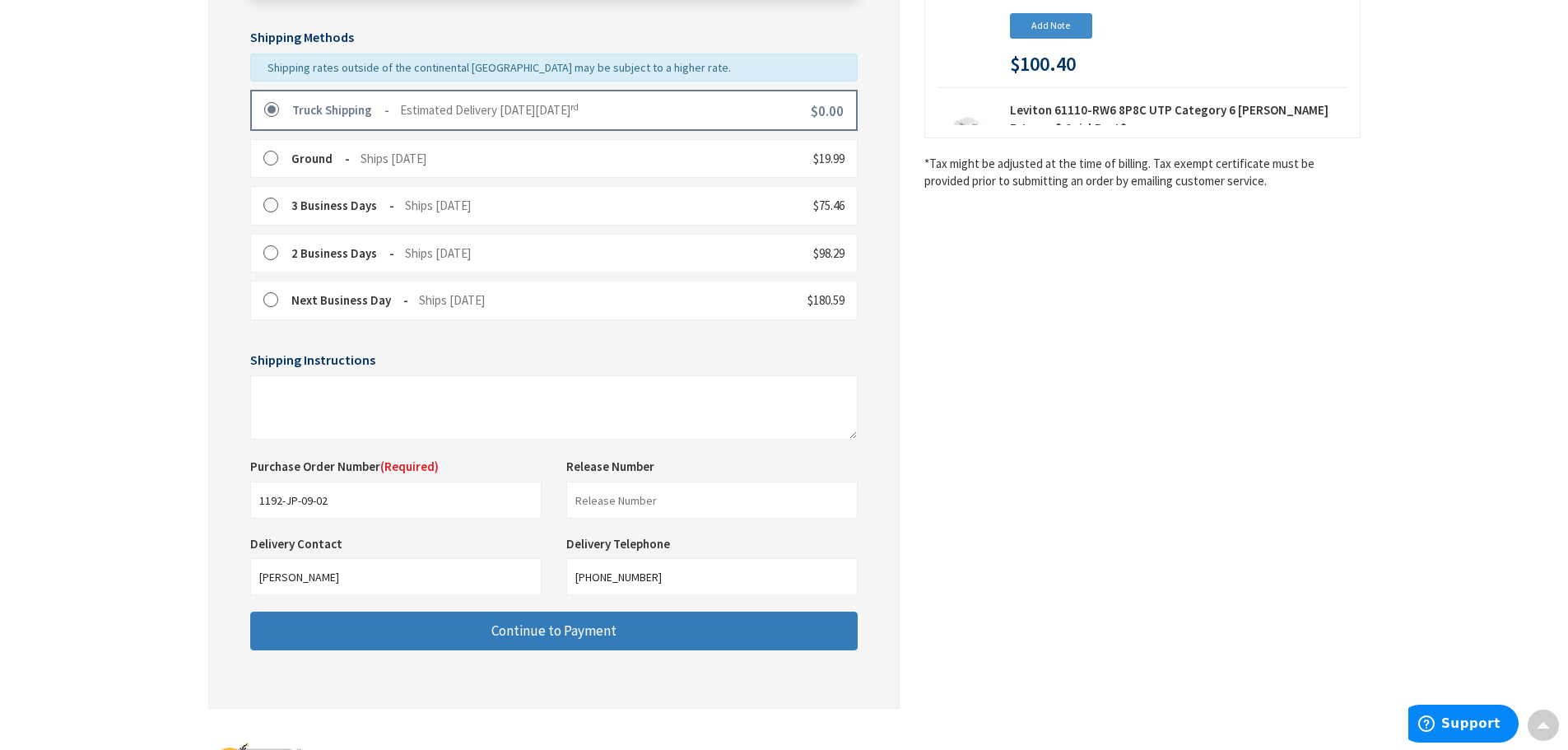
click at [442, 618] on button "Continue to Payment" at bounding box center [554, 631] width 608 height 39
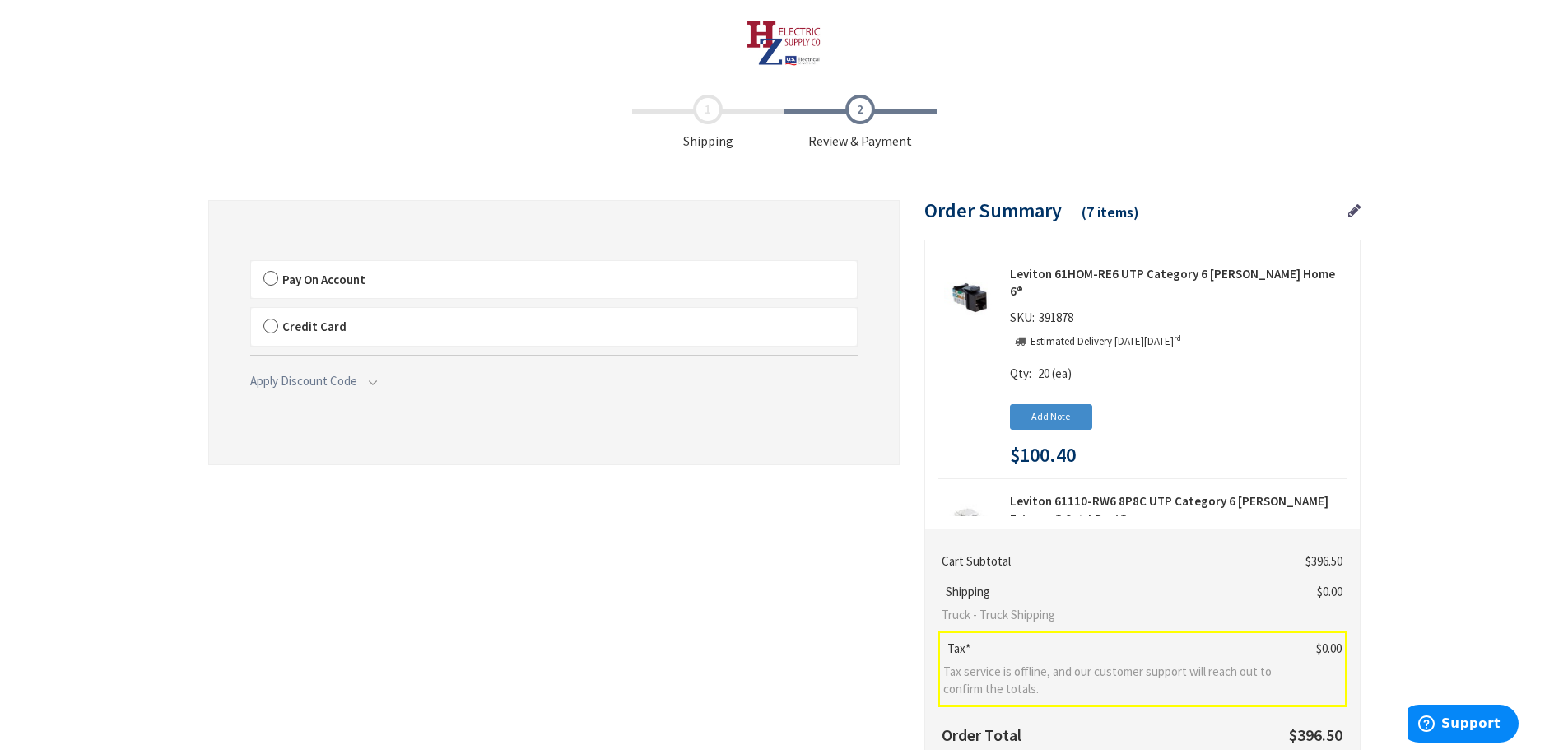
click at [269, 278] on label "Pay On Account" at bounding box center [554, 280] width 606 height 38
click at [251, 265] on input "Pay On Account" at bounding box center [251, 265] width 0 height 0
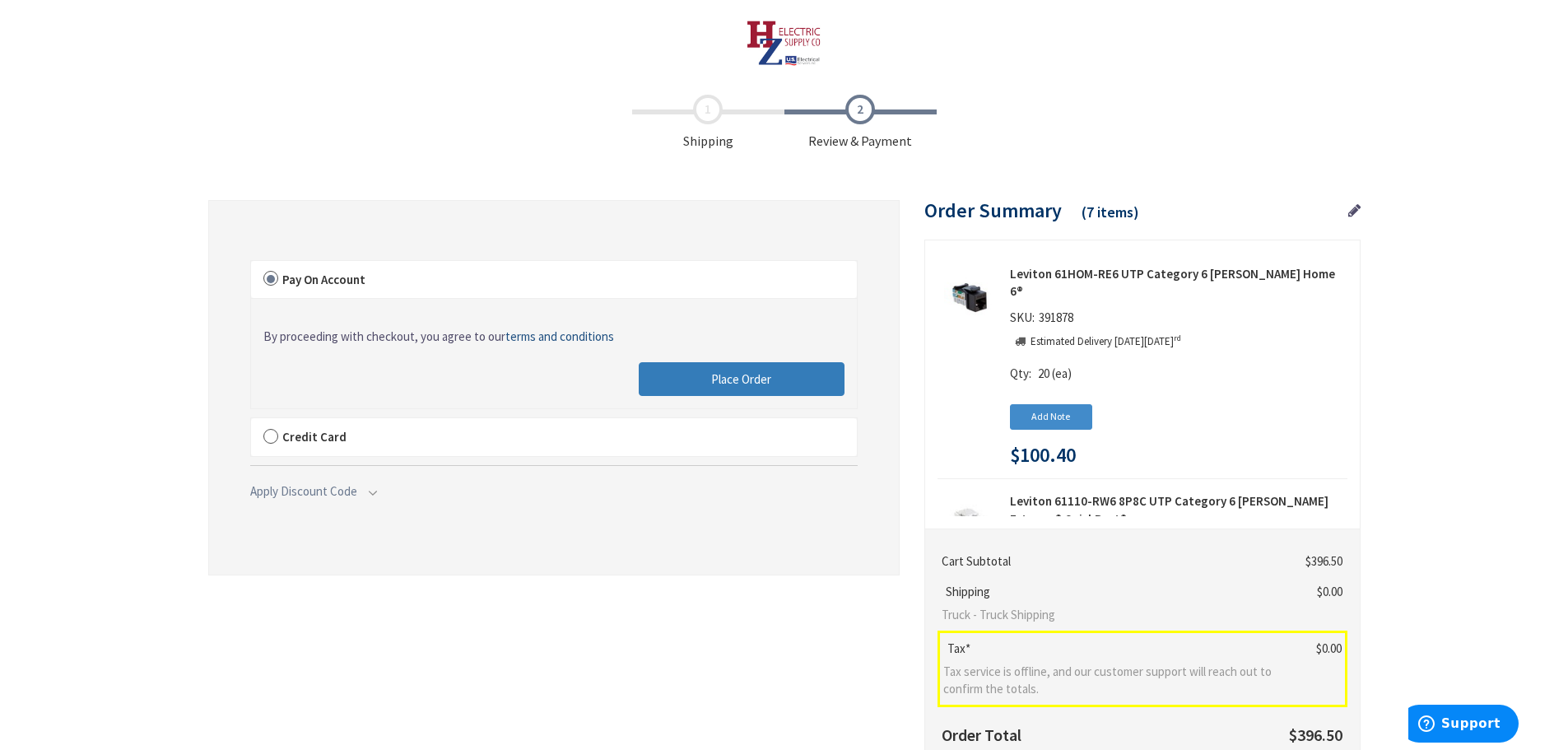
click at [669, 385] on button "Place Order" at bounding box center [741, 380] width 206 height 34
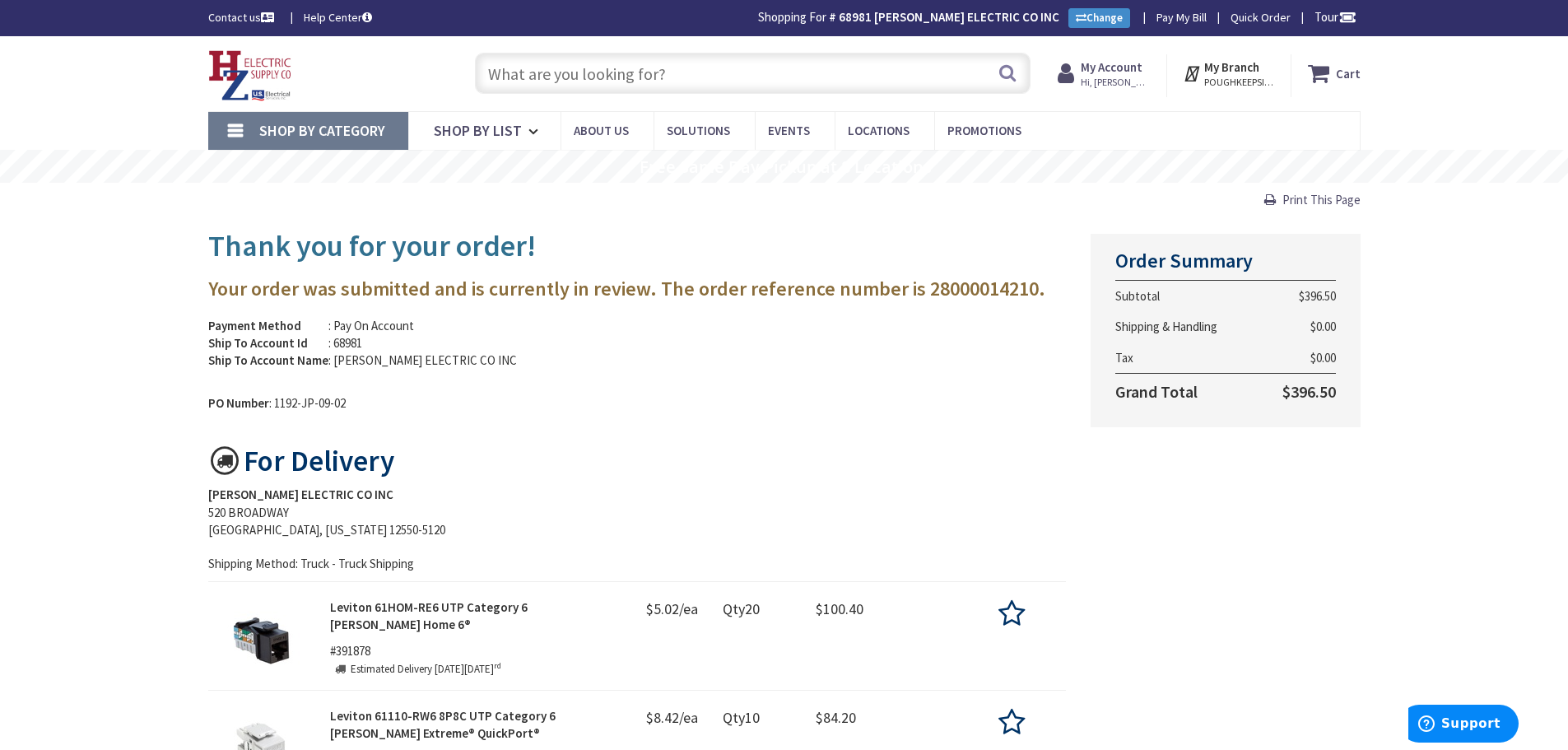
click at [568, 87] on input "text" at bounding box center [753, 72] width 556 height 41
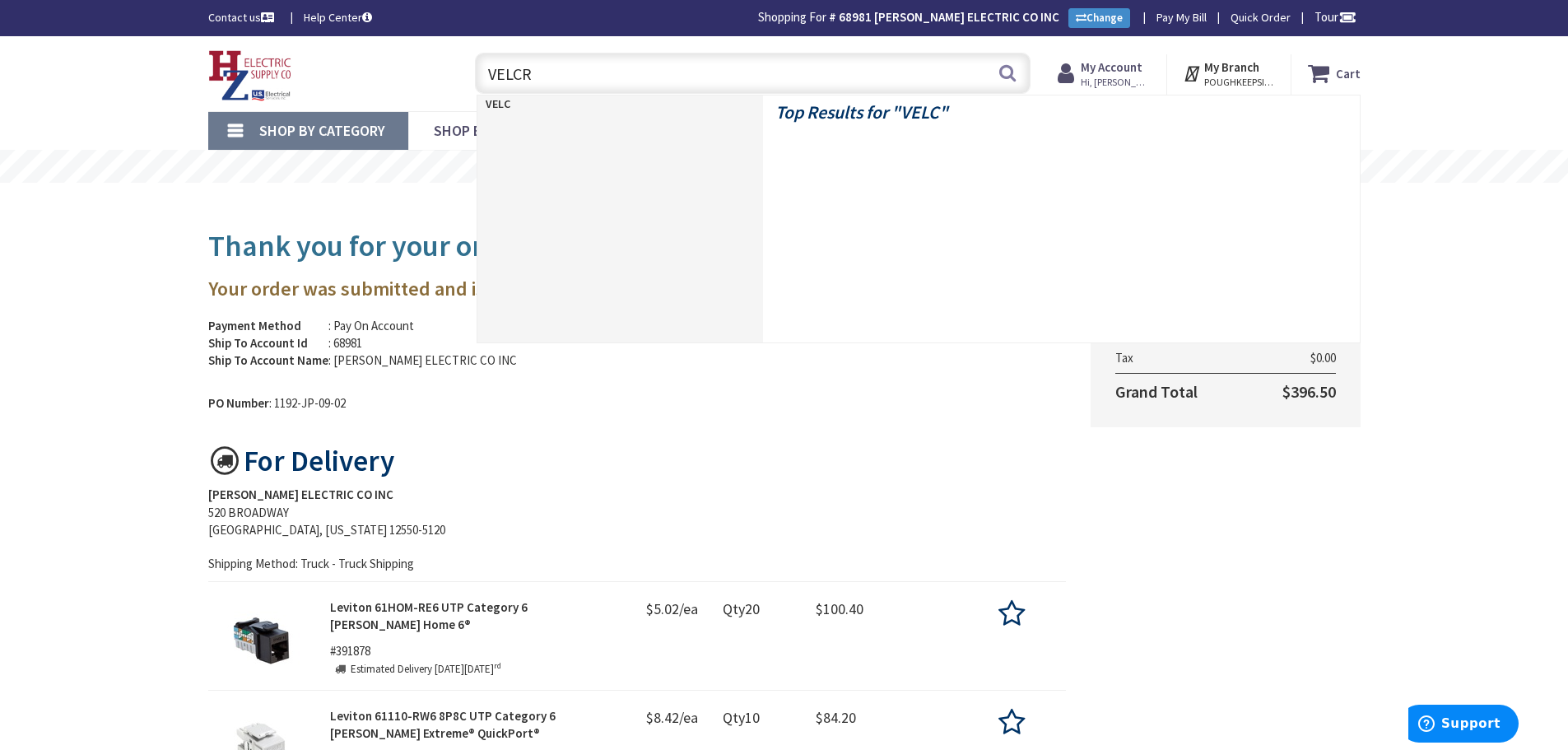
type input "VELCRO"
